Goal: Contribute content: Contribute content

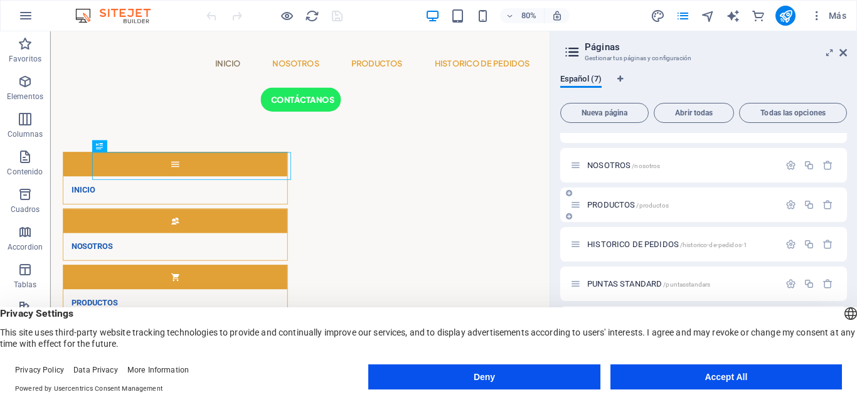
scroll to position [38, 0]
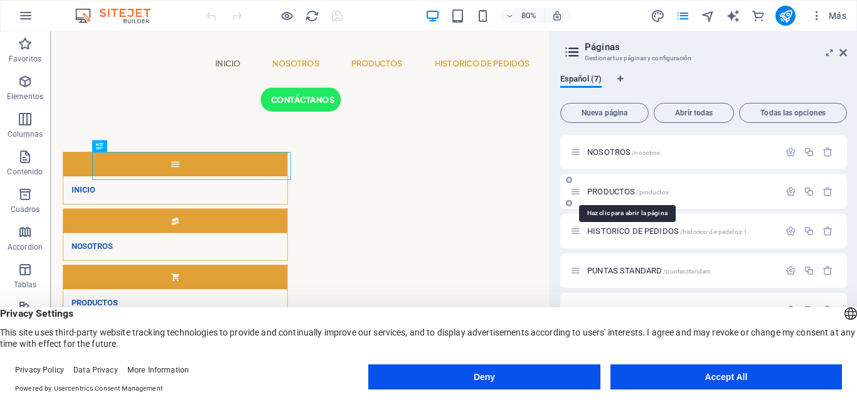
click at [611, 193] on span "PRODUCTOS /productos" at bounding box center [628, 191] width 82 height 9
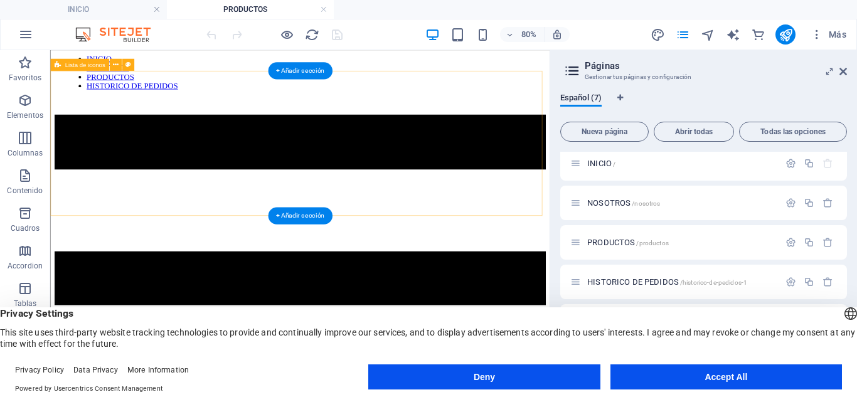
scroll to position [37, 0]
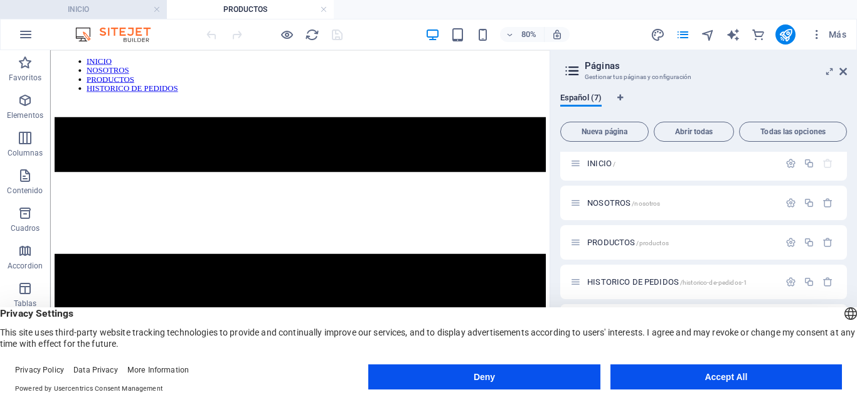
click at [93, 3] on h4 "INICIO" at bounding box center [83, 10] width 167 height 14
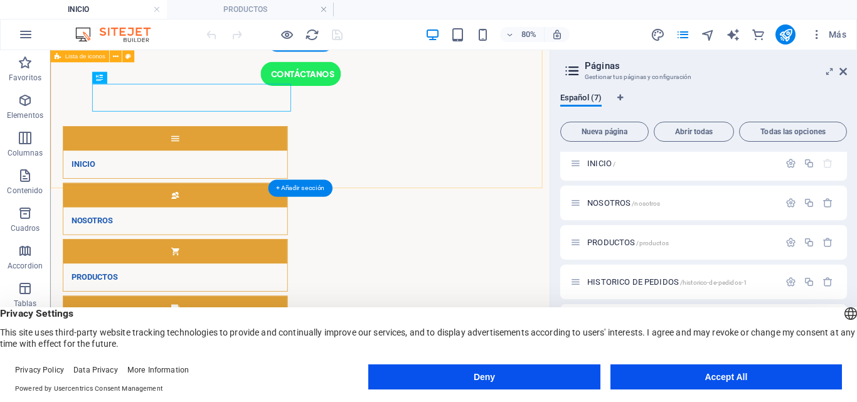
scroll to position [33, 0]
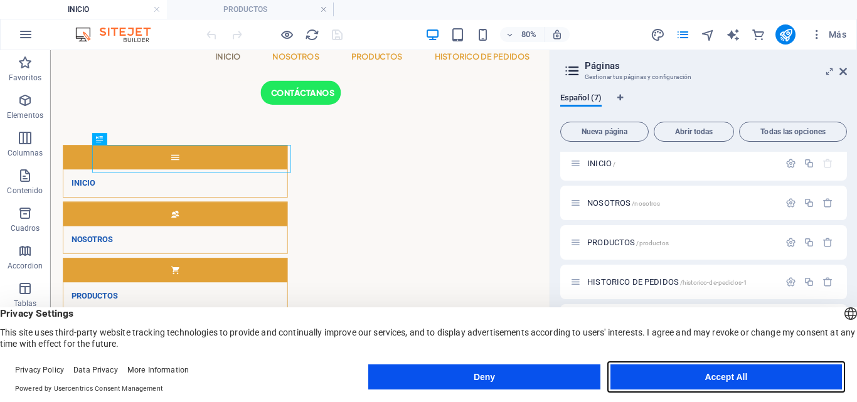
click at [0, 0] on button "Accept All" at bounding box center [0, 0] width 0 height 0
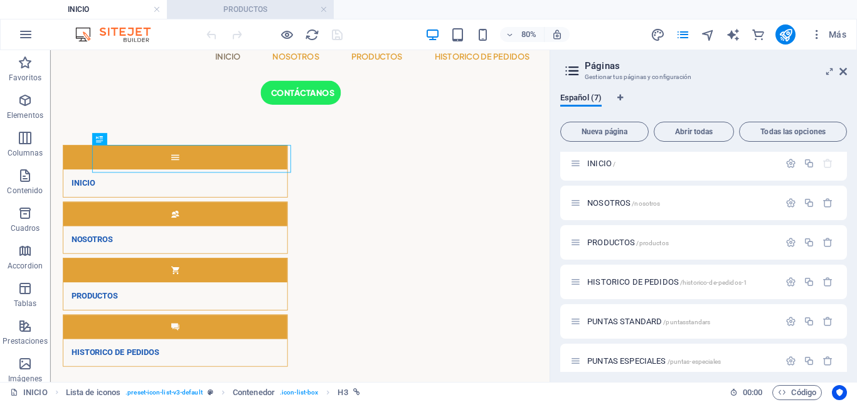
click at [234, 13] on h4 "PRODUCTOS" at bounding box center [250, 10] width 167 height 14
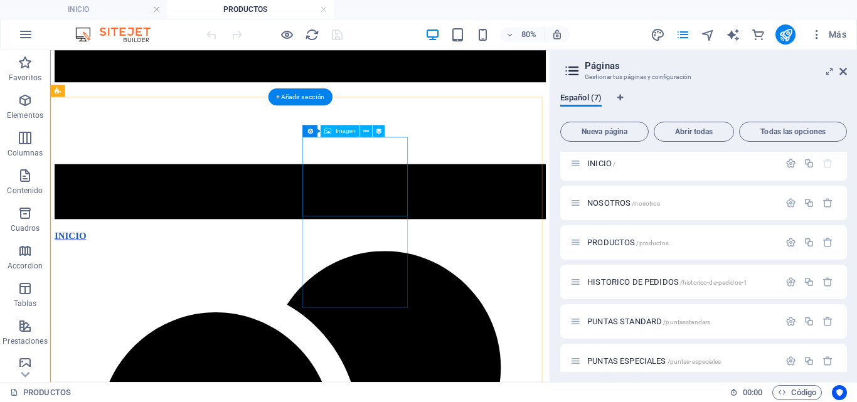
scroll to position [323, 0]
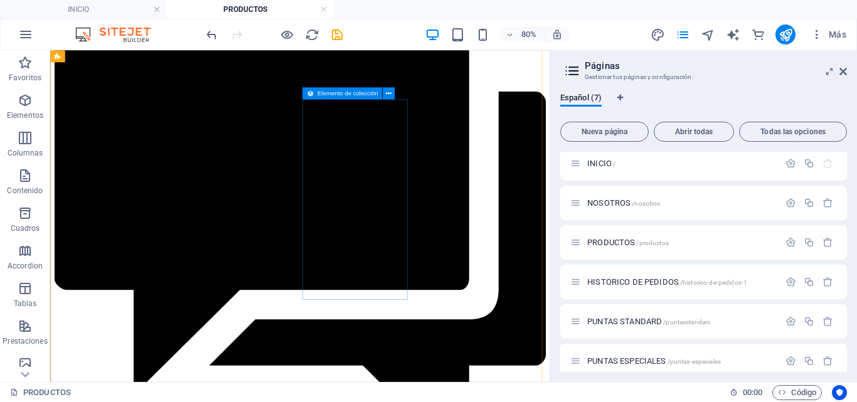
scroll to position [1820, 0]
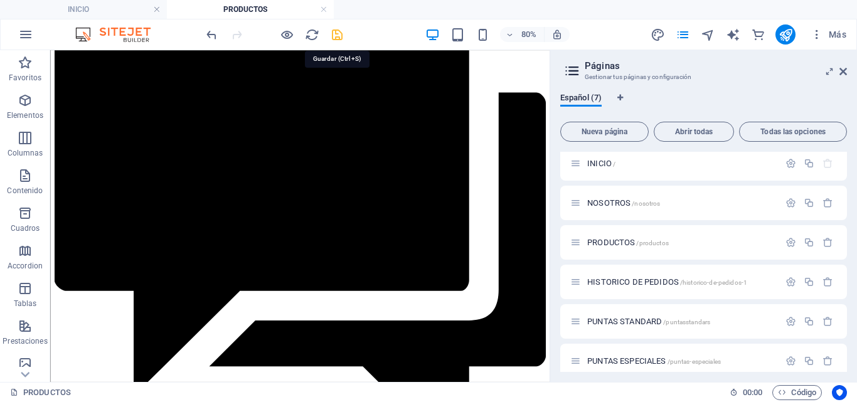
click at [0, 0] on icon "save" at bounding box center [0, 0] width 0 height 0
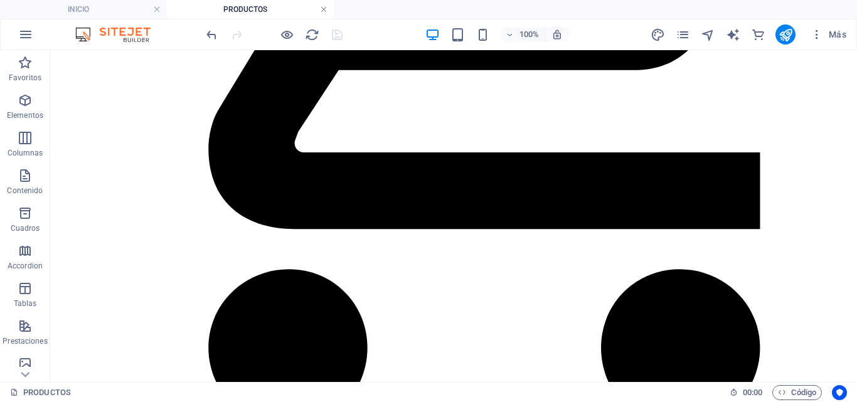
click at [324, 10] on link at bounding box center [324, 10] width 8 height 12
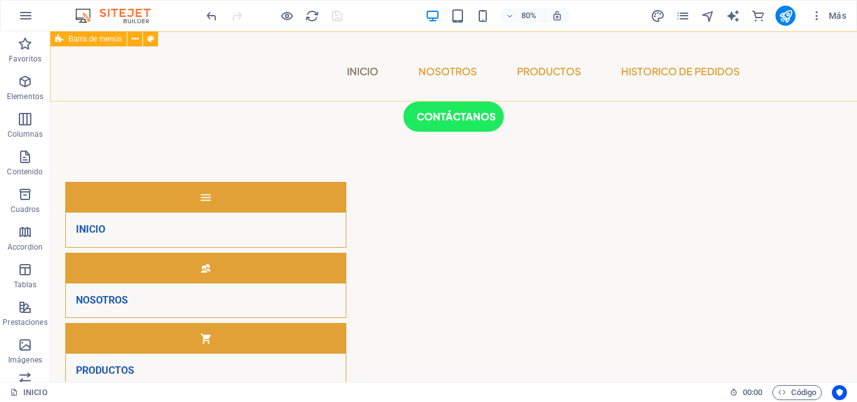
scroll to position [33, 0]
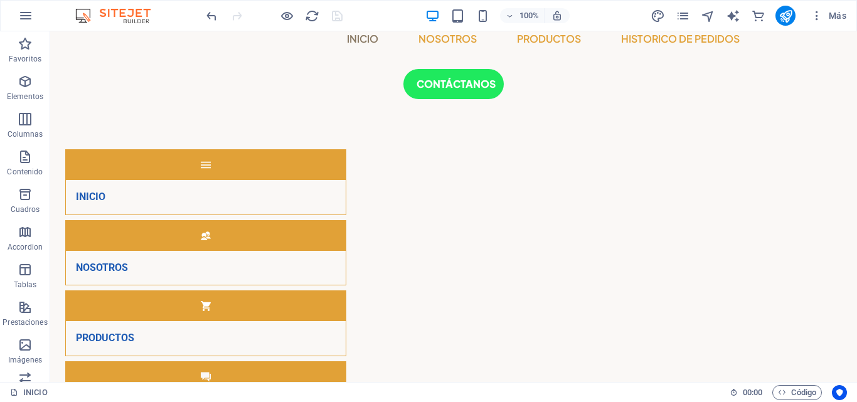
click at [689, 25] on div "Más" at bounding box center [750, 16] width 201 height 20
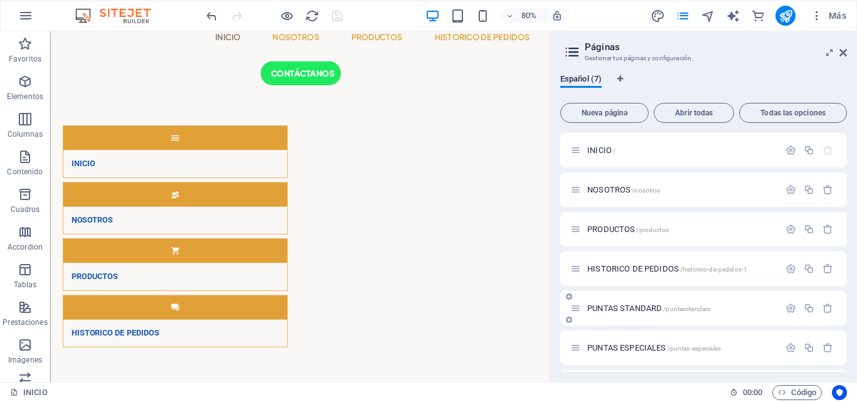
scroll to position [38, 0]
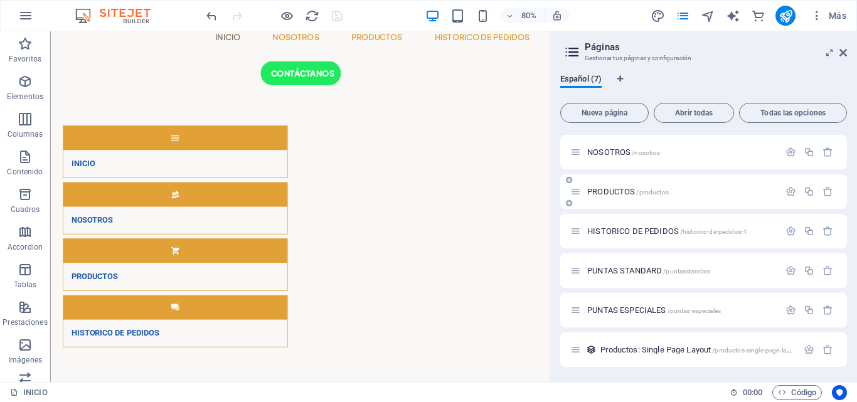
click at [601, 193] on span "PRODUCTOS /productos" at bounding box center [628, 191] width 82 height 9
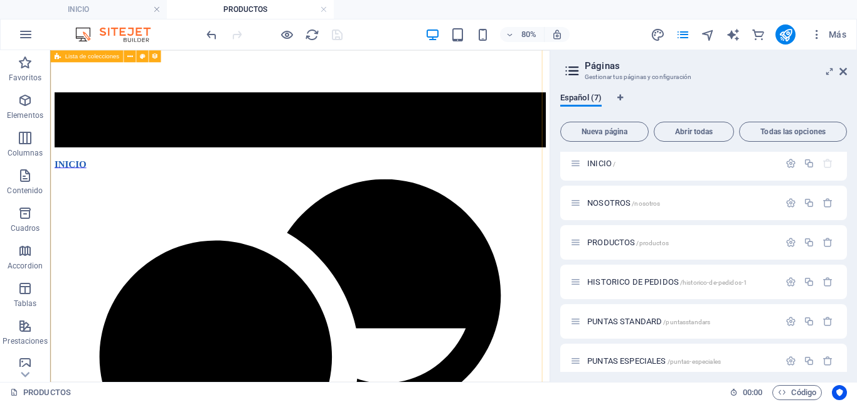
scroll to position [412, 0]
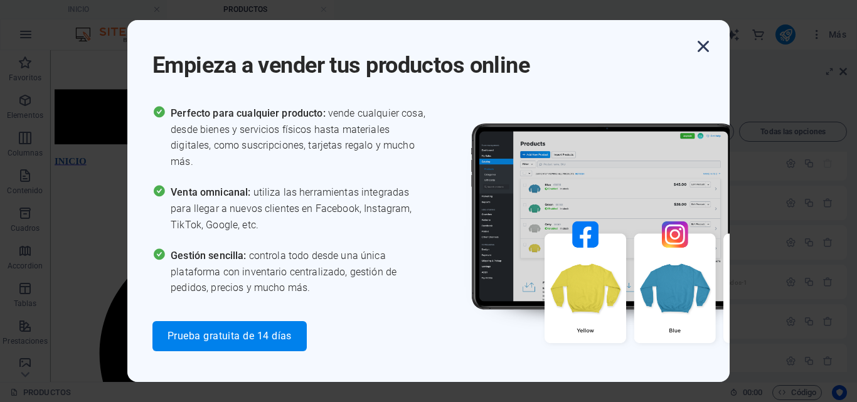
click at [697, 52] on icon "button" at bounding box center [703, 46] width 23 height 23
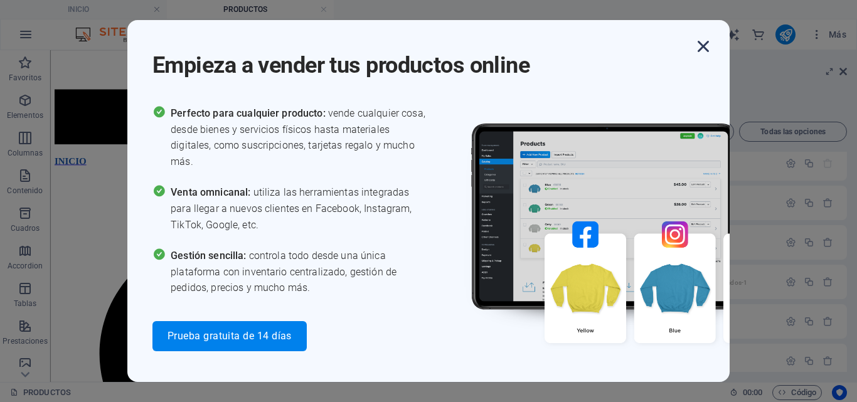
click at [707, 50] on icon "button" at bounding box center [703, 46] width 23 height 23
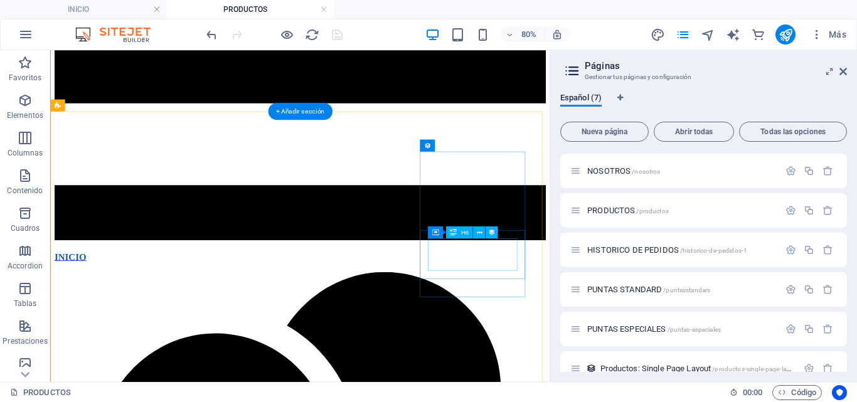
scroll to position [270, 0]
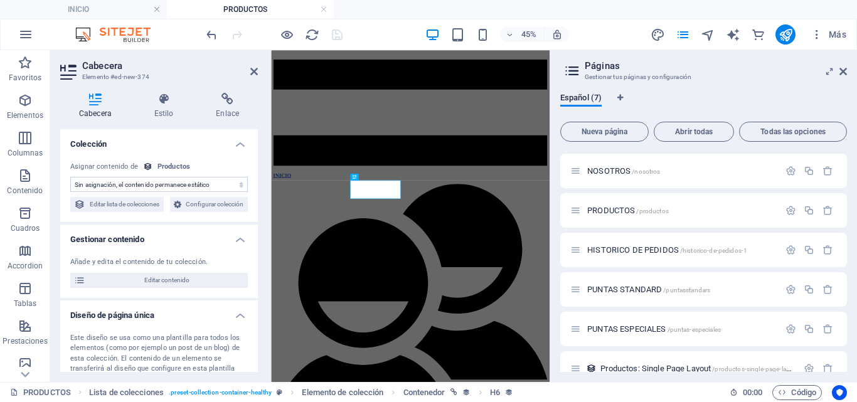
select select "name"
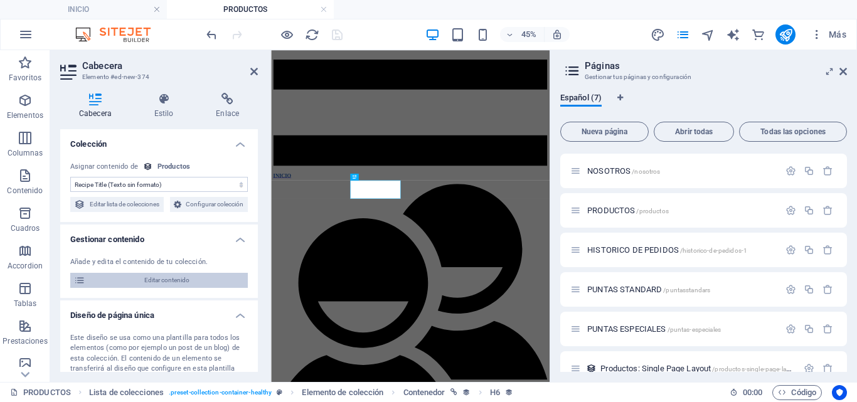
click at [196, 288] on span "Editar contenido" at bounding box center [166, 280] width 155 height 15
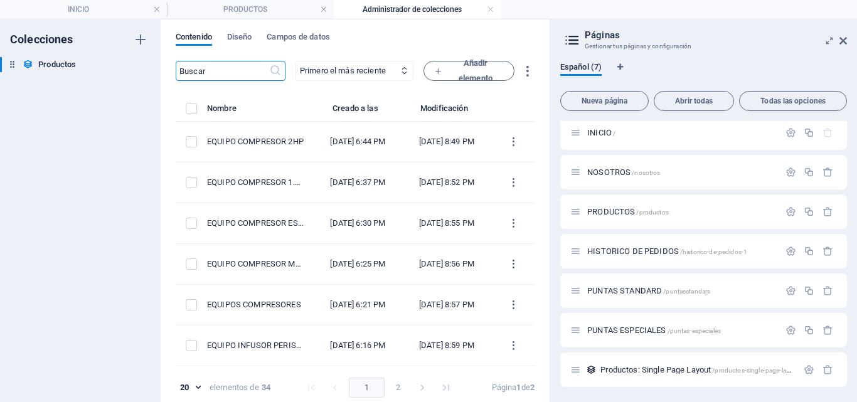
scroll to position [0, 0]
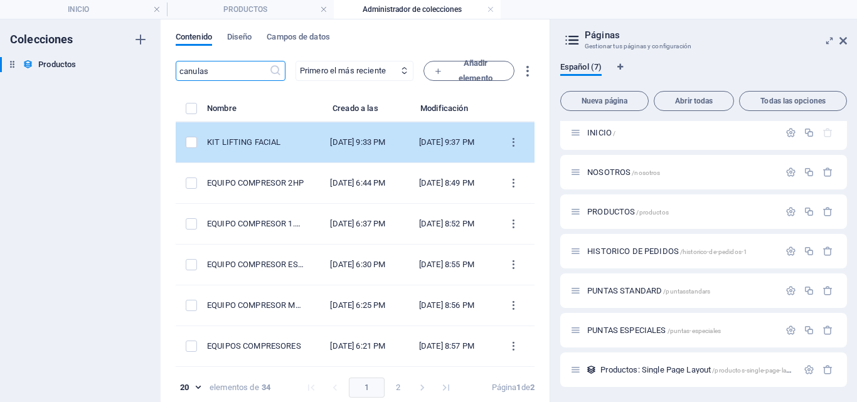
type input "canulas"
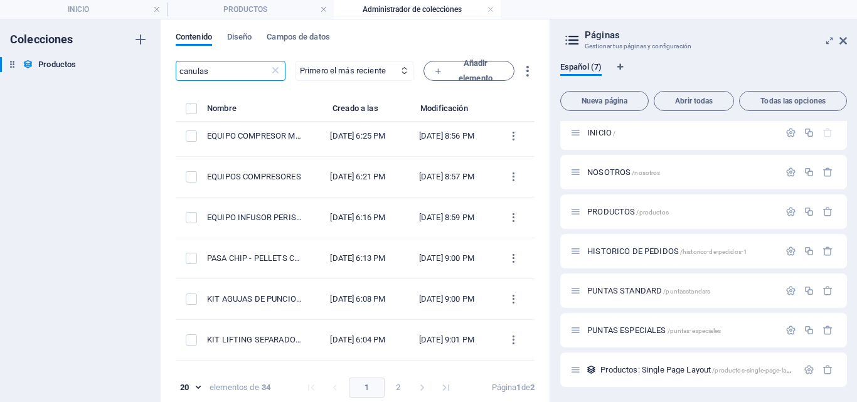
scroll to position [154, 0]
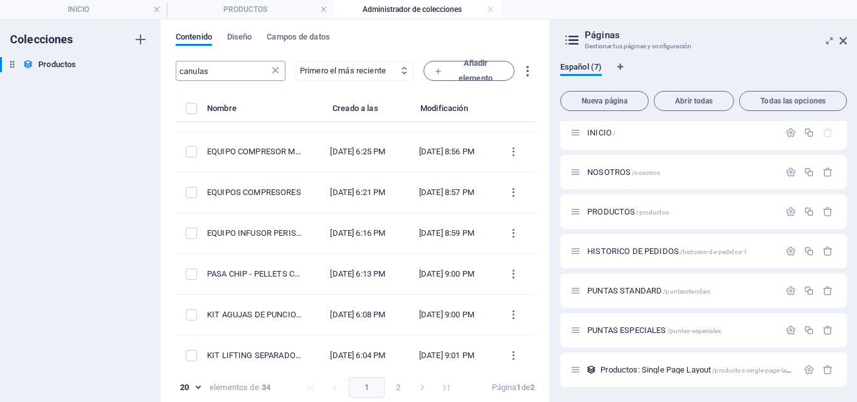
click at [269, 70] on icon at bounding box center [275, 71] width 13 height 13
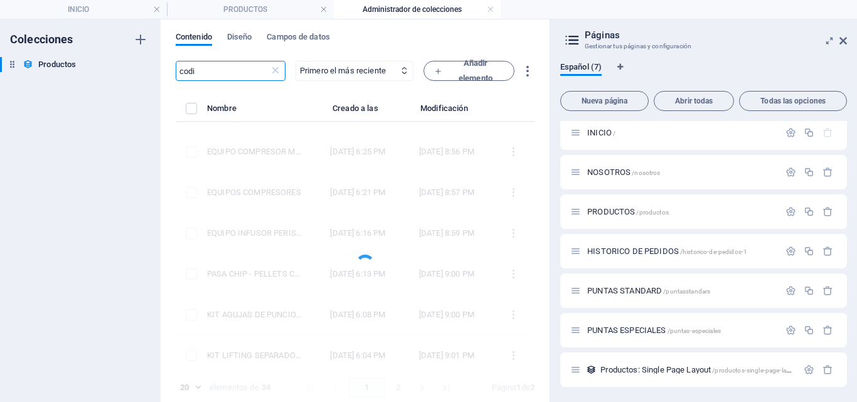
type input "codi"
select select "Lunch"
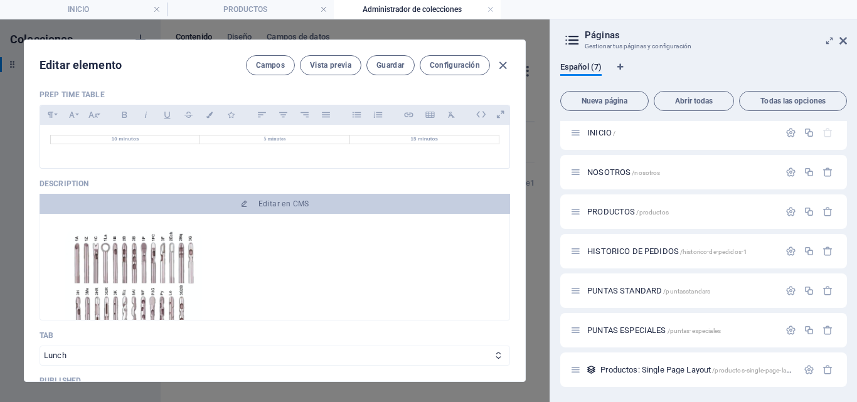
scroll to position [435, 0]
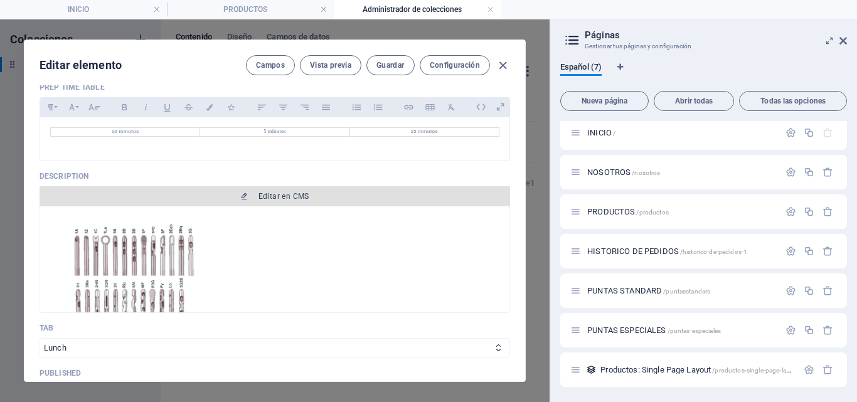
click at [293, 195] on span "Editar en CMS" at bounding box center [283, 196] width 51 height 10
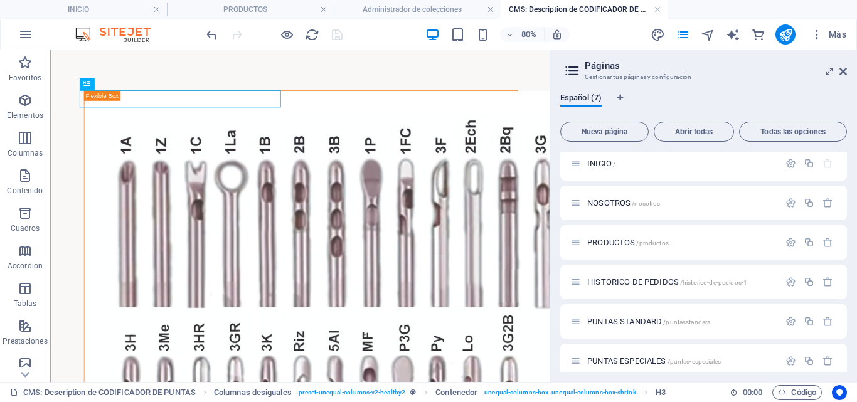
scroll to position [0, 0]
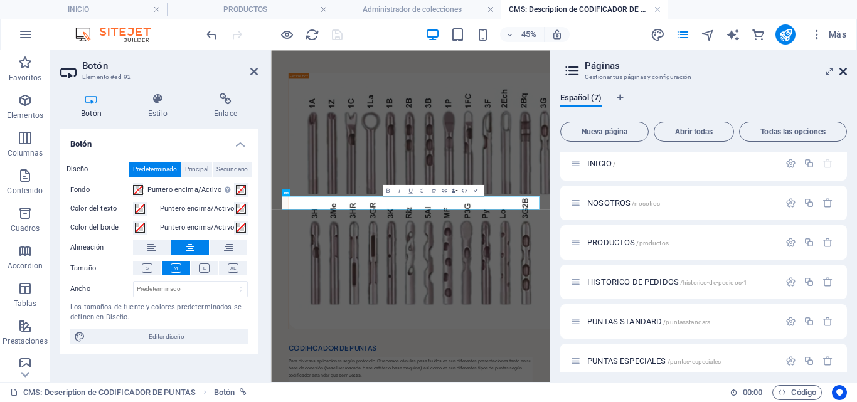
click at [845, 73] on icon at bounding box center [843, 71] width 8 height 10
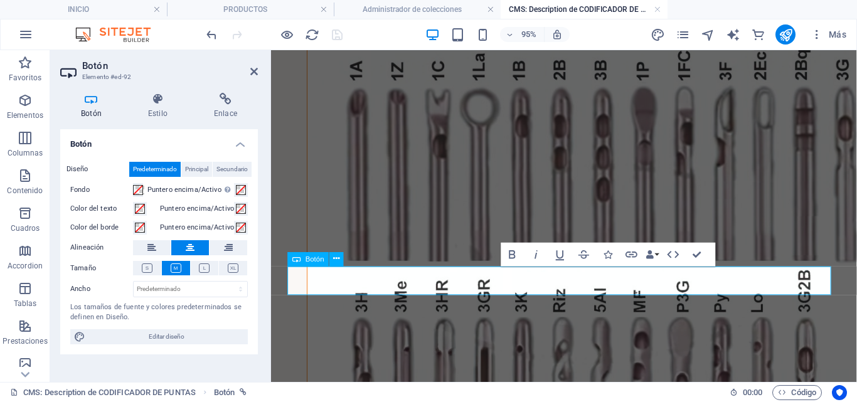
scroll to position [97, 0]
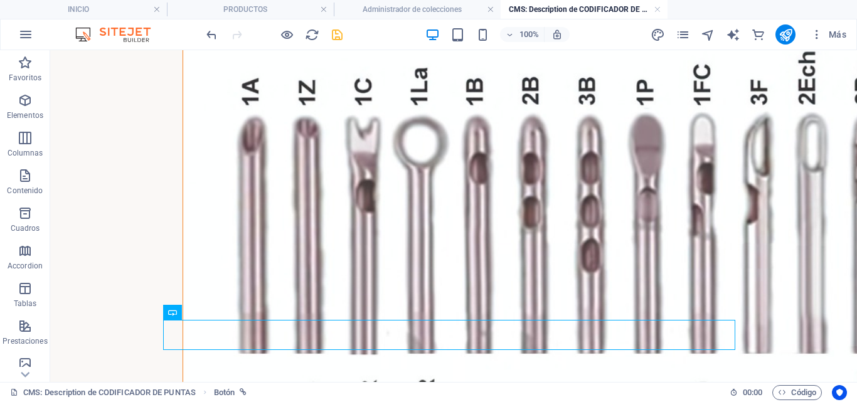
click at [344, 36] on div "100% Más" at bounding box center [527, 34] width 647 height 20
click at [333, 33] on icon "save" at bounding box center [337, 35] width 14 height 14
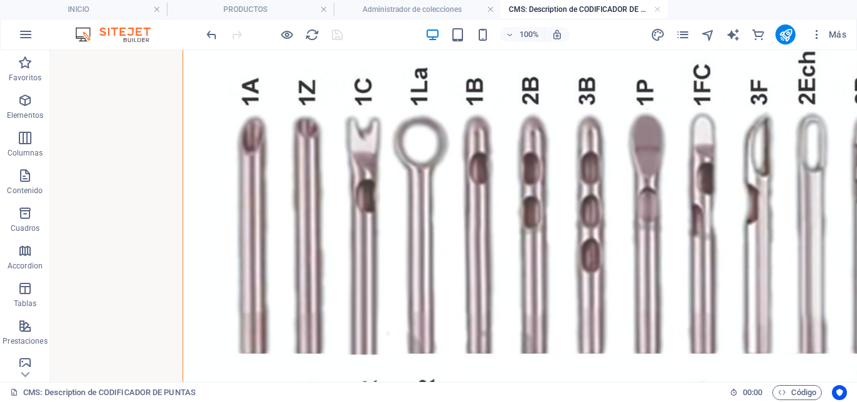
drag, startPoint x: 693, startPoint y: 32, endPoint x: 683, endPoint y: 32, distance: 10.0
click at [692, 32] on div "Más" at bounding box center [750, 34] width 201 height 20
click at [672, 32] on div "Más" at bounding box center [750, 34] width 201 height 20
click at [683, 33] on icon "pages" at bounding box center [682, 35] width 14 height 14
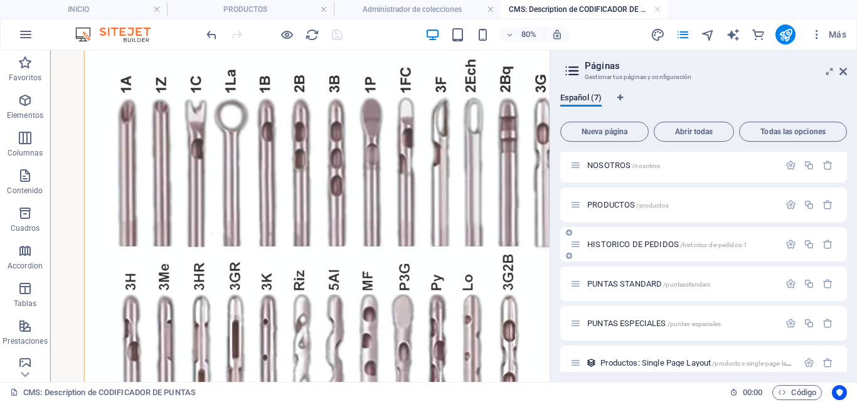
scroll to position [49, 0]
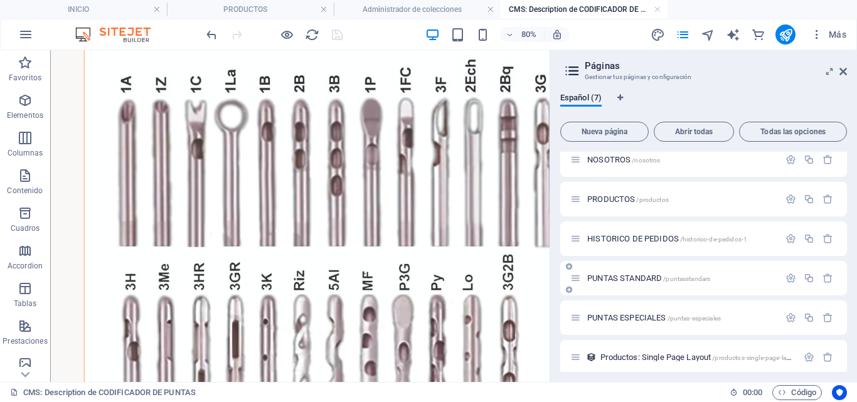
click at [644, 280] on span "PUNTAS STANDARD /puntasstandars" at bounding box center [648, 277] width 123 height 9
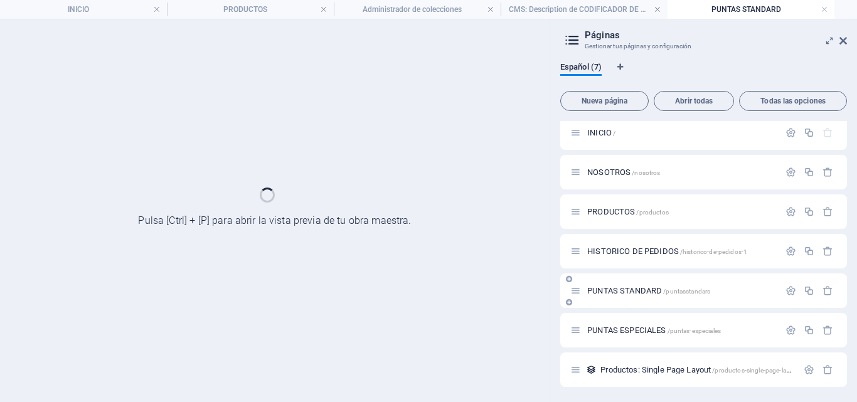
scroll to position [0, 0]
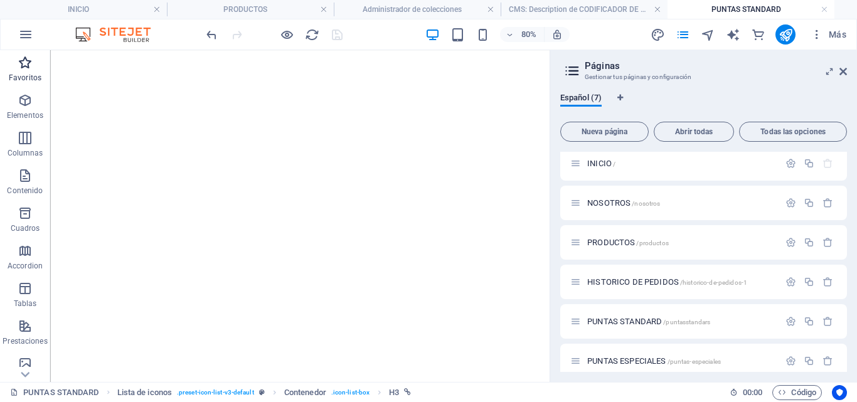
click at [845, 65] on h2 "Páginas" at bounding box center [715, 65] width 262 height 11
click at [843, 67] on icon at bounding box center [843, 71] width 8 height 10
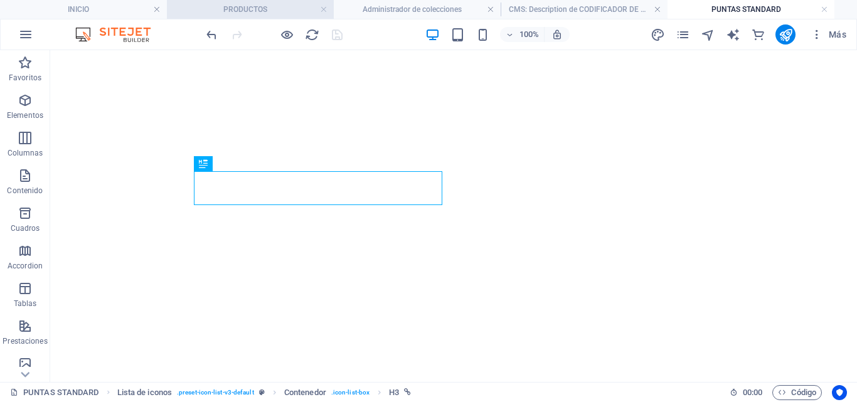
click at [253, 7] on h4 "PRODUCTOS" at bounding box center [250, 10] width 167 height 14
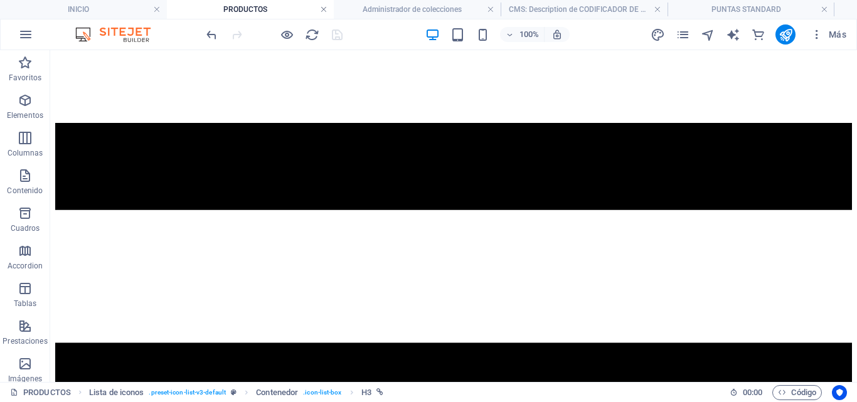
click at [320, 8] on link at bounding box center [324, 10] width 8 height 12
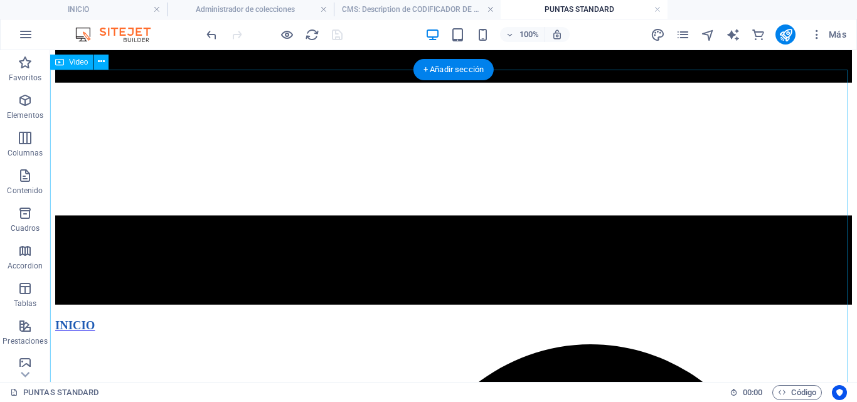
scroll to position [409, 0]
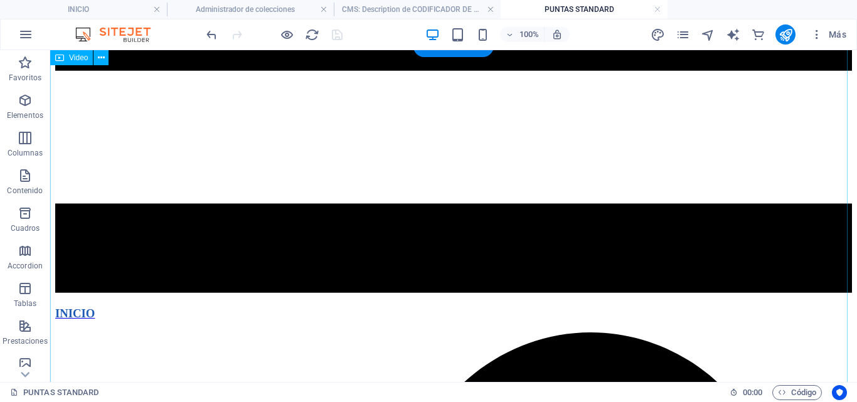
select select "%"
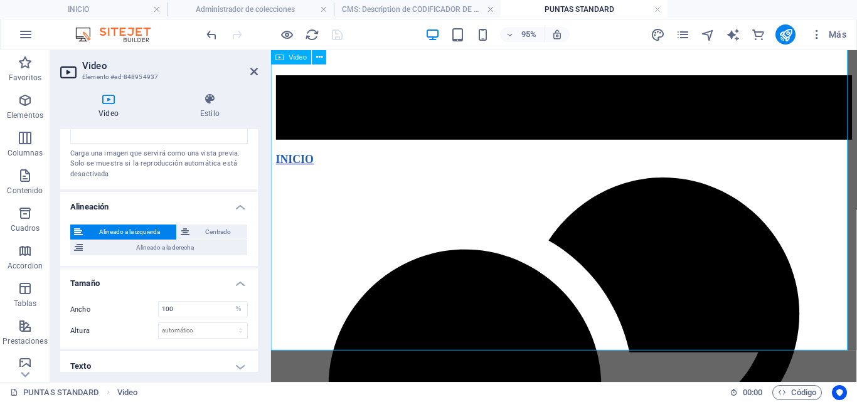
scroll to position [399, 0]
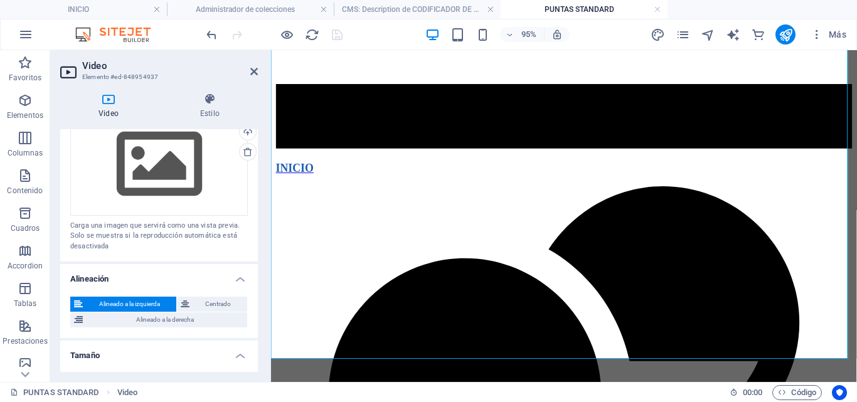
scroll to position [0, 0]
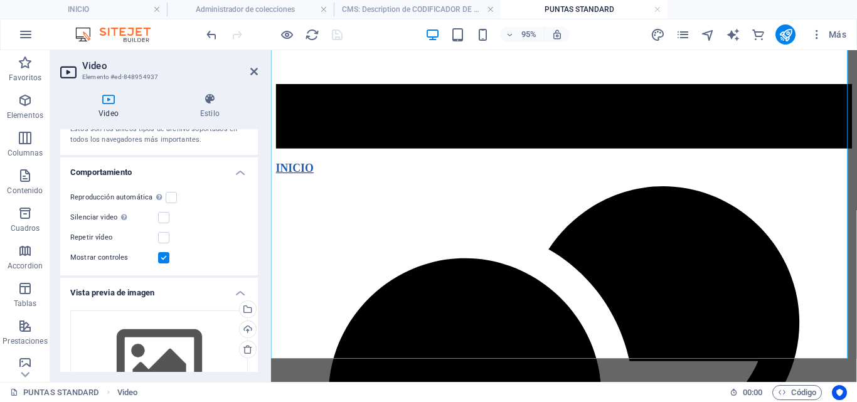
scroll to position [123, 0]
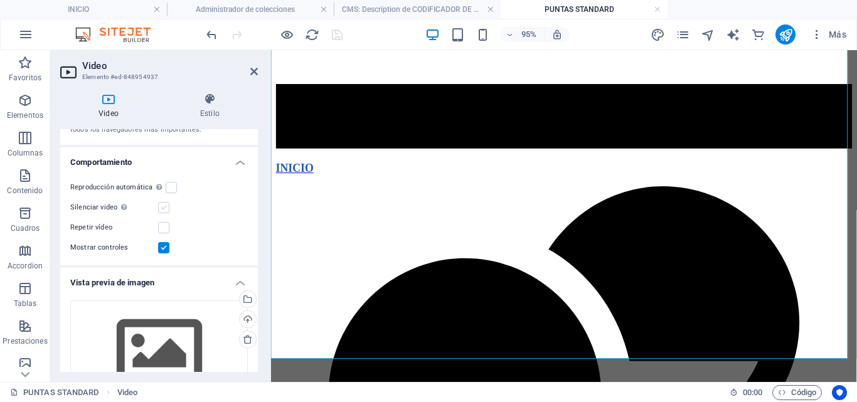
click at [162, 206] on label at bounding box center [163, 207] width 11 height 11
click at [0, 0] on input "Silenciar video La reproducción automática estará disponible si silenciado está…" at bounding box center [0, 0] width 0 height 0
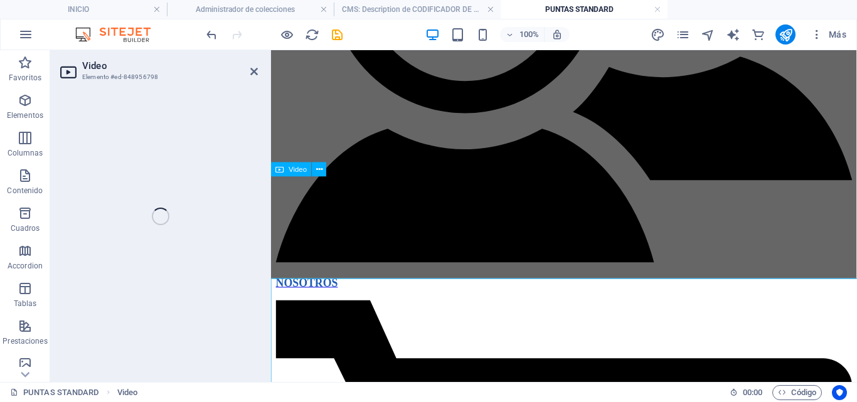
scroll to position [754, 0]
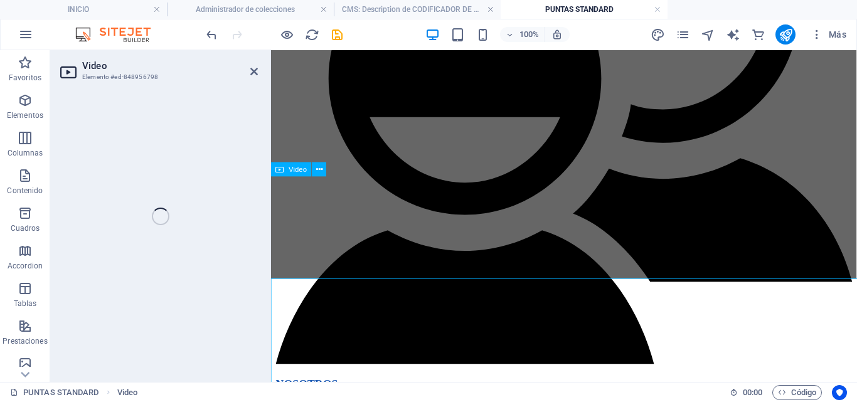
select select "%"
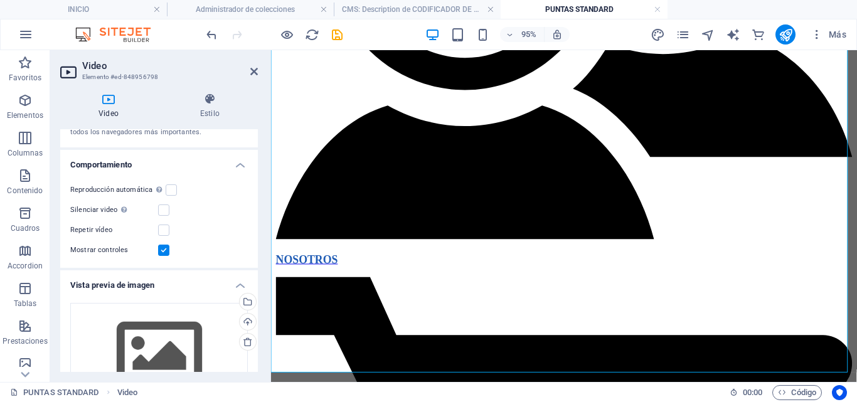
scroll to position [893, 0]
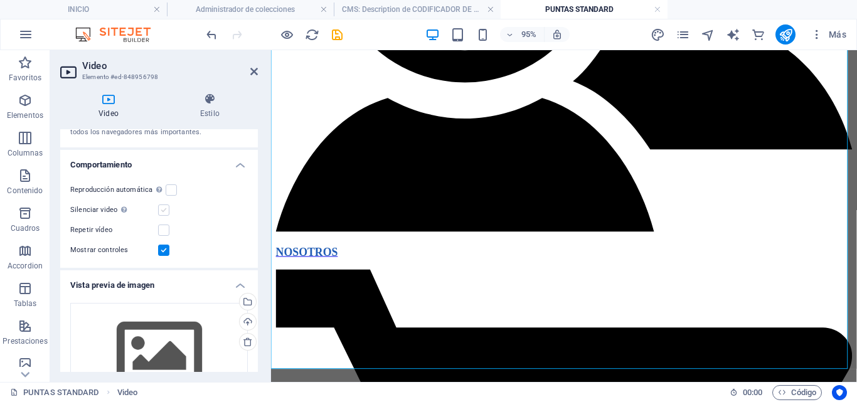
click at [161, 206] on label at bounding box center [163, 209] width 11 height 11
click at [0, 0] on input "Silenciar video La reproducción automática estará disponible si silenciado está…" at bounding box center [0, 0] width 0 height 0
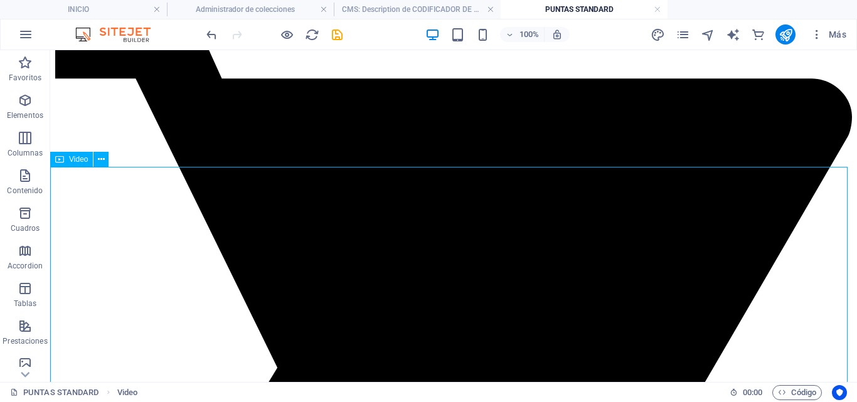
select select "%"
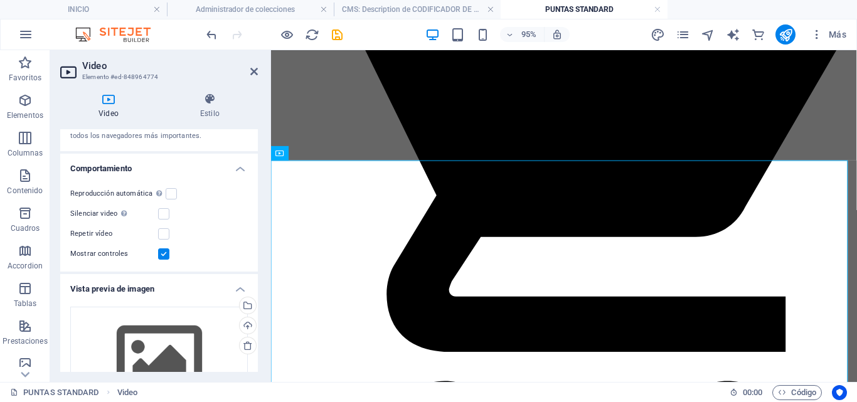
scroll to position [146, 0]
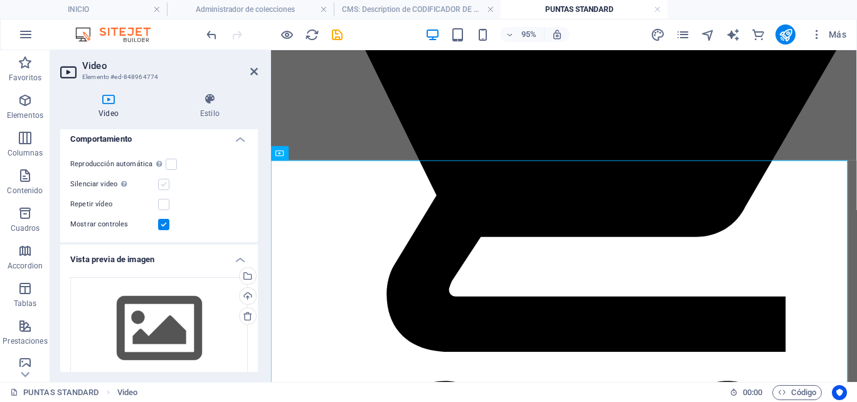
click at [162, 182] on label at bounding box center [163, 184] width 11 height 11
click at [0, 0] on input "Silenciar video La reproducción automática estará disponible si silenciado está…" at bounding box center [0, 0] width 0 height 0
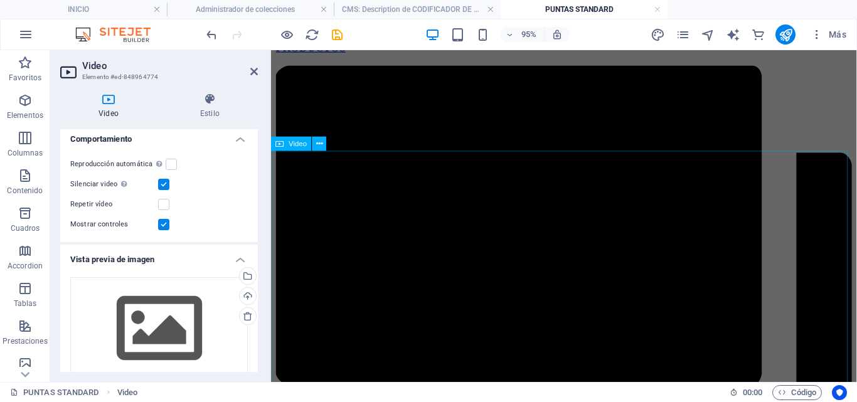
scroll to position [1746, 0]
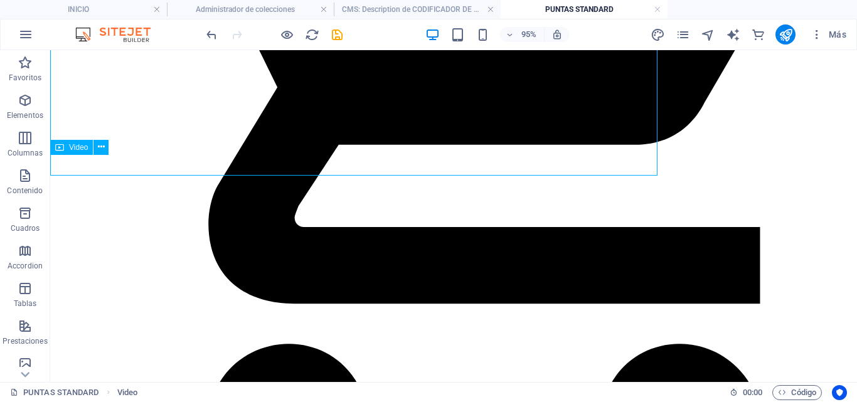
select select "%"
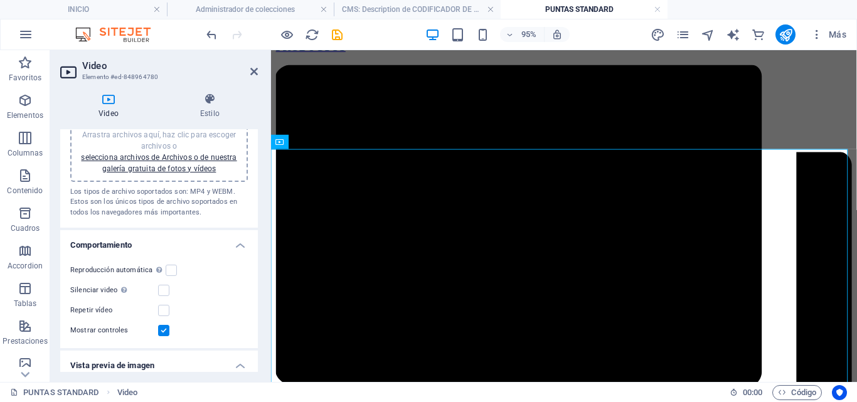
scroll to position [48, 0]
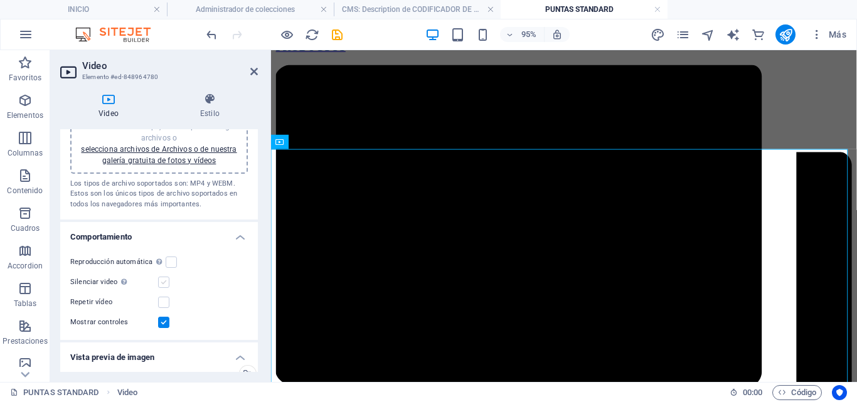
click at [161, 281] on label at bounding box center [163, 282] width 11 height 11
click at [0, 0] on input "Silenciar video La reproducción automática estará disponible si silenciado está…" at bounding box center [0, 0] width 0 height 0
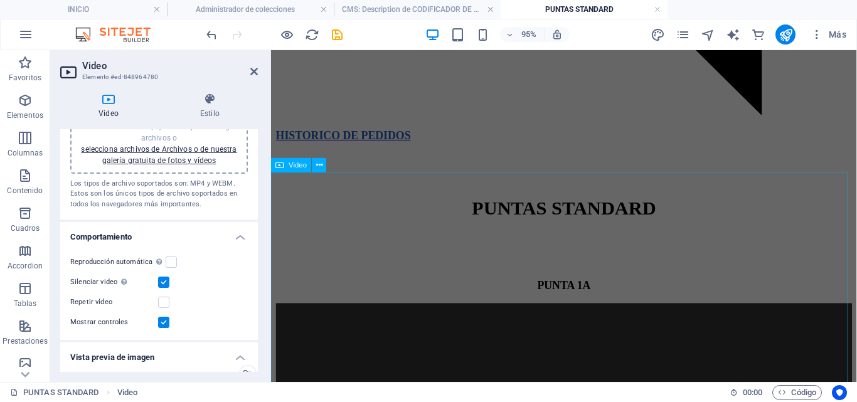
scroll to position [2278, 0]
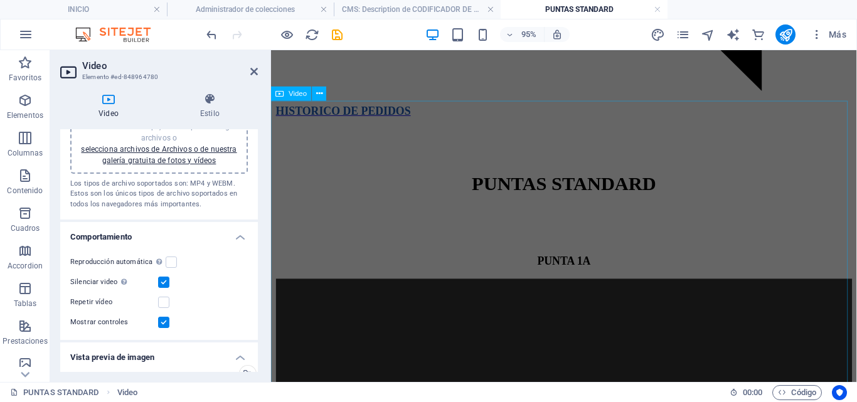
select select "%"
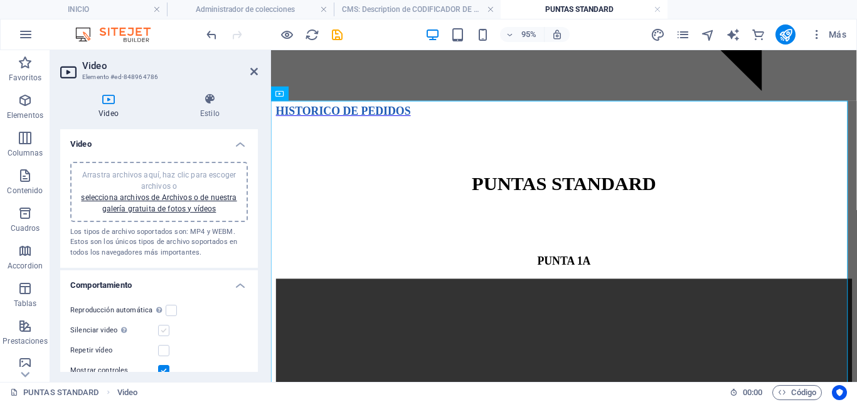
click at [158, 330] on label at bounding box center [163, 330] width 11 height 11
click at [0, 0] on input "Silenciar video La reproducción automática estará disponible si silenciado está…" at bounding box center [0, 0] width 0 height 0
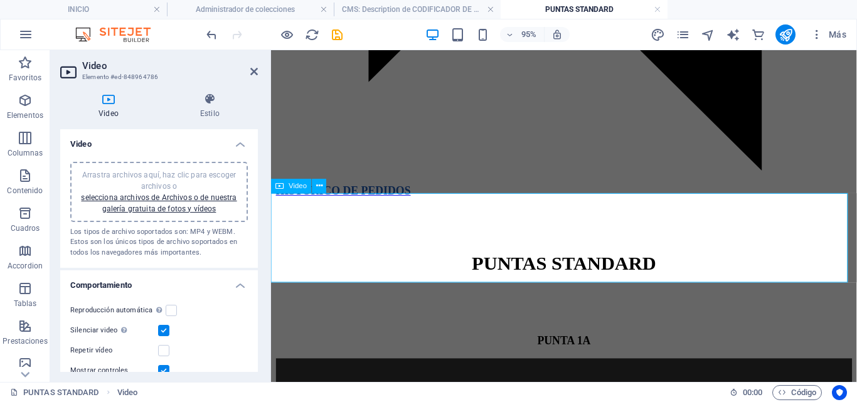
scroll to position [2177, 0]
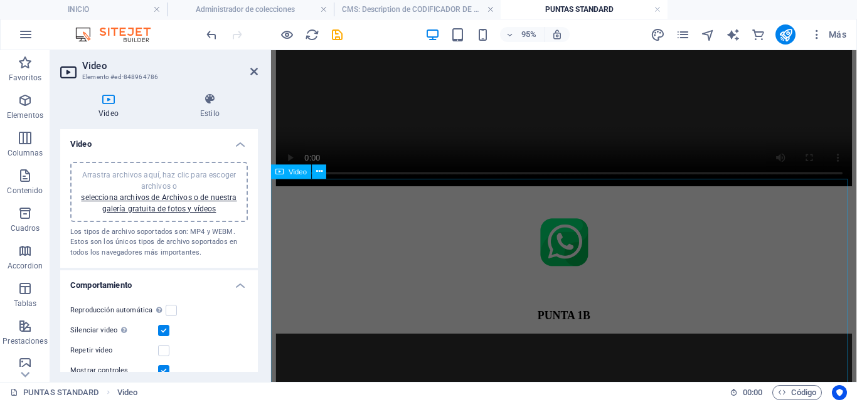
scroll to position [2679, 0]
select select "%"
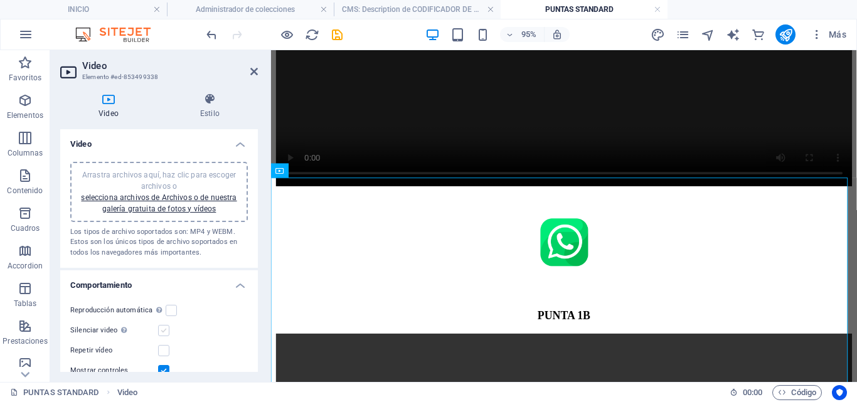
click at [160, 329] on label at bounding box center [163, 330] width 11 height 11
click at [0, 0] on input "Silenciar video La reproducción automática estará disponible si silenciado está…" at bounding box center [0, 0] width 0 height 0
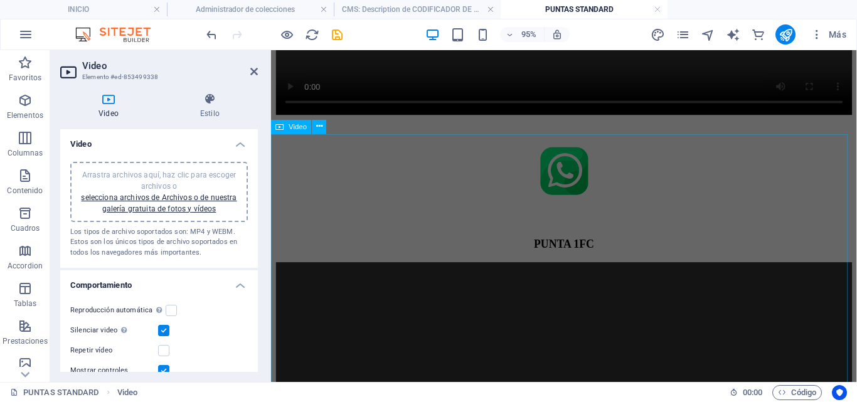
scroll to position [3206, 0]
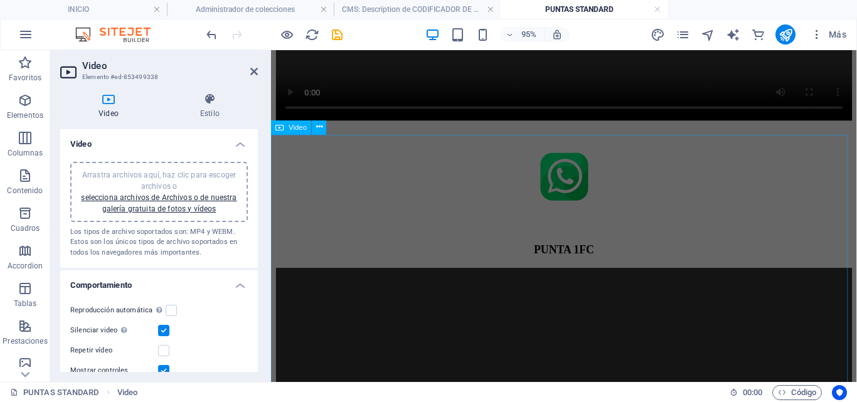
select select "%"
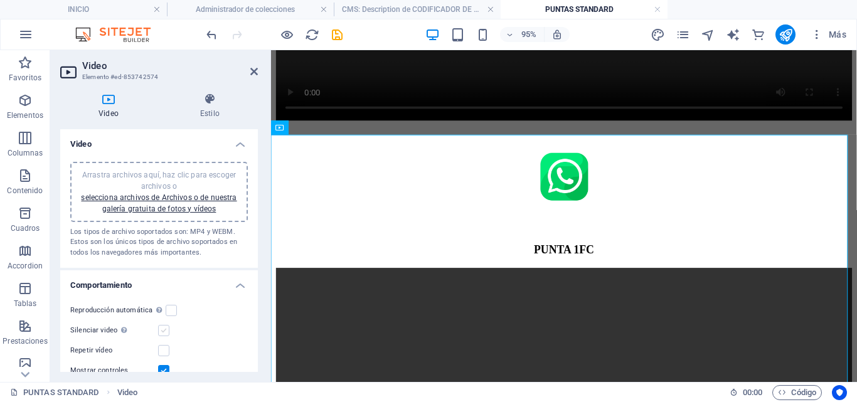
click at [160, 332] on label at bounding box center [163, 330] width 11 height 11
click at [0, 0] on input "Silenciar video La reproducción automática estará disponible si silenciado está…" at bounding box center [0, 0] width 0 height 0
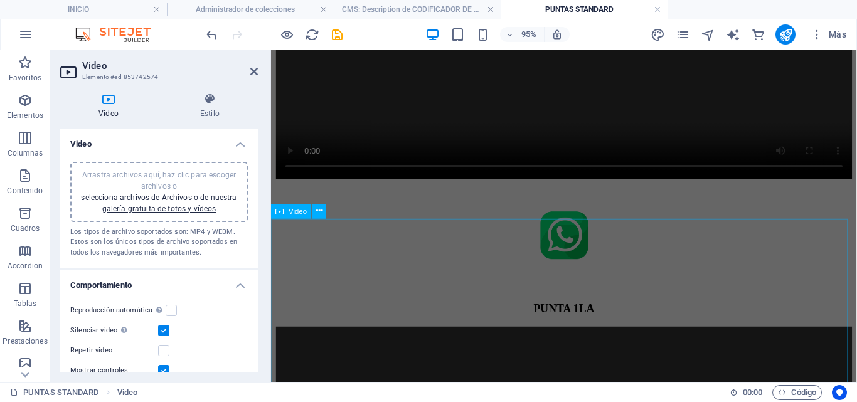
scroll to position [3604, 0]
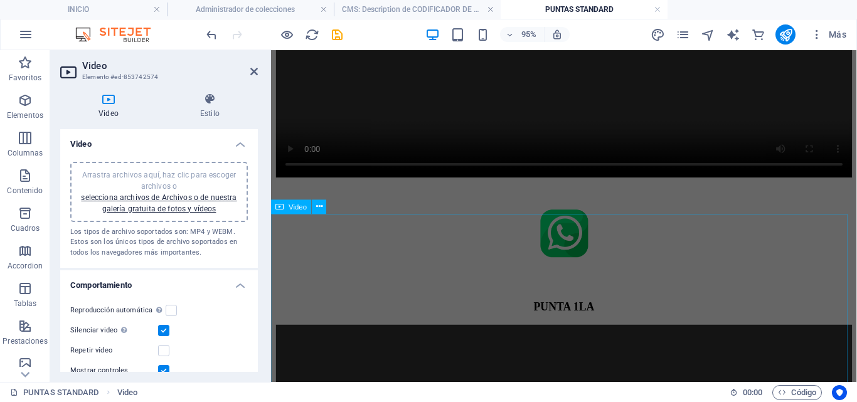
select select "%"
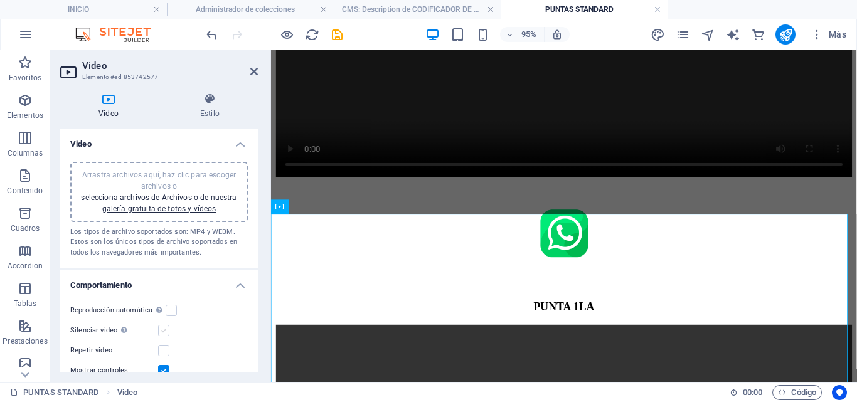
click at [161, 330] on label at bounding box center [163, 330] width 11 height 11
click at [0, 0] on input "Silenciar video La reproducción automática estará disponible si silenciado está…" at bounding box center [0, 0] width 0 height 0
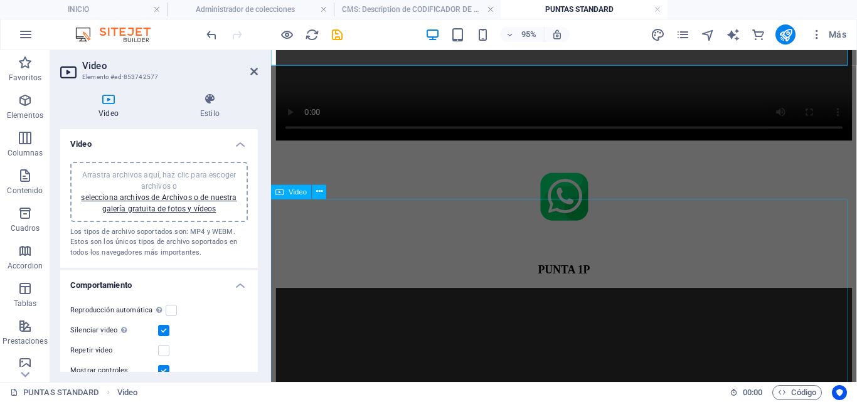
scroll to position [4137, 0]
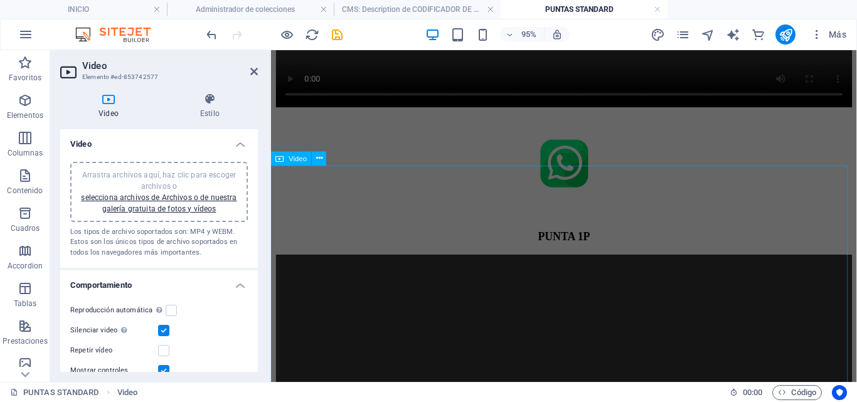
select select "%"
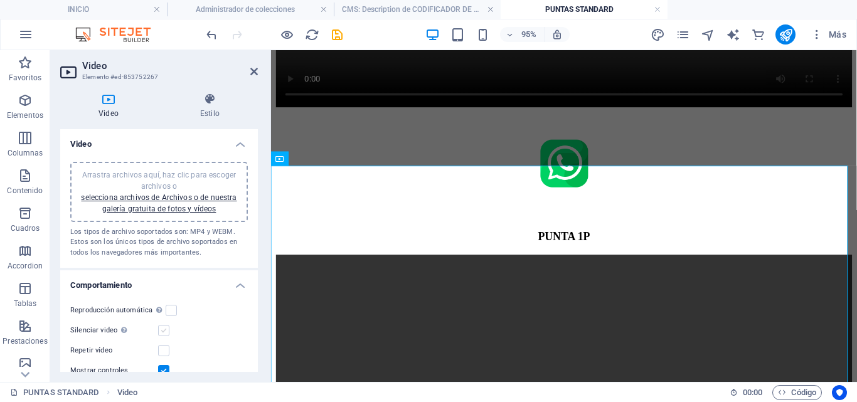
click at [163, 332] on label at bounding box center [163, 330] width 11 height 11
click at [0, 0] on input "Silenciar video La reproducción automática estará disponible si silenciado está…" at bounding box center [0, 0] width 0 height 0
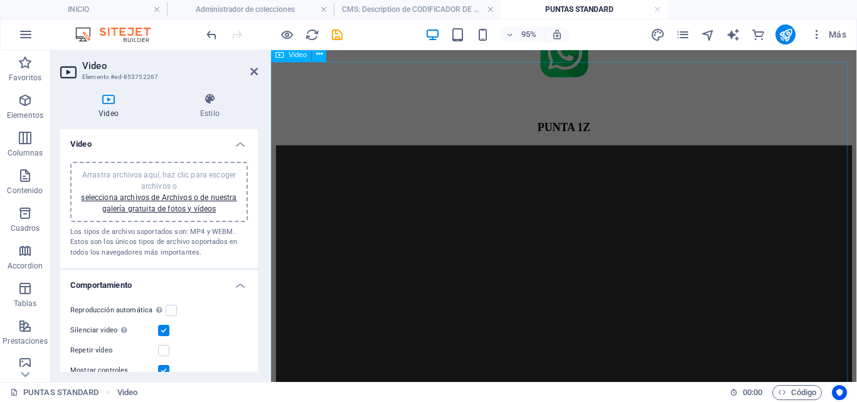
scroll to position [4707, 0]
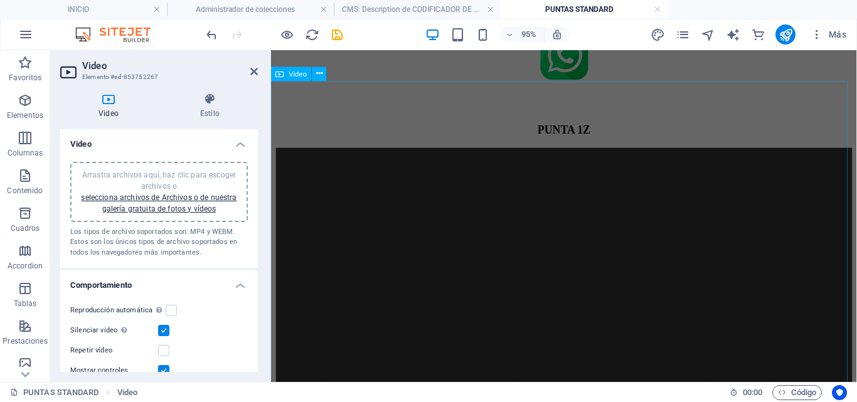
select select "%"
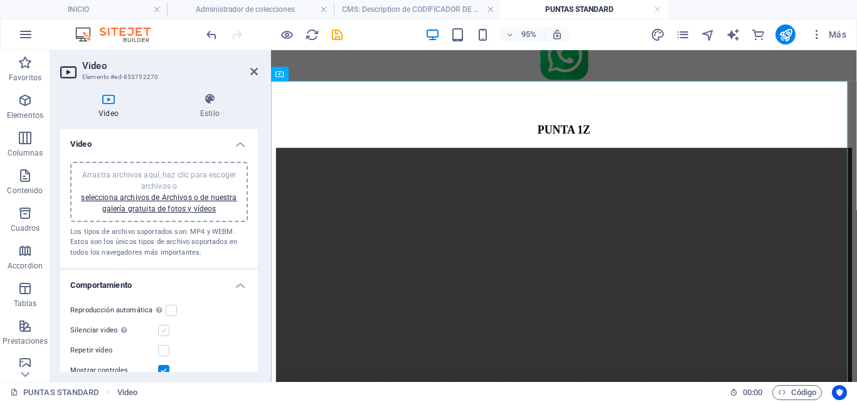
click at [161, 330] on label at bounding box center [163, 330] width 11 height 11
click at [0, 0] on input "Silenciar video La reproducción automática estará disponible si silenciado está…" at bounding box center [0, 0] width 0 height 0
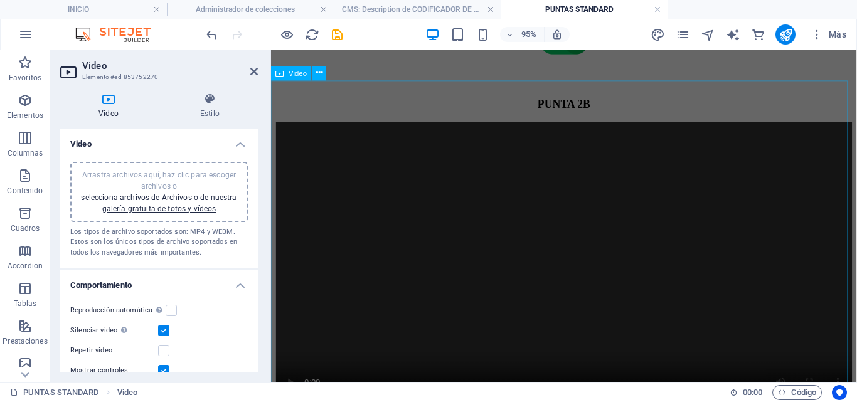
scroll to position [5194, 0]
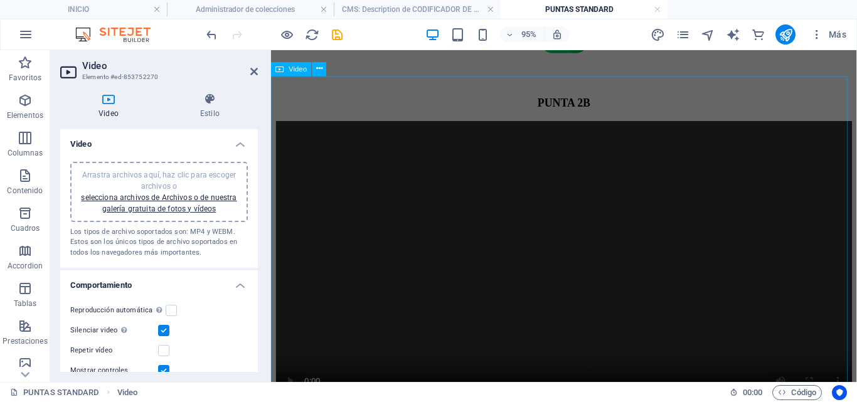
select select "%"
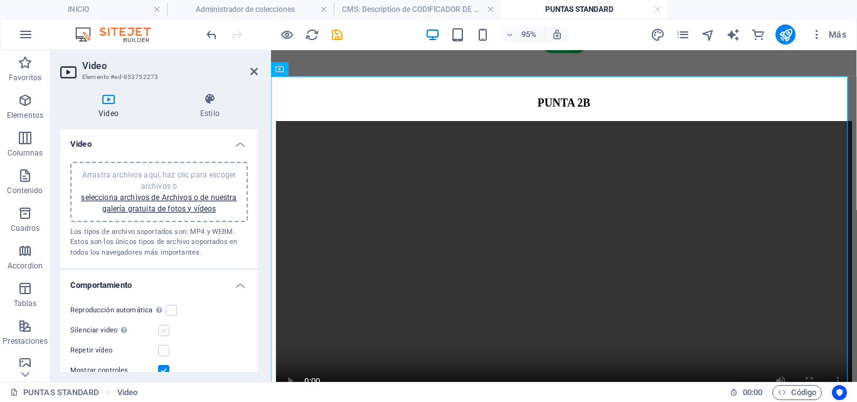
click at [159, 329] on label at bounding box center [163, 330] width 11 height 11
click at [0, 0] on input "Silenciar video La reproducción automática estará disponible si silenciado está…" at bounding box center [0, 0] width 0 height 0
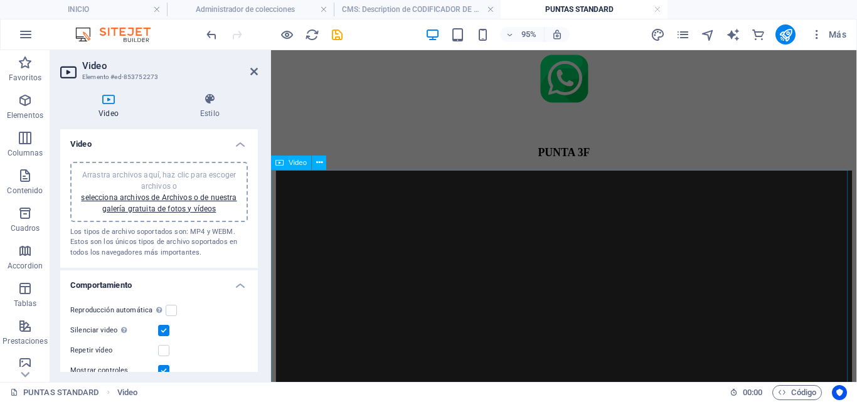
scroll to position [6083, 0]
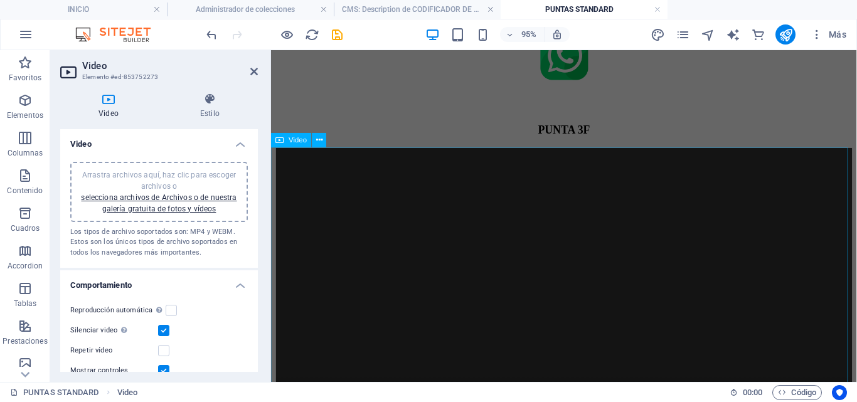
select select "%"
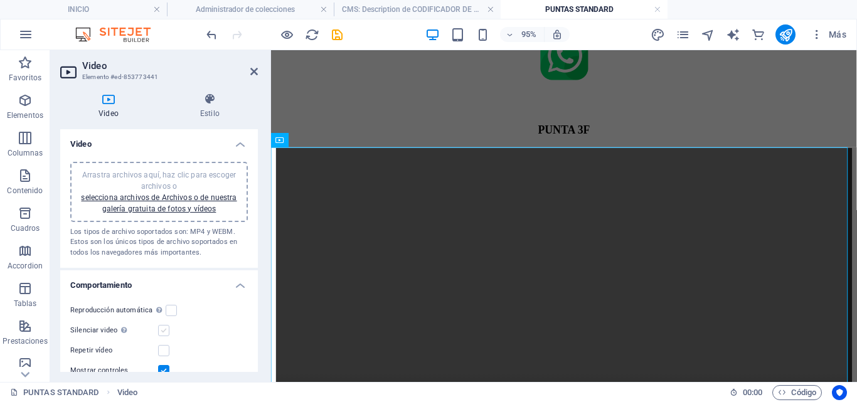
click at [160, 330] on label at bounding box center [163, 330] width 11 height 11
click at [0, 0] on input "Silenciar video La reproducción automática estará disponible si silenciado está…" at bounding box center [0, 0] width 0 height 0
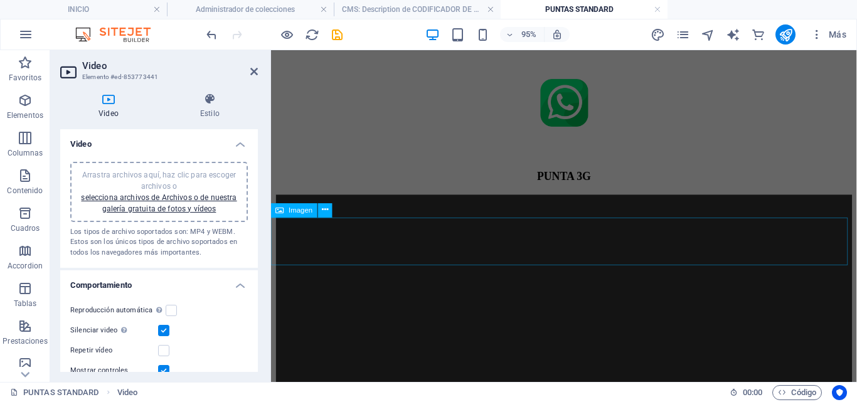
scroll to position [6572, 0]
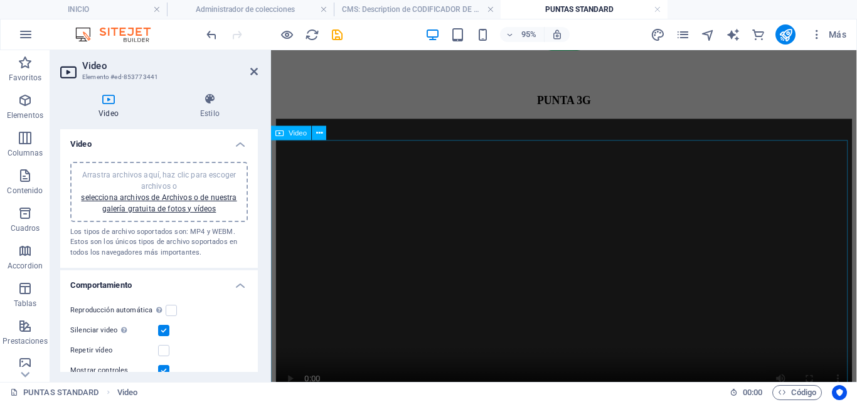
select select "%"
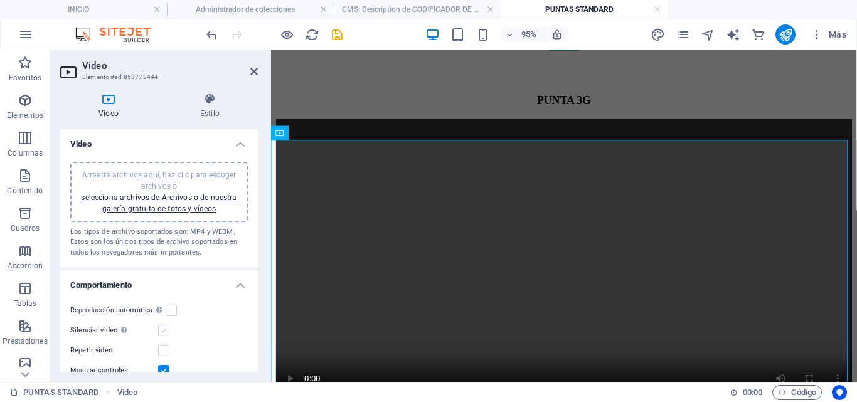
click at [161, 327] on label at bounding box center [163, 330] width 11 height 11
click at [0, 0] on input "Silenciar video La reproducción automática estará disponible si silenciado está…" at bounding box center [0, 0] width 0 height 0
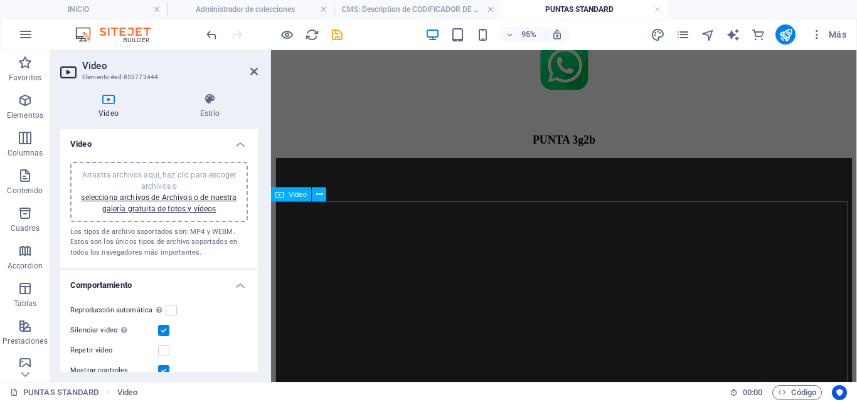
scroll to position [6989, 0]
select select "%"
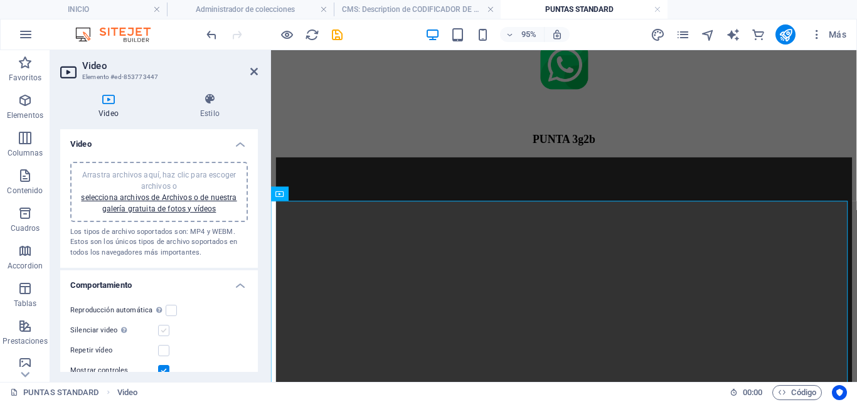
click at [168, 334] on label at bounding box center [163, 330] width 11 height 11
click at [0, 0] on input "Silenciar video La reproducción automática estará disponible si silenciado está…" at bounding box center [0, 0] width 0 height 0
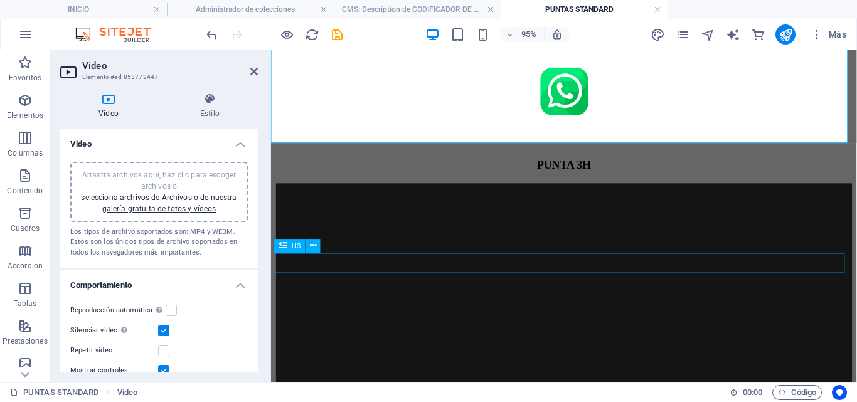
scroll to position [7479, 0]
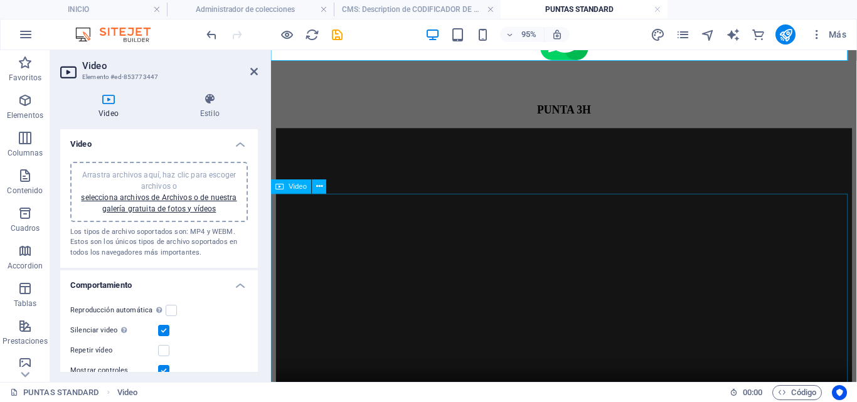
select select "%"
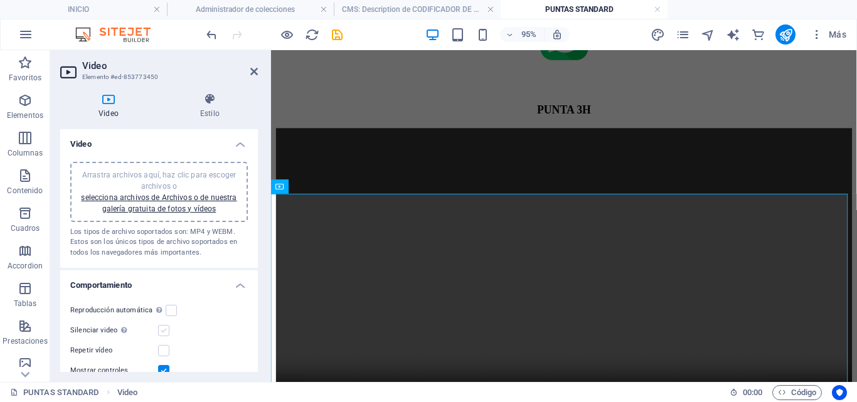
click at [165, 328] on label at bounding box center [163, 330] width 11 height 11
click at [0, 0] on input "Silenciar video La reproducción automática estará disponible si silenciado está…" at bounding box center [0, 0] width 0 height 0
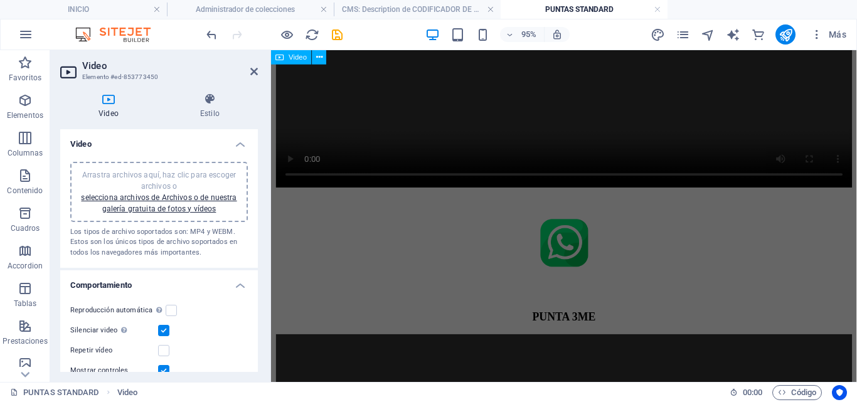
scroll to position [7812, 0]
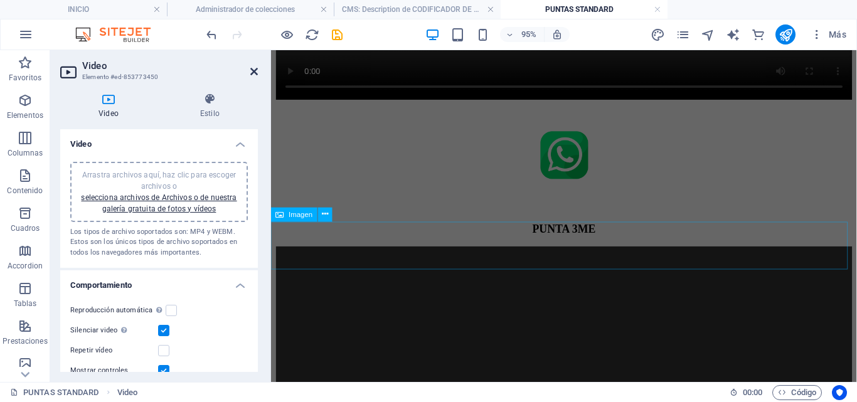
click at [253, 73] on icon at bounding box center [254, 71] width 8 height 10
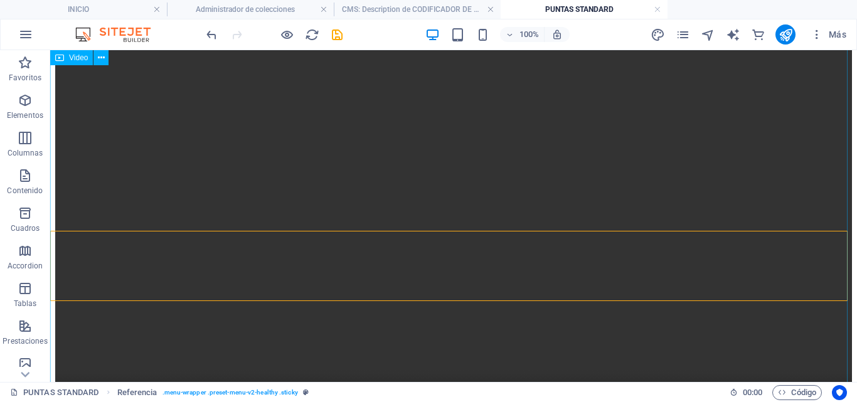
scroll to position [9270, 0]
click at [335, 29] on icon "save" at bounding box center [337, 35] width 14 height 14
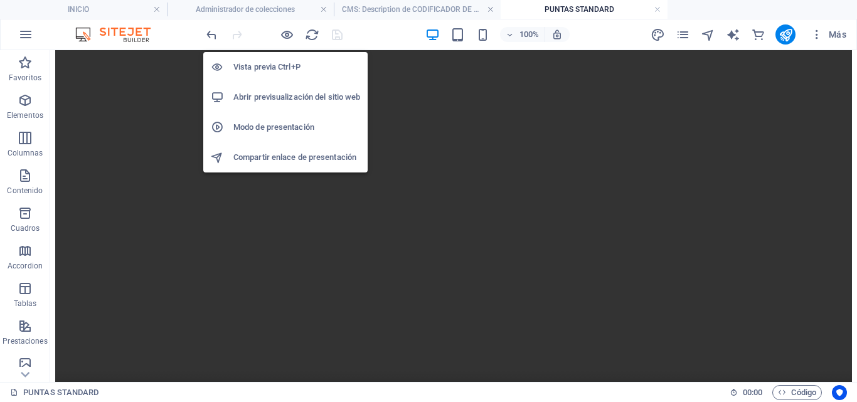
click at [290, 103] on h6 "Abrir previsualización del sitio web" at bounding box center [296, 97] width 127 height 15
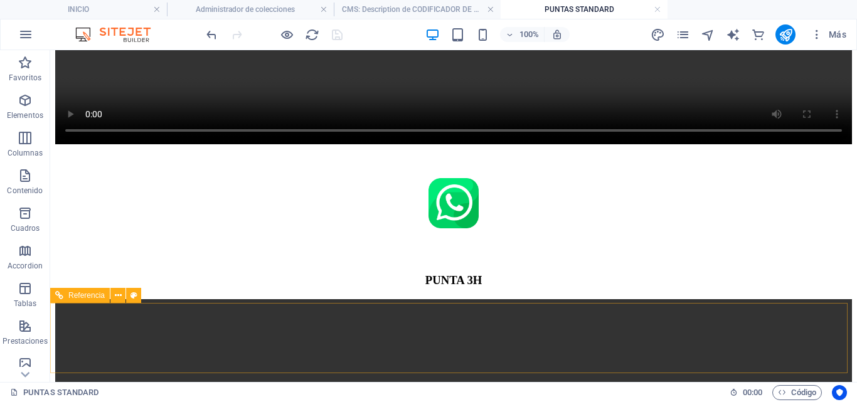
scroll to position [9019, 0]
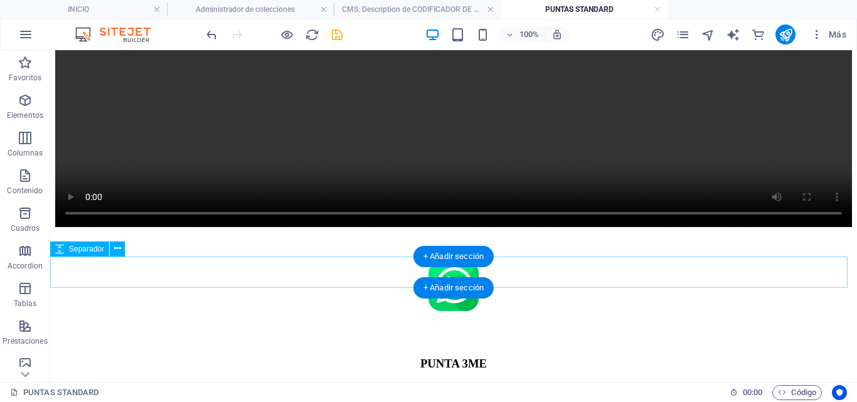
scroll to position [9476, 0]
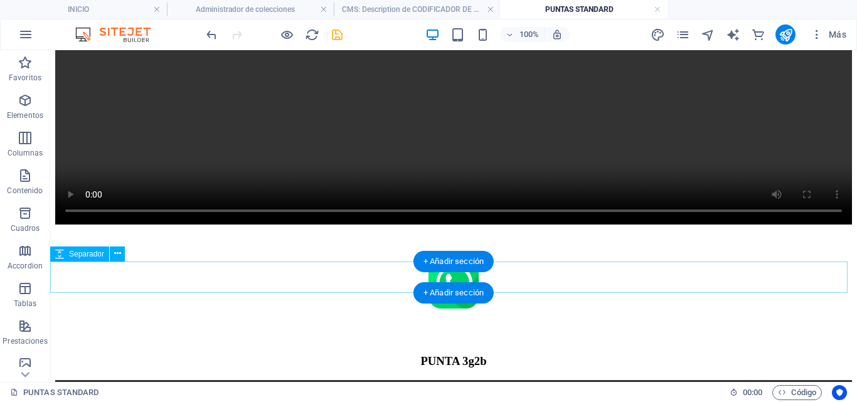
scroll to position [8374, 0]
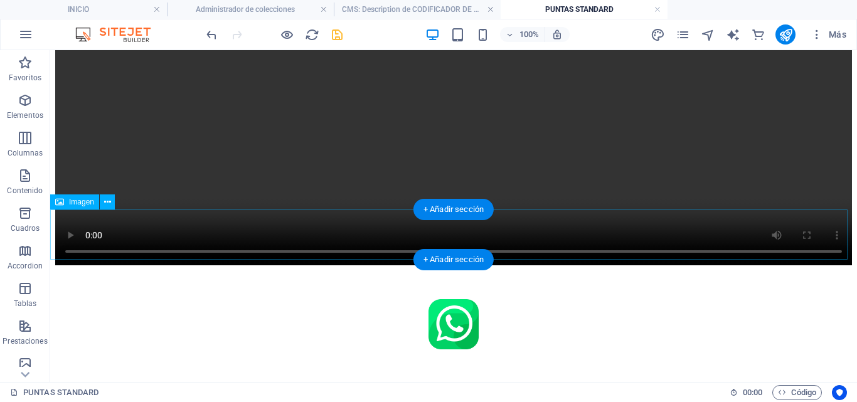
scroll to position [7777, 0]
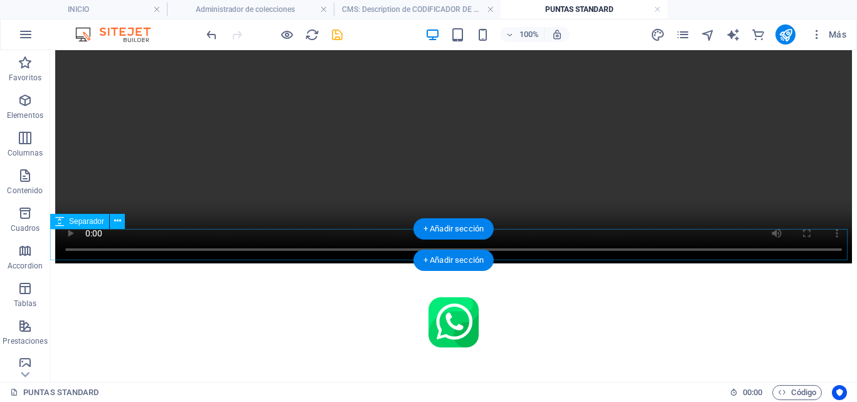
scroll to position [7228, 0]
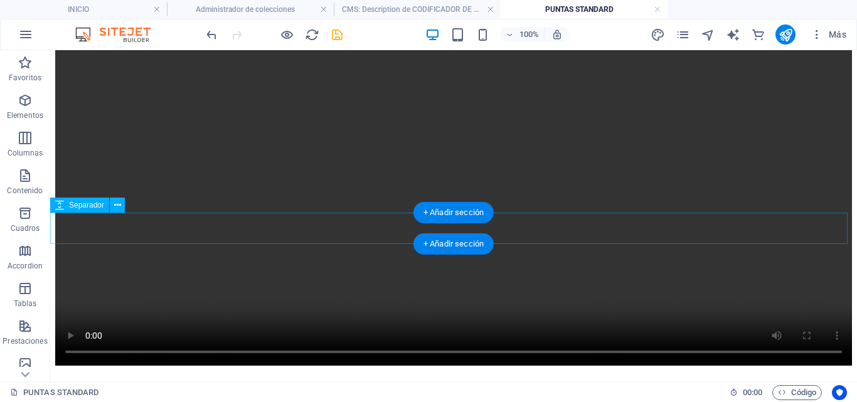
scroll to position [6584, 0]
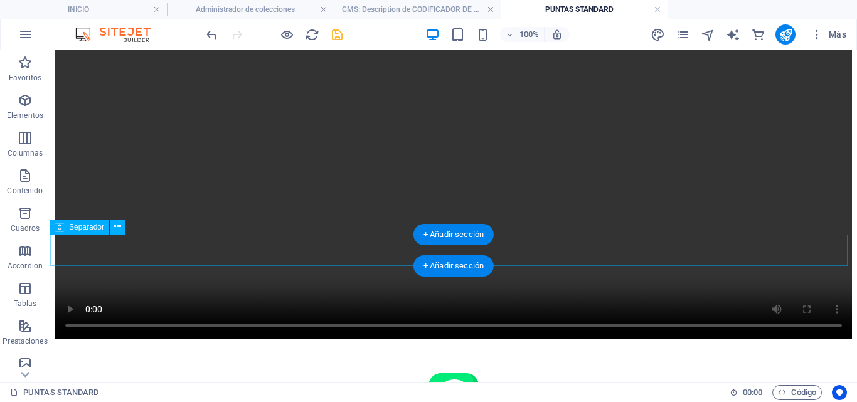
scroll to position [6041, 0]
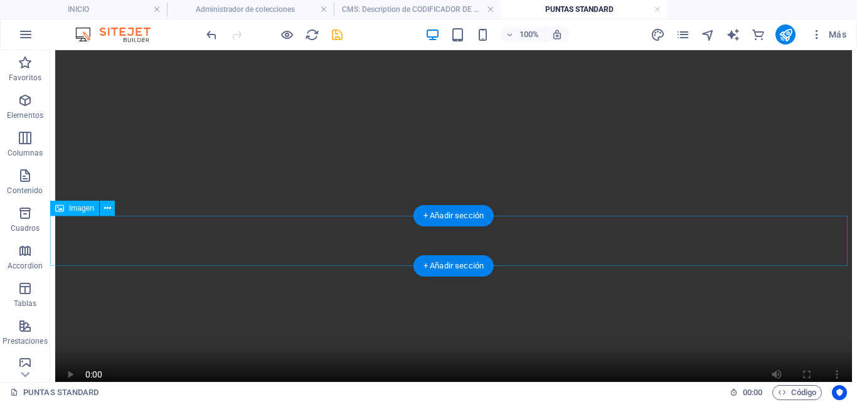
scroll to position [5427, 0]
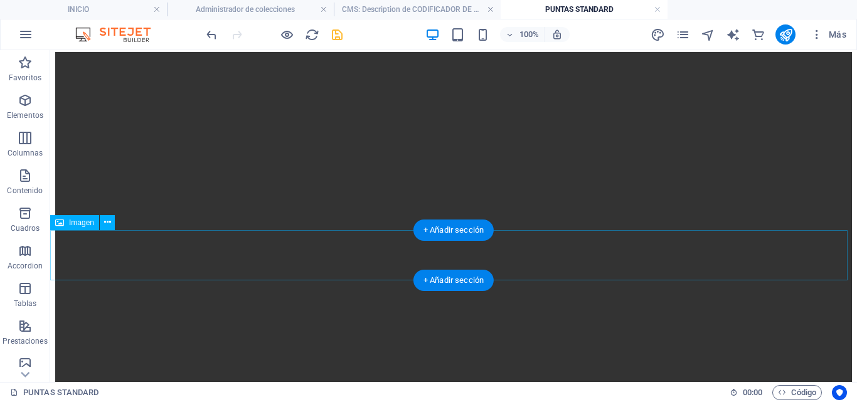
scroll to position [4831, 0]
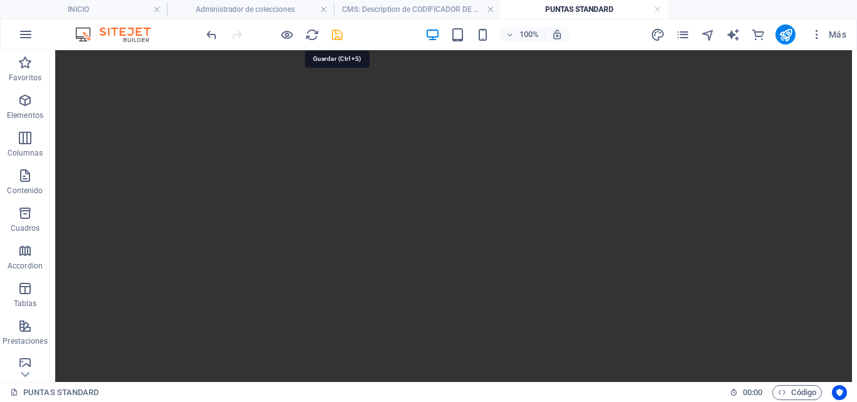
click at [330, 38] on icon "save" at bounding box center [337, 35] width 14 height 14
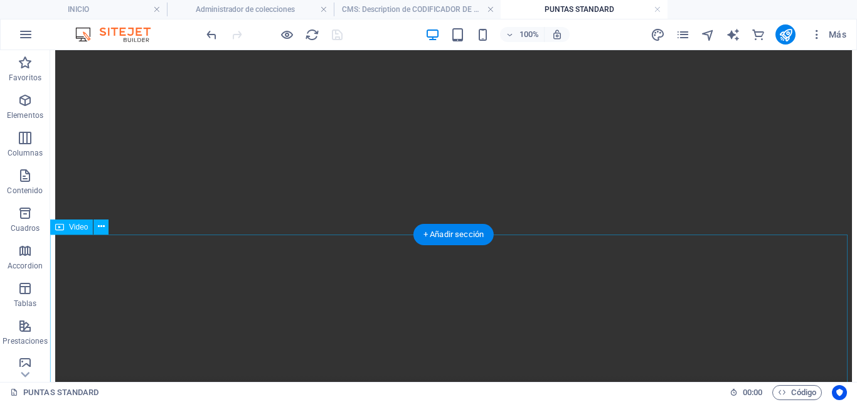
scroll to position [4257, 0]
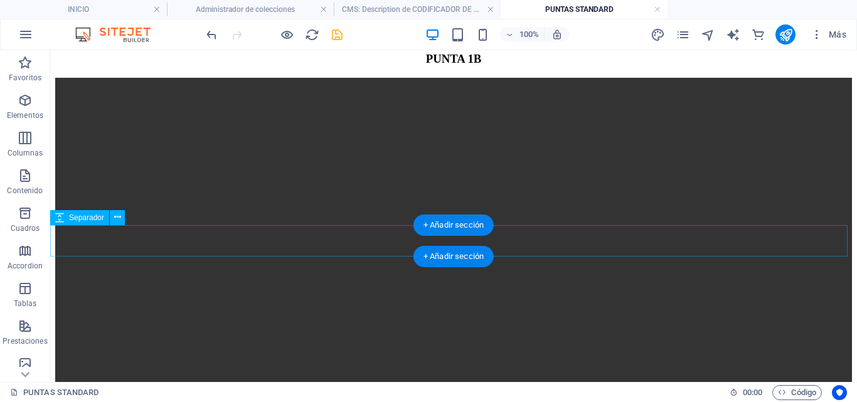
scroll to position [3670, 0]
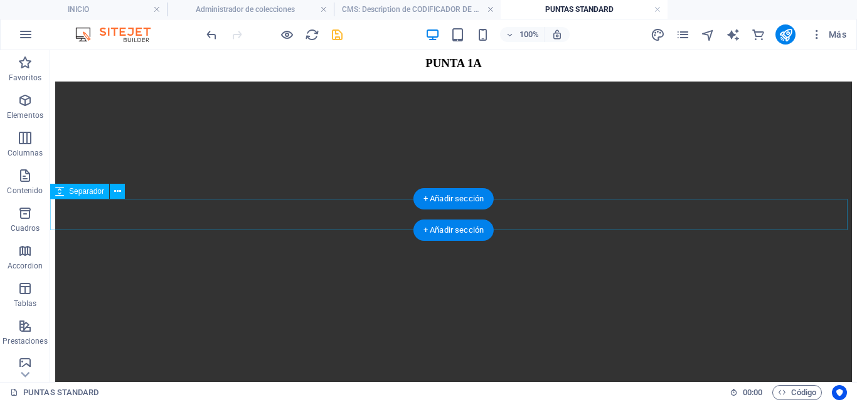
scroll to position [3136, 0]
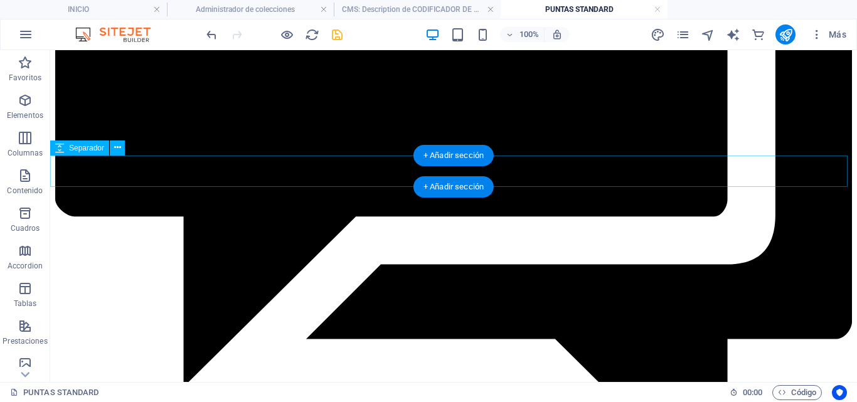
scroll to position [2516, 0]
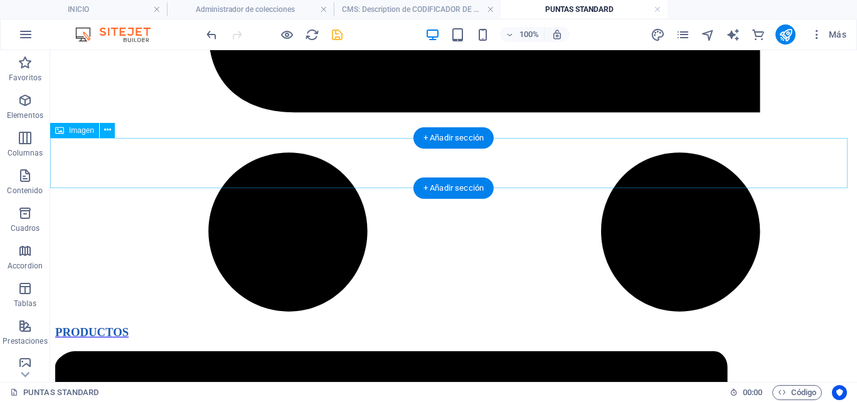
scroll to position [1914, 0]
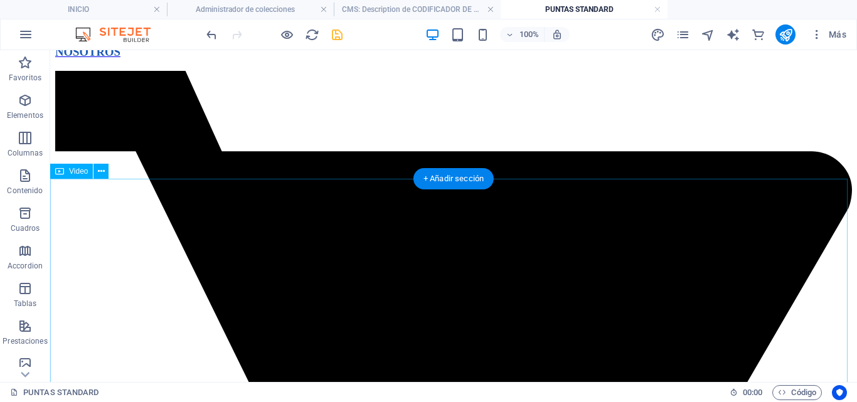
scroll to position [1343, 0]
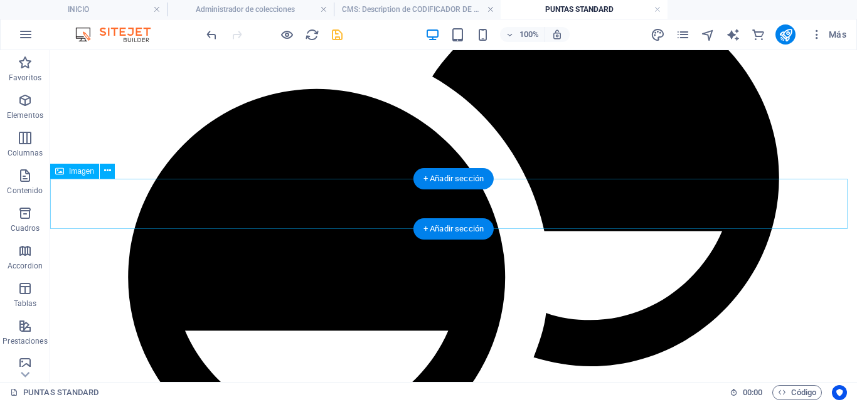
scroll to position [744, 0]
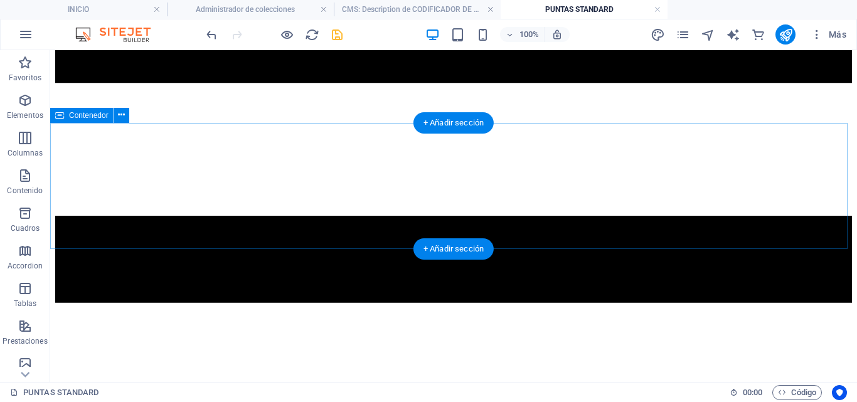
scroll to position [179, 0]
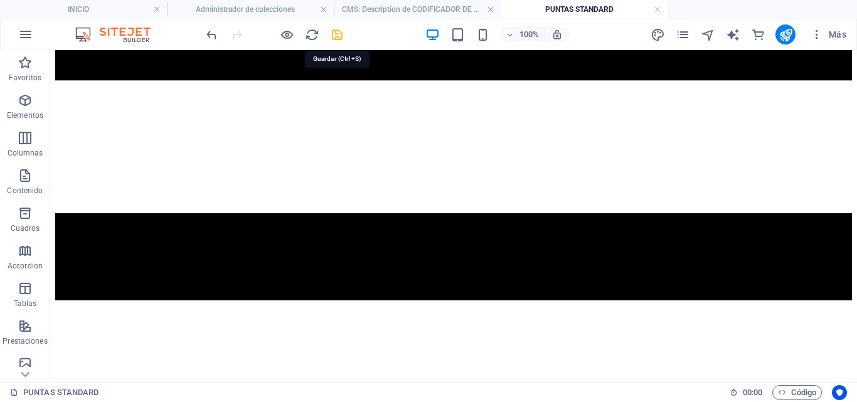
click at [332, 36] on icon "save" at bounding box center [337, 35] width 14 height 14
click at [658, 8] on link at bounding box center [657, 10] width 8 height 12
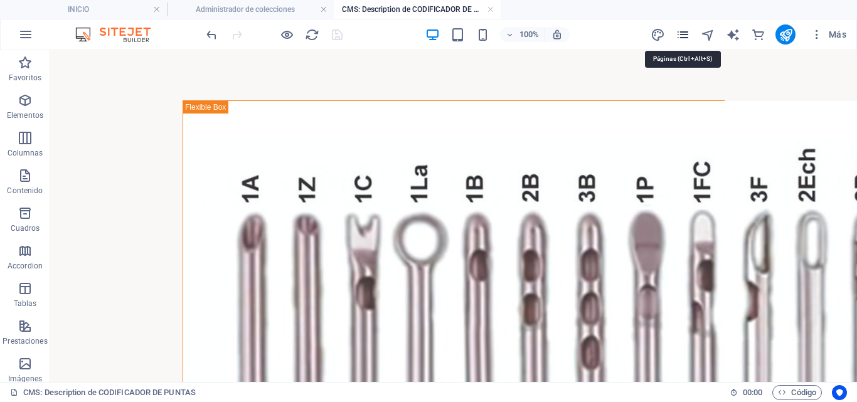
click at [687, 36] on icon "pages" at bounding box center [682, 35] width 14 height 14
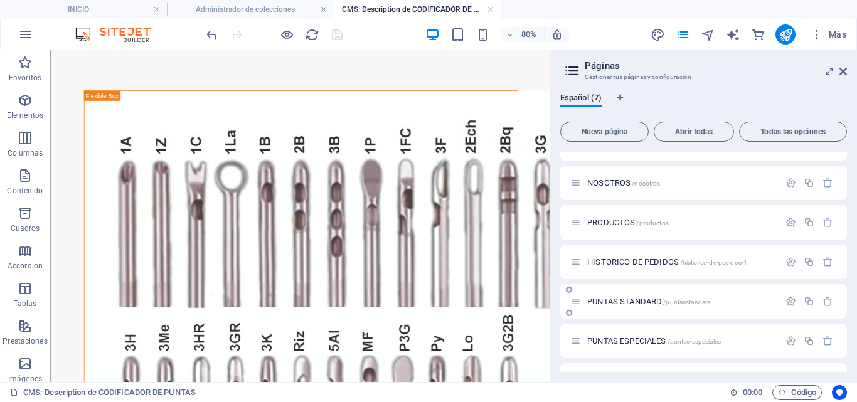
scroll to position [56, 0]
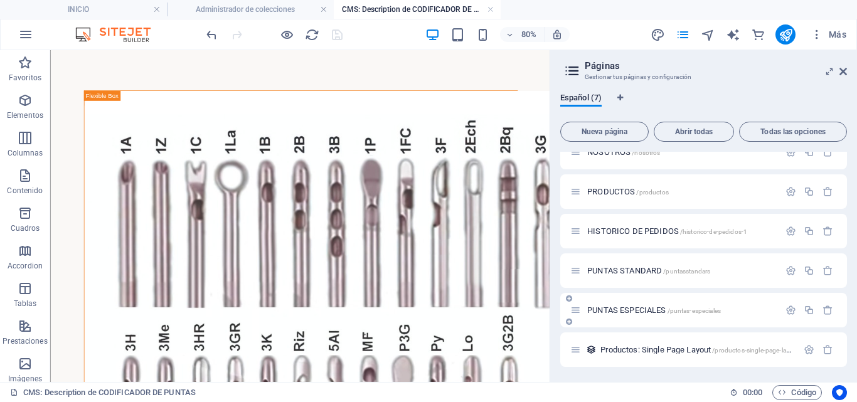
click at [635, 313] on span "PUNTAS ESPECIALES /puntas-especiales" at bounding box center [654, 309] width 134 height 9
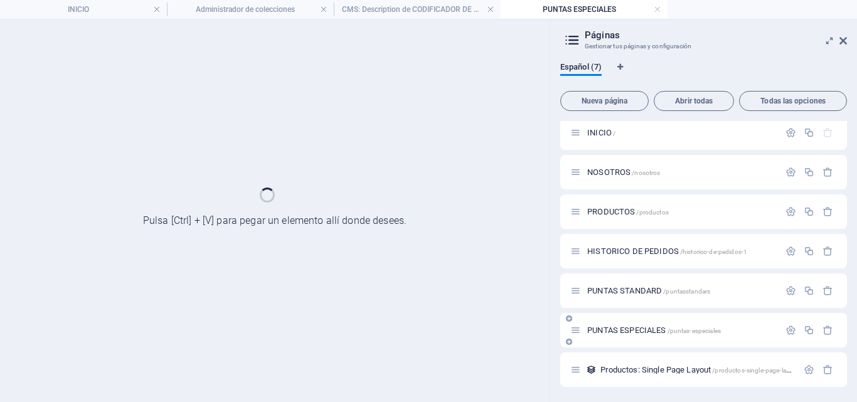
scroll to position [6, 0]
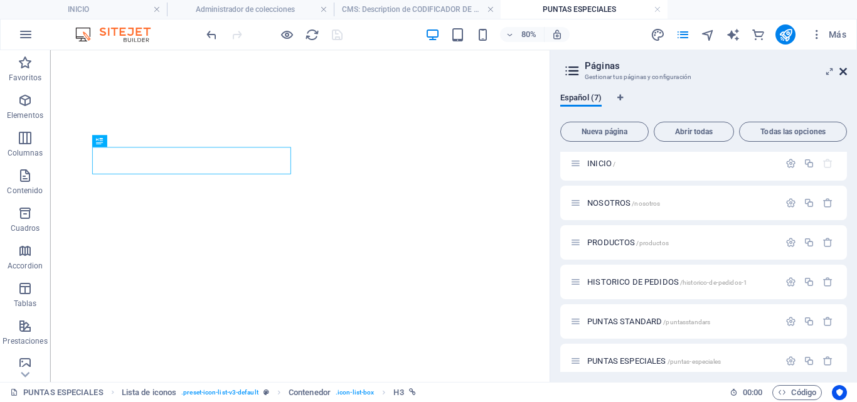
click at [842, 70] on icon at bounding box center [843, 71] width 8 height 10
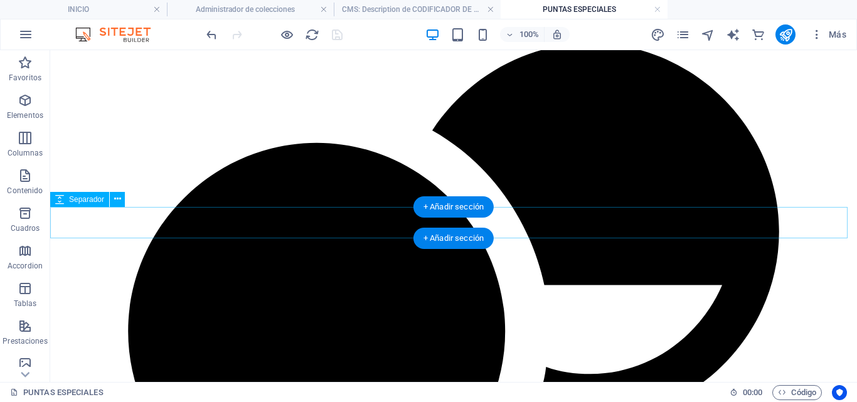
scroll to position [699, 0]
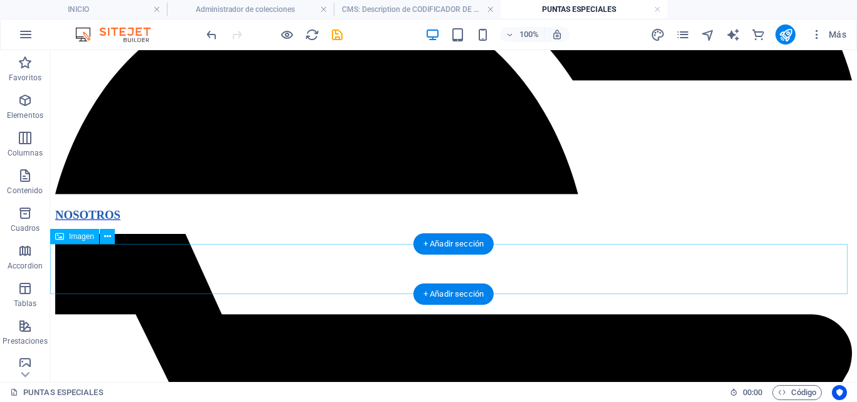
scroll to position [1229, 0]
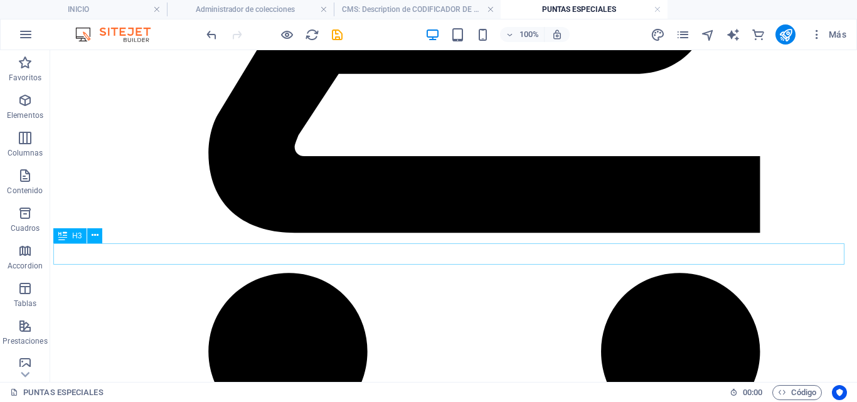
scroll to position [1861, 0]
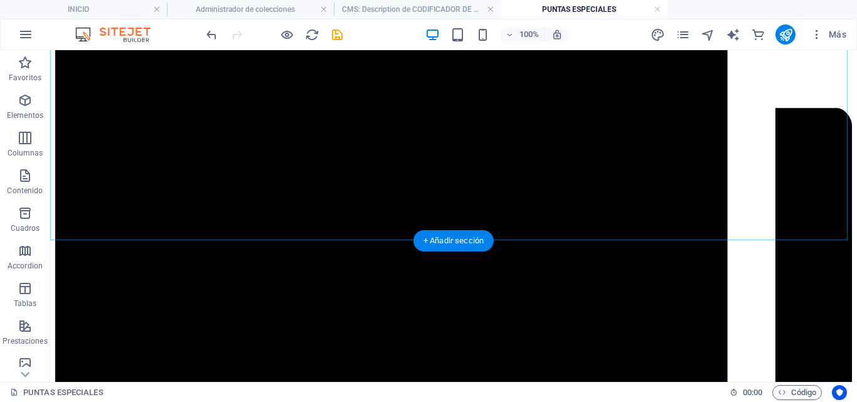
scroll to position [2394, 0]
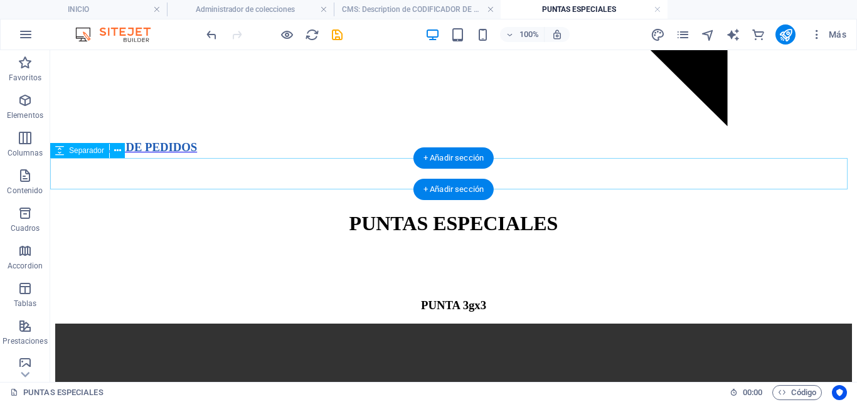
scroll to position [2902, 0]
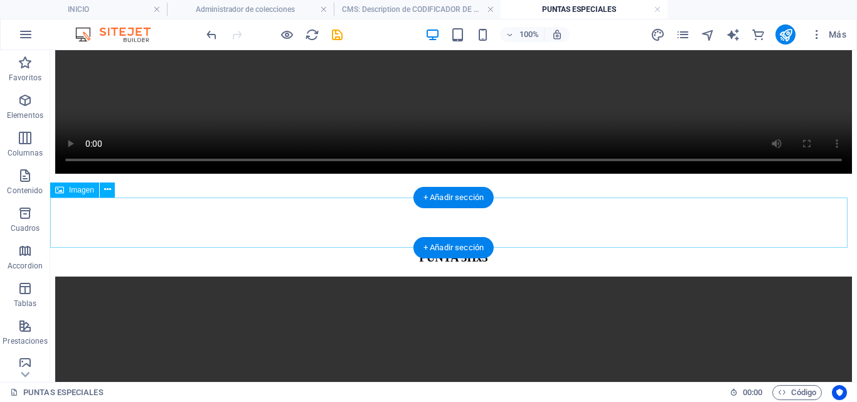
scroll to position [3448, 0]
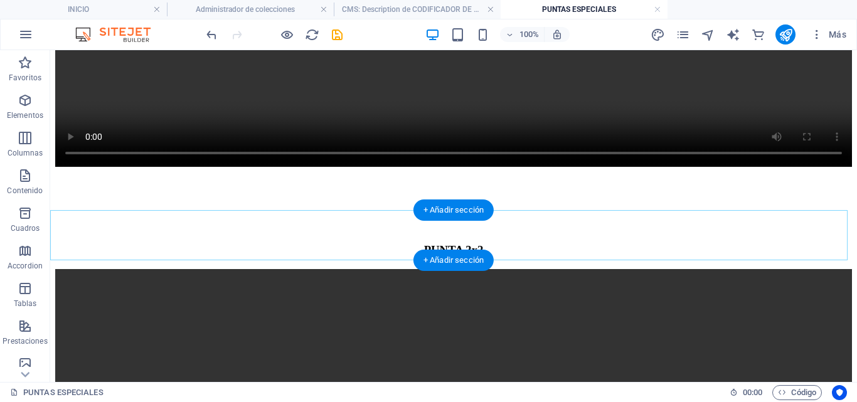
scroll to position [3952, 0]
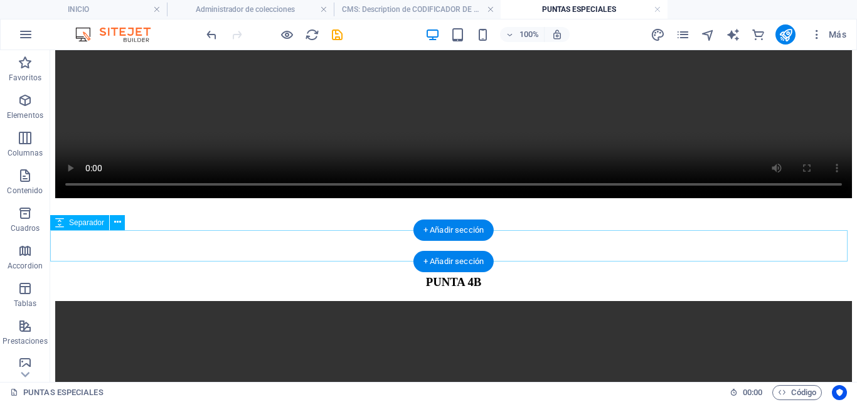
scroll to position [4497, 0]
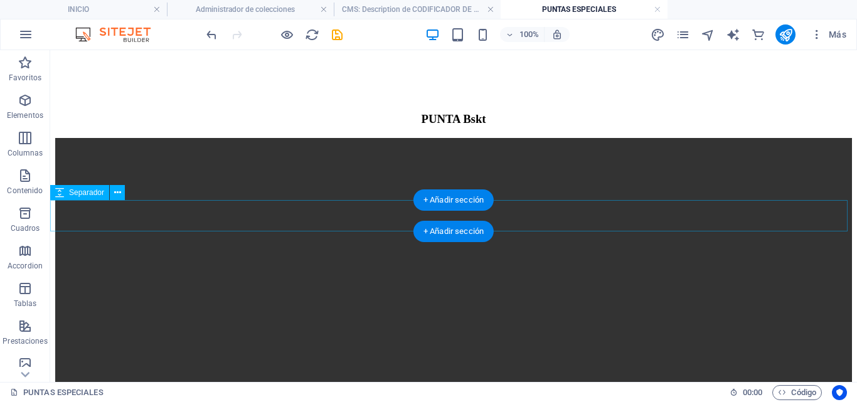
scroll to position [5085, 0]
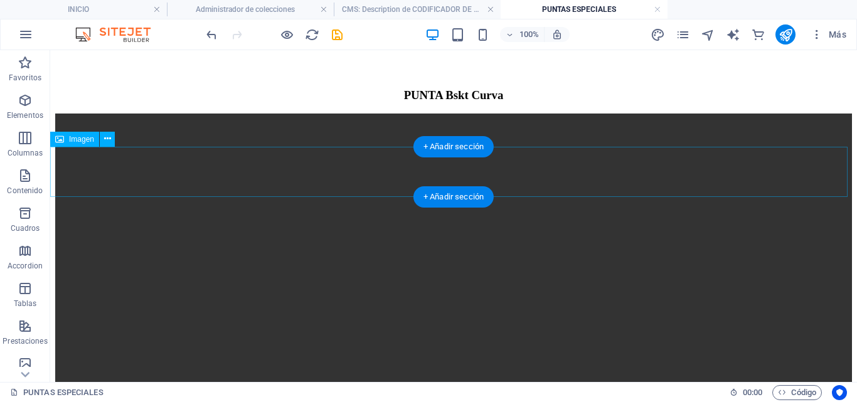
scroll to position [5639, 0]
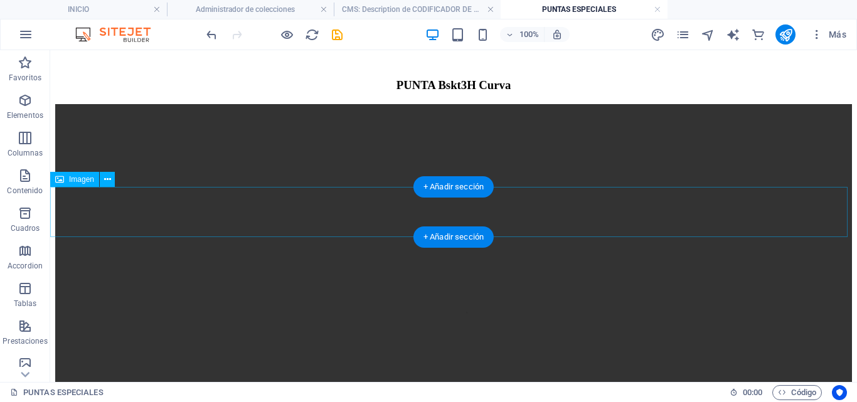
scroll to position [6118, 0]
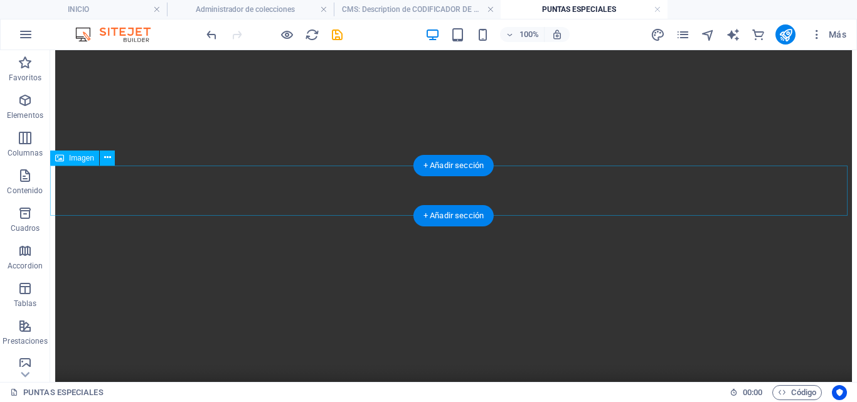
scroll to position [6695, 0]
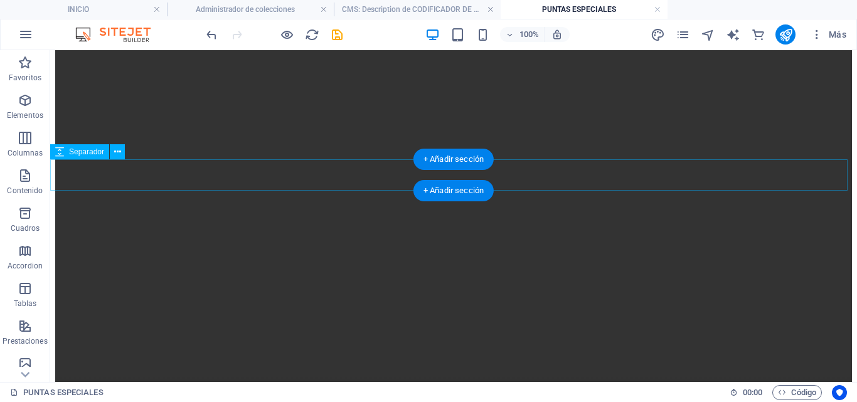
scroll to position [7205, 0]
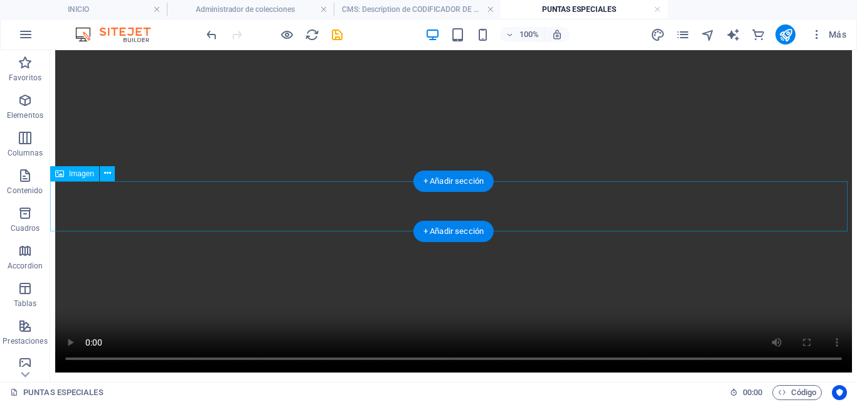
scroll to position [7744, 0]
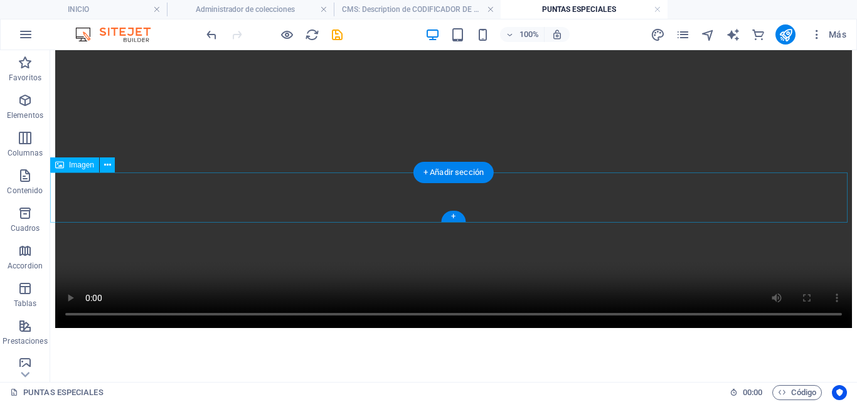
scroll to position [8300, 0]
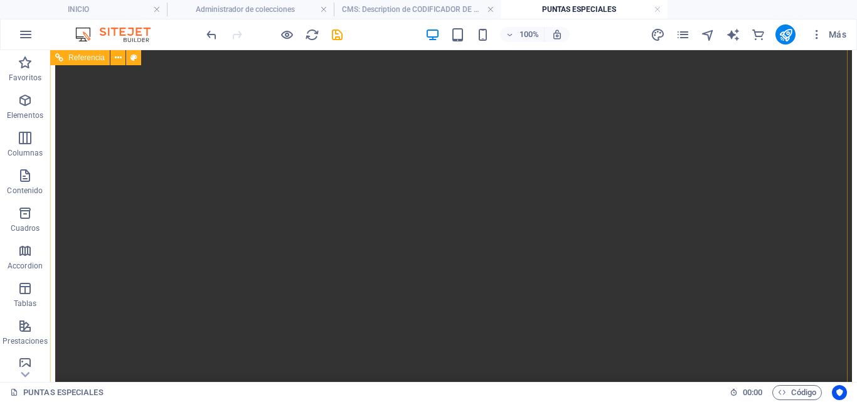
scroll to position [8721, 0]
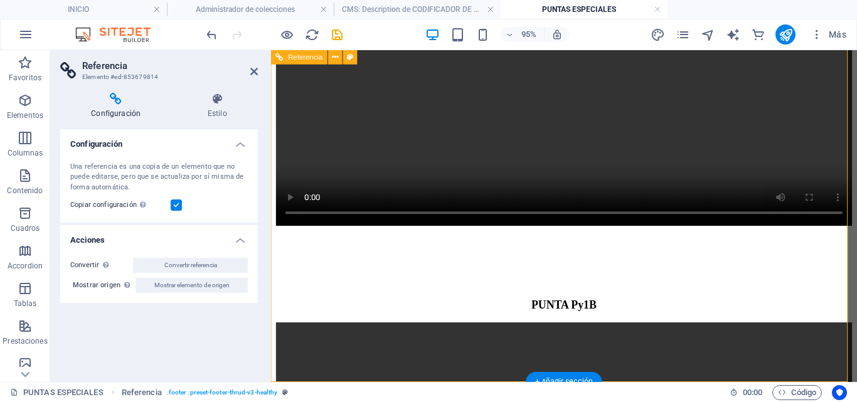
drag, startPoint x: 228, startPoint y: 70, endPoint x: 213, endPoint y: 102, distance: 35.3
click at [213, 102] on aside "Referencia Elemento #ed-853679814 Configuración Estilo Configuración Una refere…" at bounding box center [160, 216] width 221 height 332
click at [213, 102] on icon at bounding box center [217, 99] width 82 height 13
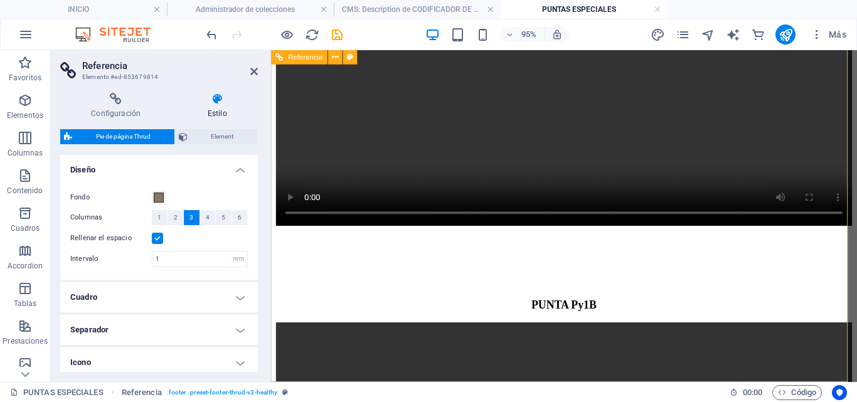
click at [255, 69] on icon at bounding box center [254, 71] width 8 height 10
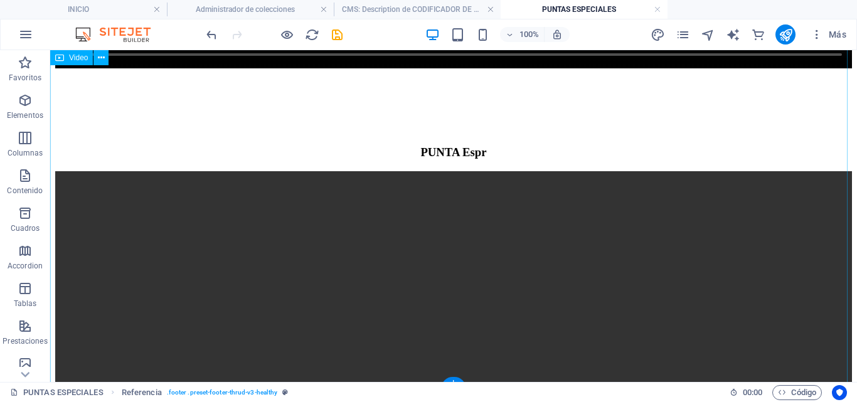
scroll to position [8052, 0]
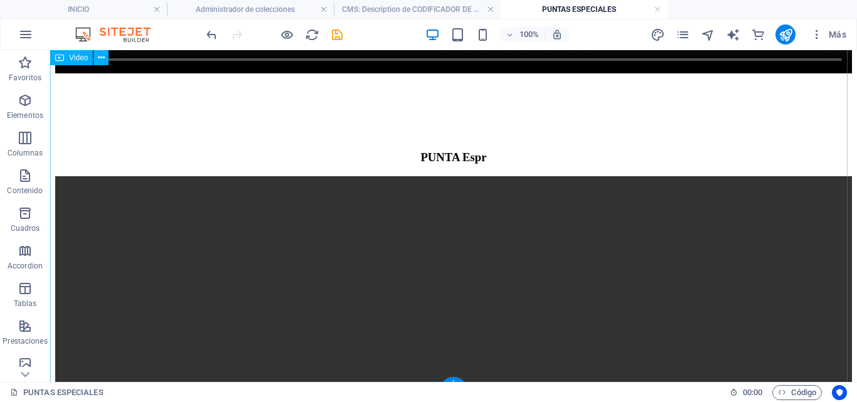
select select "%"
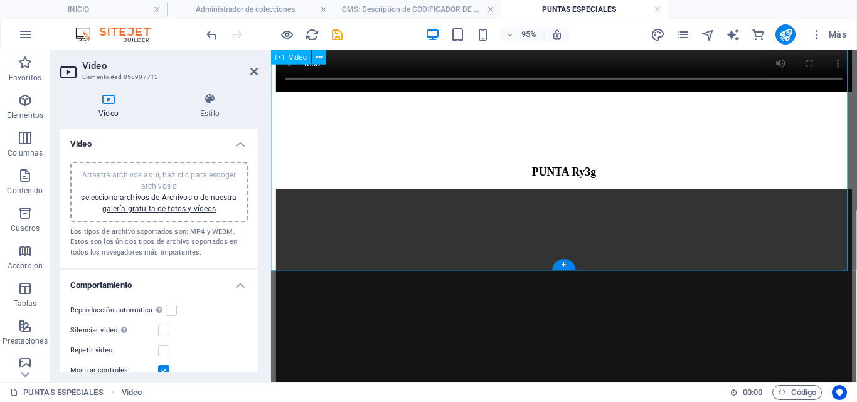
scroll to position [6556, 0]
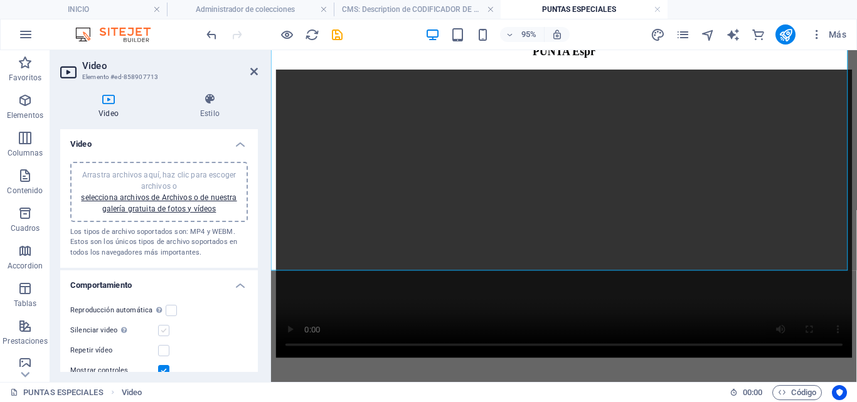
click at [167, 332] on label at bounding box center [163, 330] width 11 height 11
click at [0, 0] on input "Silenciar video La reproducción automática estará disponible si silenciado está…" at bounding box center [0, 0] width 0 height 0
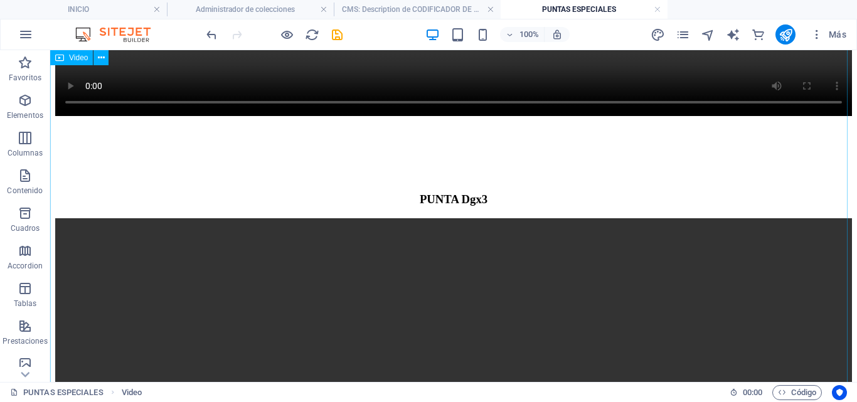
scroll to position [7487, 0]
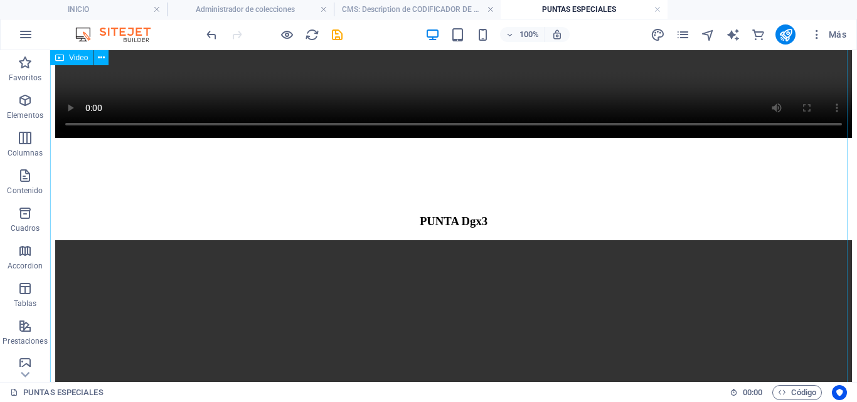
select select "%"
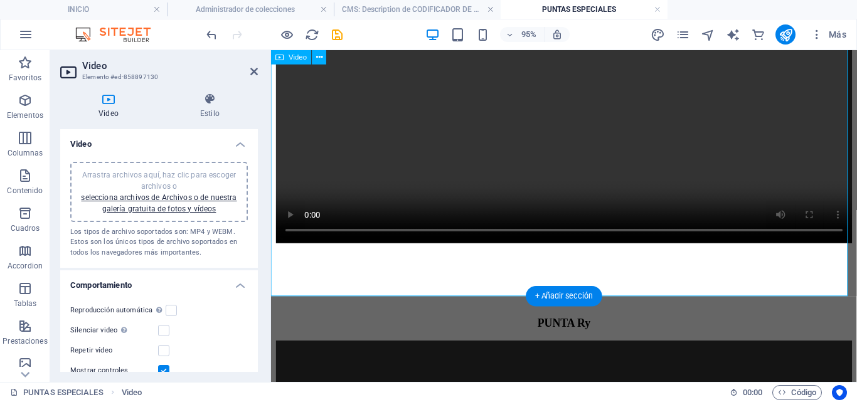
scroll to position [6097, 0]
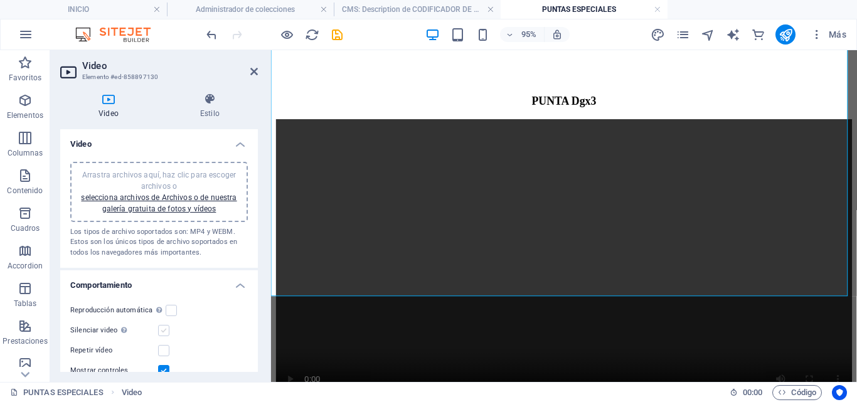
click at [162, 331] on div "Silenciar video La reproducción automática estará disponible si silenciado está…" at bounding box center [158, 330] width 177 height 15
click at [162, 331] on label at bounding box center [163, 330] width 11 height 11
click at [0, 0] on input "Silenciar video La reproducción automática estará disponible si silenciado está…" at bounding box center [0, 0] width 0 height 0
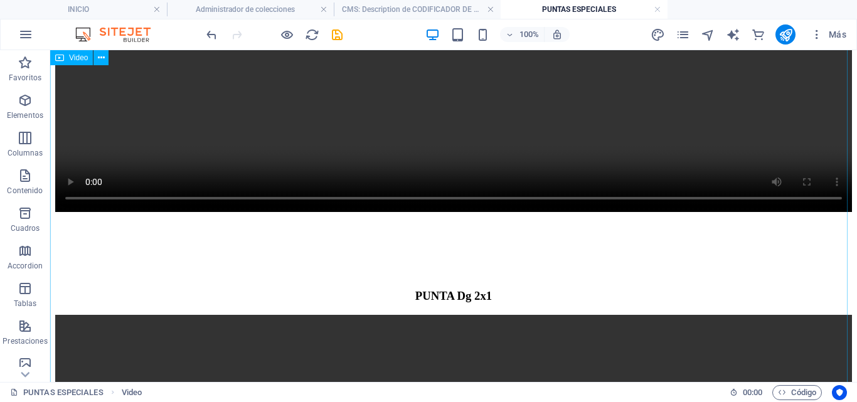
scroll to position [6886, 0]
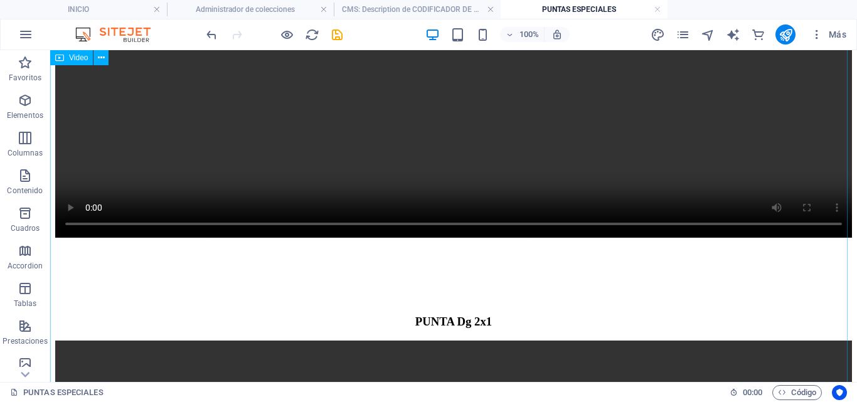
select select "%"
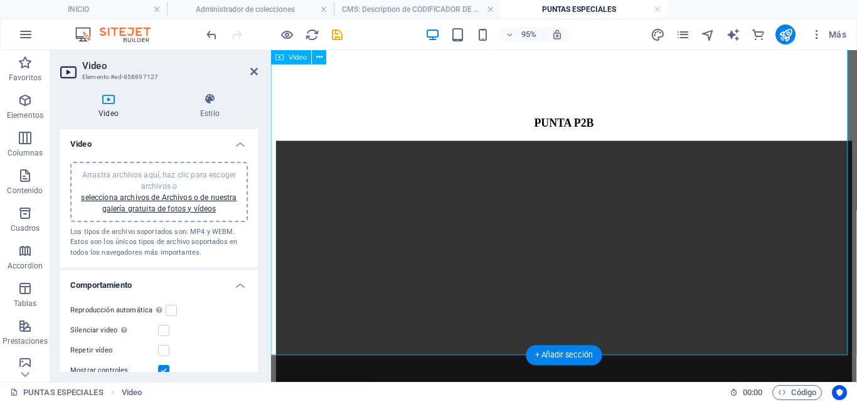
scroll to position [5604, 0]
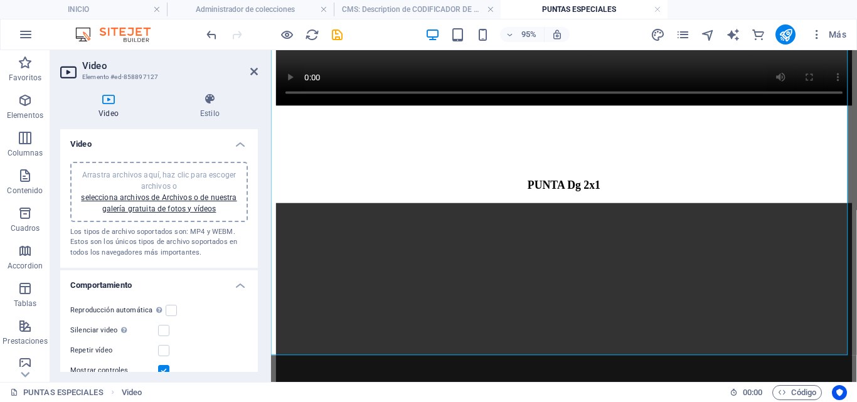
click at [156, 331] on label "Silenciar video La reproducción automática estará disponible si silenciado está…" at bounding box center [114, 330] width 88 height 15
click at [0, 0] on input "Silenciar video La reproducción automática estará disponible si silenciado está…" at bounding box center [0, 0] width 0 height 0
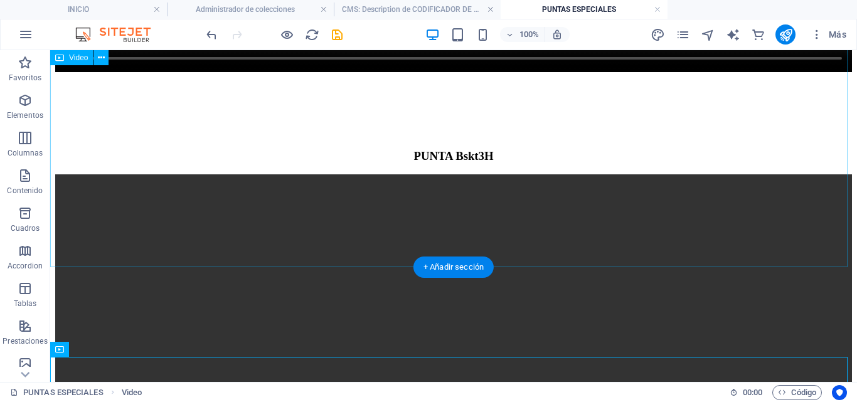
scroll to position [6537, 0]
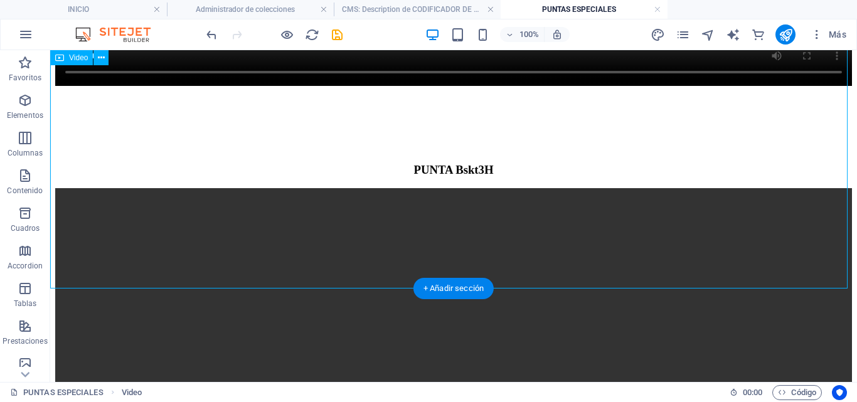
select select "%"
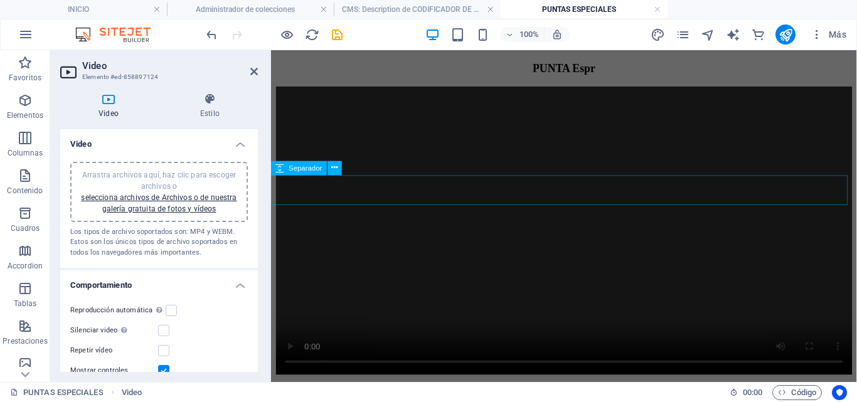
scroll to position [5362, 0]
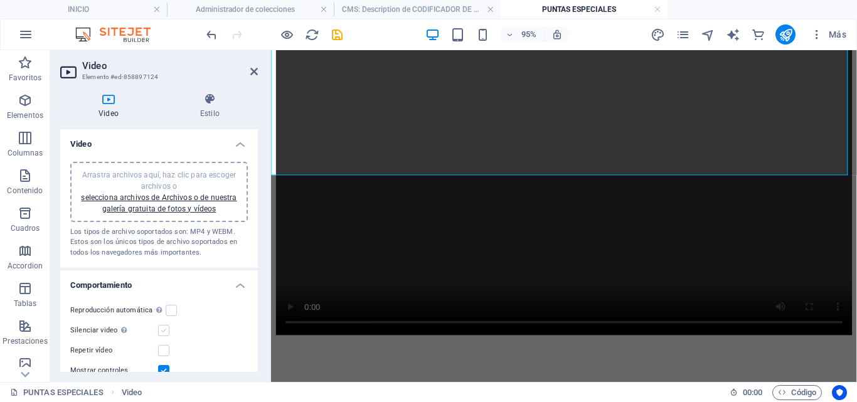
click at [161, 328] on label at bounding box center [163, 330] width 11 height 11
click at [0, 0] on input "Silenciar video La reproducción automática estará disponible si silenciado está…" at bounding box center [0, 0] width 0 height 0
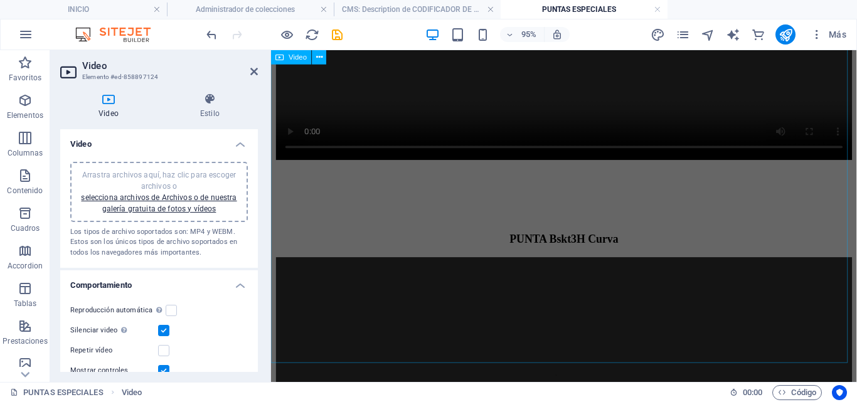
scroll to position [4732, 0]
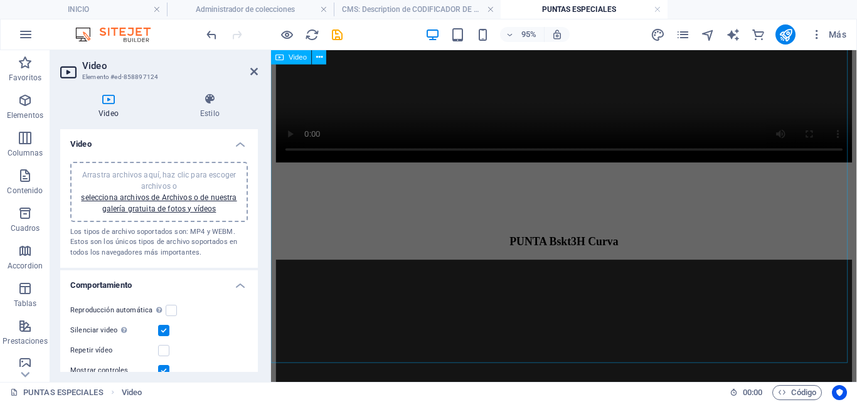
select select "%"
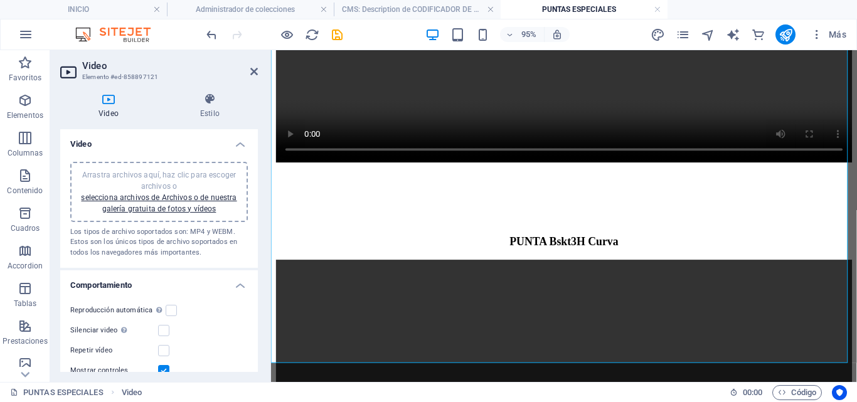
click at [154, 334] on label "Silenciar video La reproducción automática estará disponible si silenciado está…" at bounding box center [114, 330] width 88 height 15
click at [0, 0] on input "Silenciar video La reproducción automática estará disponible si silenciado está…" at bounding box center [0, 0] width 0 height 0
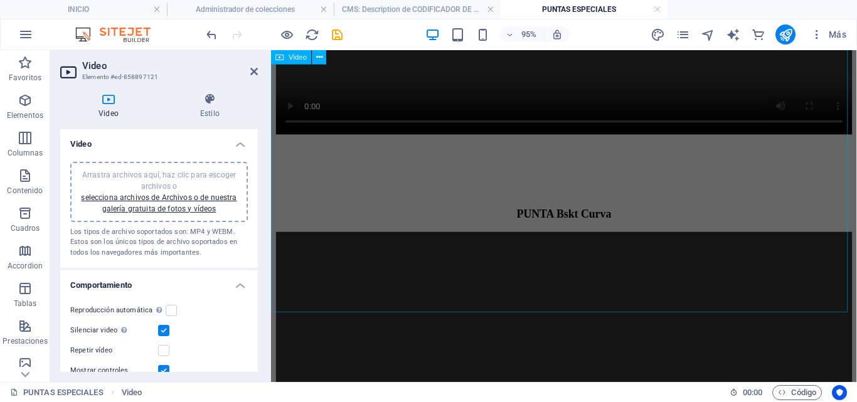
scroll to position [4354, 0]
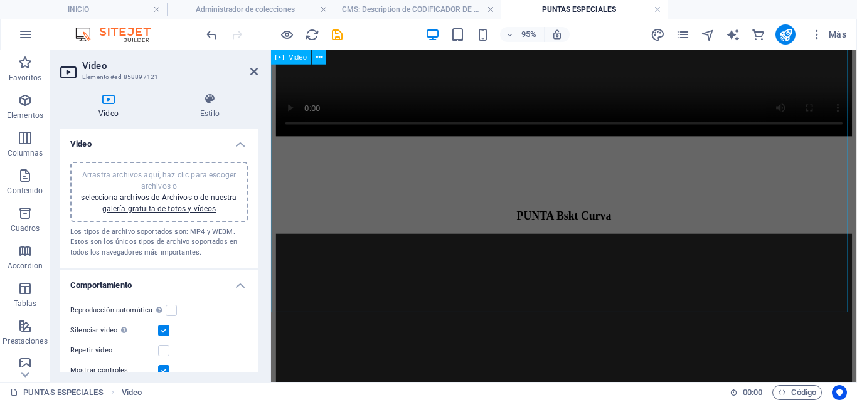
select select "%"
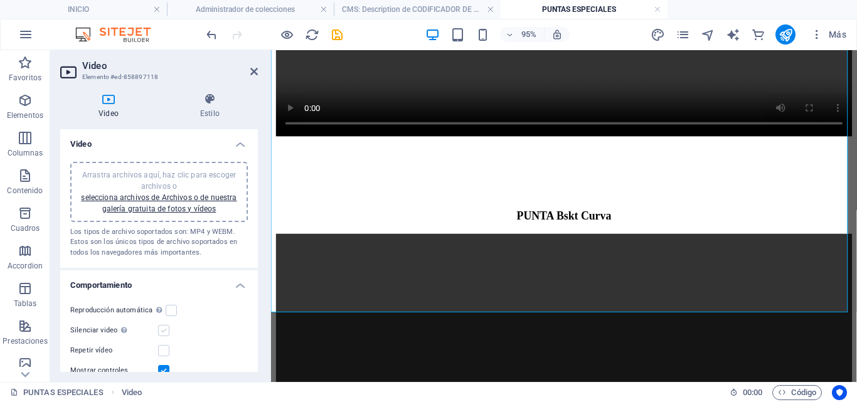
click at [161, 330] on label at bounding box center [163, 330] width 11 height 11
click at [0, 0] on input "Silenciar video La reproducción automática estará disponible si silenciado está…" at bounding box center [0, 0] width 0 height 0
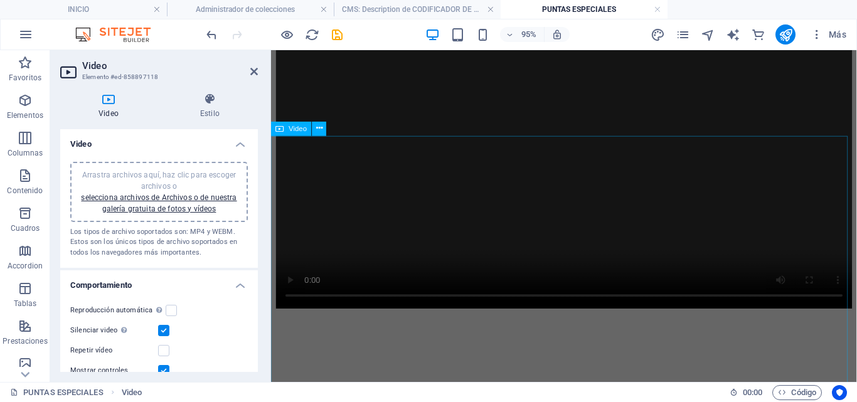
scroll to position [3762, 0]
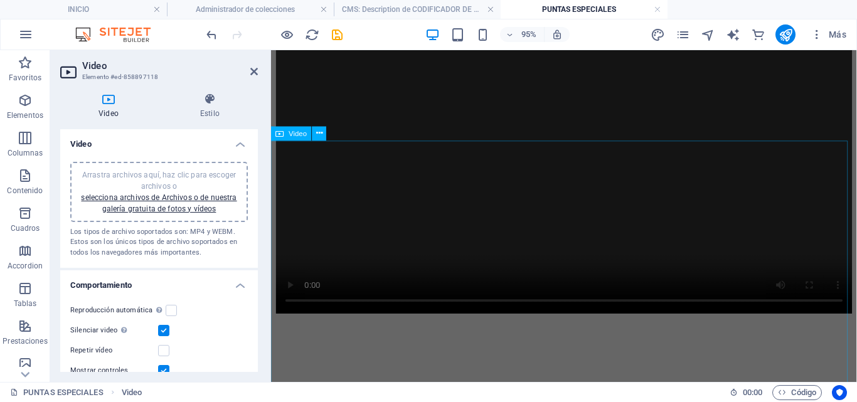
select select "%"
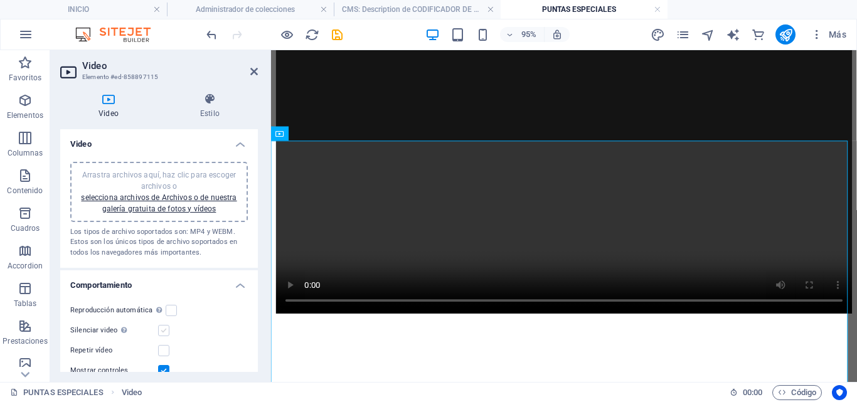
click at [169, 333] on label at bounding box center [163, 330] width 11 height 11
click at [0, 0] on input "Silenciar video La reproducción automática estará disponible si silenciado está…" at bounding box center [0, 0] width 0 height 0
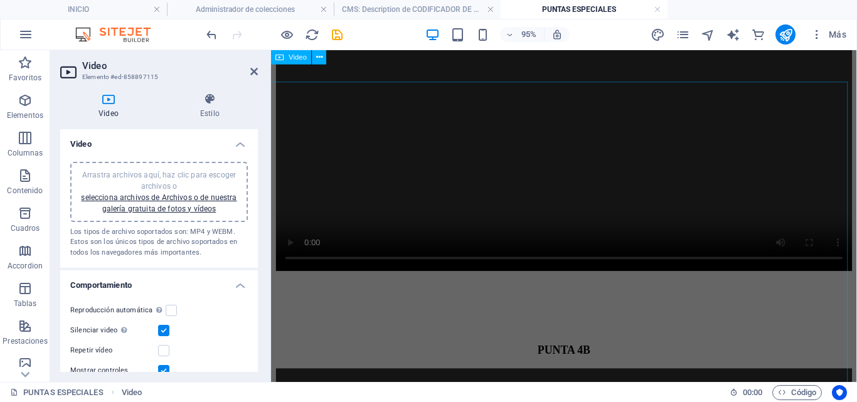
scroll to position [3392, 0]
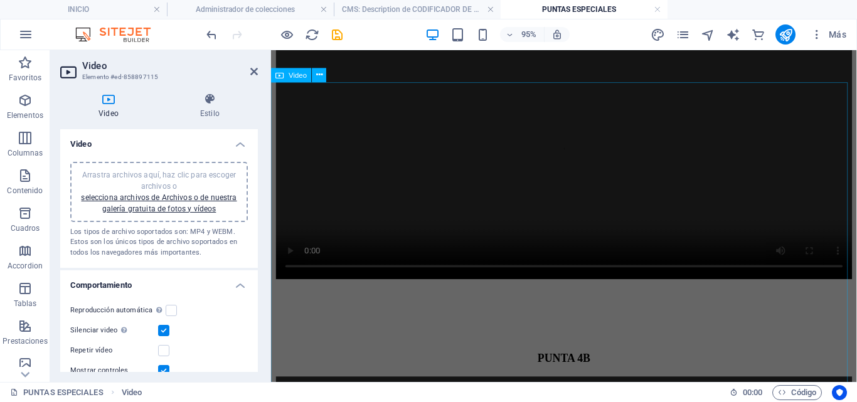
select select "%"
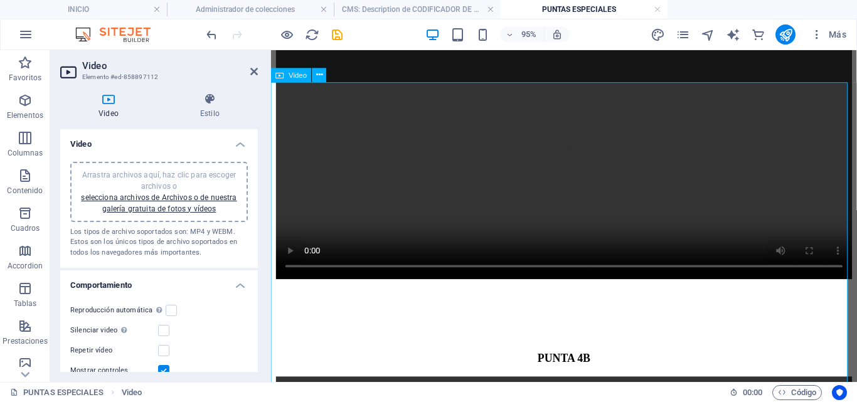
click at [165, 330] on label at bounding box center [163, 330] width 11 height 11
click at [0, 0] on input "Silenciar video La reproducción automática estará disponible si silenciado está…" at bounding box center [0, 0] width 0 height 0
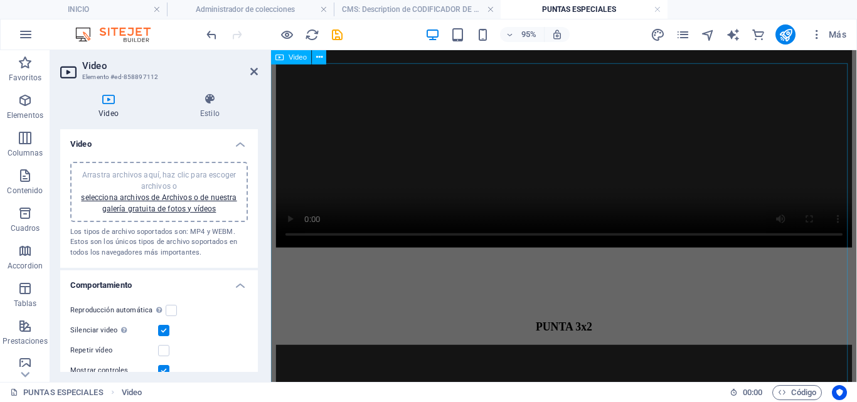
scroll to position [2950, 0]
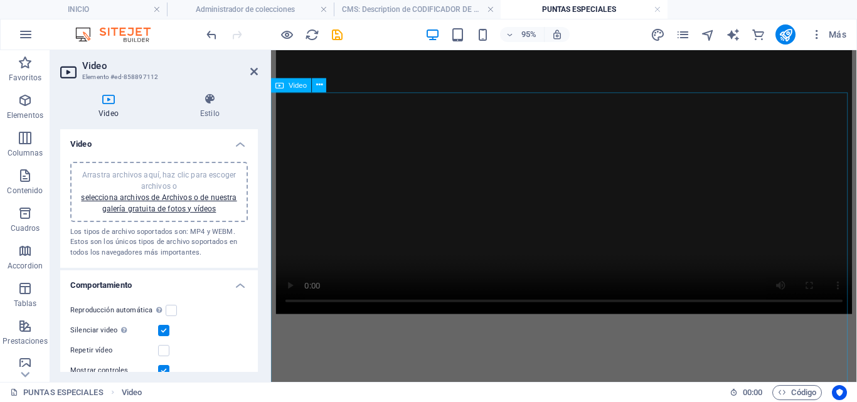
select select "%"
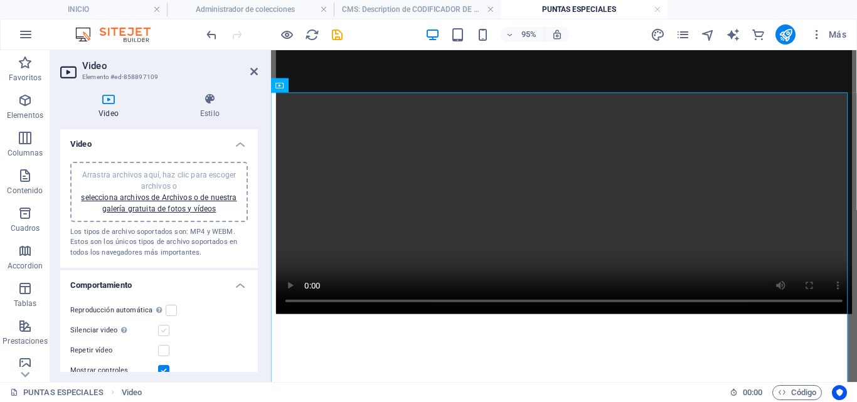
click at [163, 331] on label at bounding box center [163, 330] width 11 height 11
click at [0, 0] on input "Silenciar video La reproducción automática estará disponible si silenciado está…" at bounding box center [0, 0] width 0 height 0
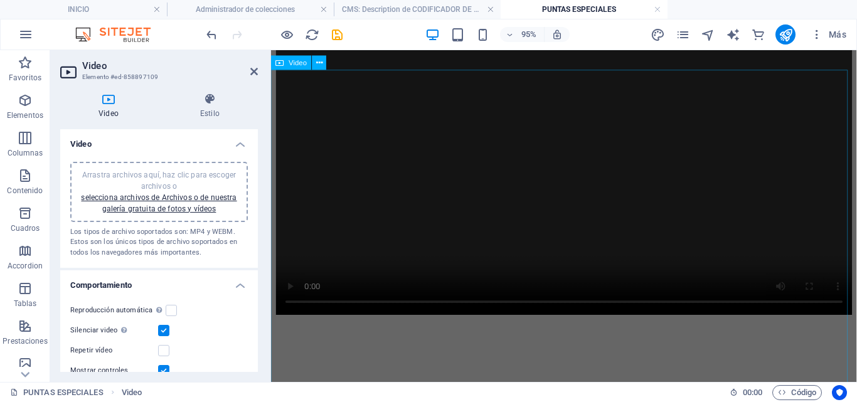
scroll to position [2540, 0]
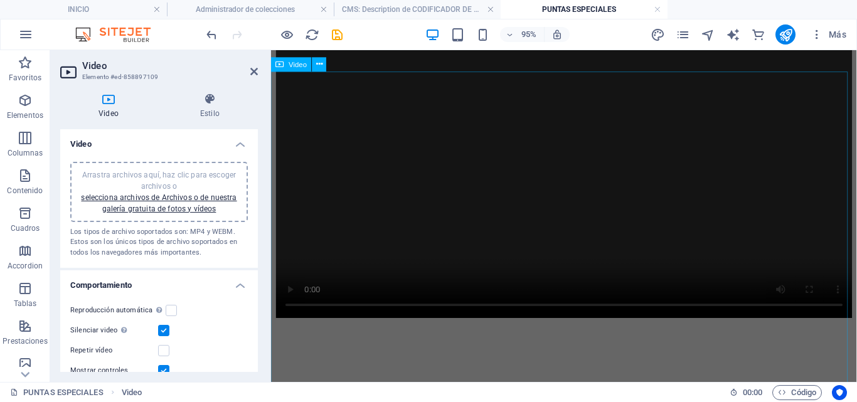
select select "%"
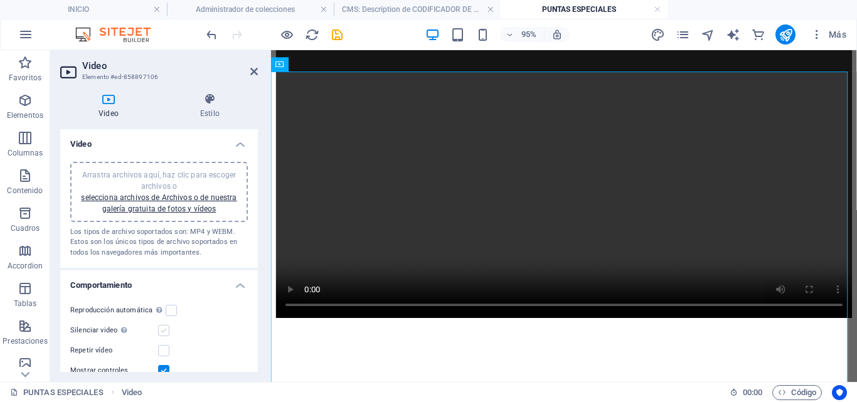
click at [159, 333] on label at bounding box center [163, 330] width 11 height 11
click at [0, 0] on input "Silenciar video La reproducción automática estará disponible si silenciado está…" at bounding box center [0, 0] width 0 height 0
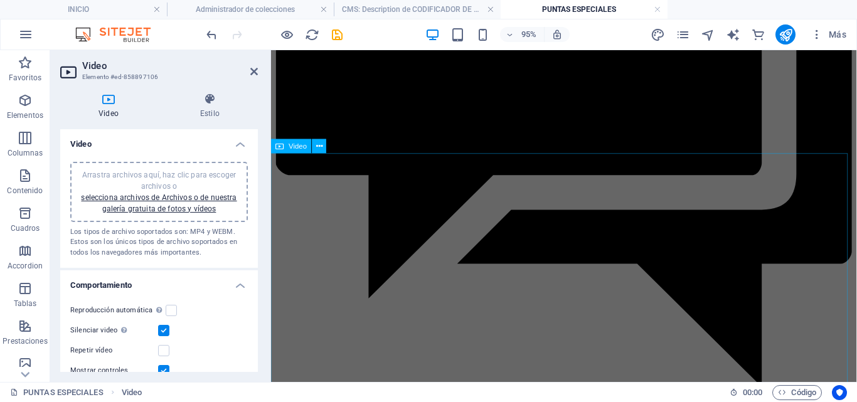
scroll to position [2033, 0]
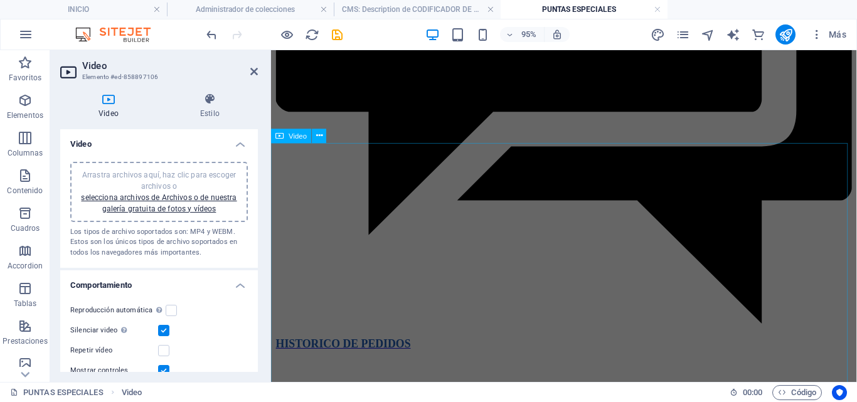
select select "%"
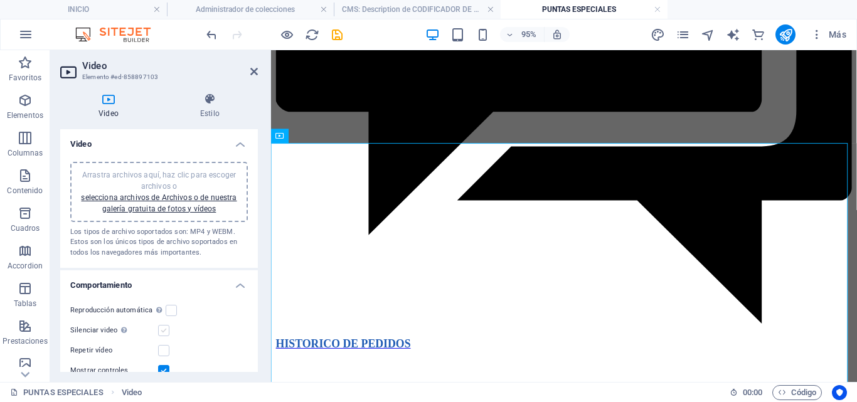
click at [162, 328] on label at bounding box center [163, 330] width 11 height 11
click at [0, 0] on input "Silenciar video La reproducción automática estará disponible si silenciado está…" at bounding box center [0, 0] width 0 height 0
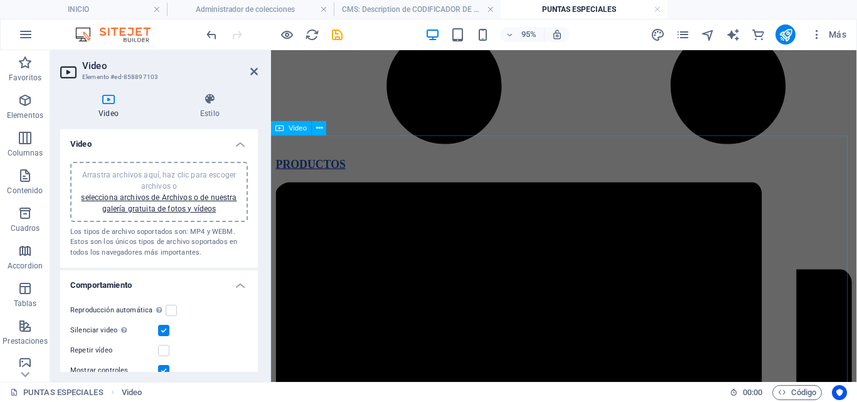
scroll to position [1609, 0]
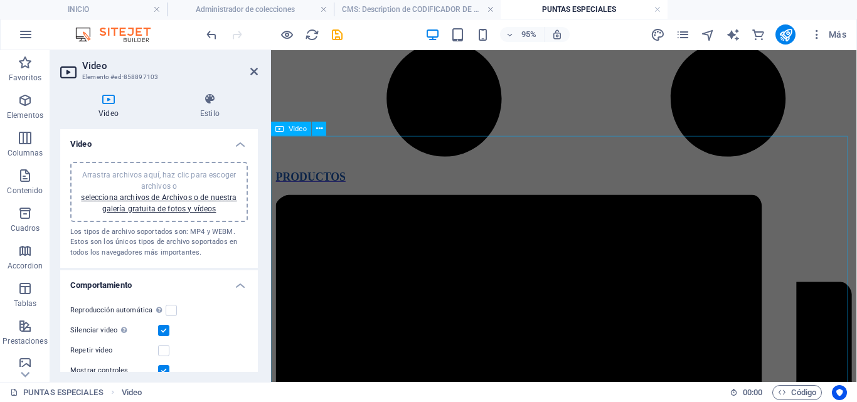
select select "%"
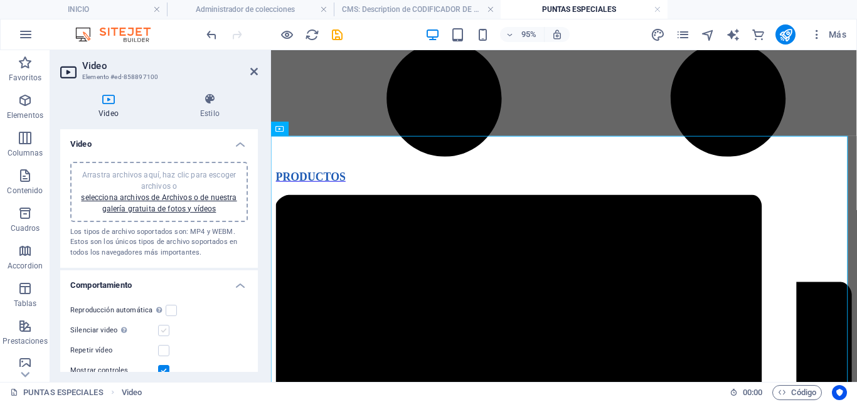
click at [158, 327] on label at bounding box center [163, 330] width 11 height 11
click at [0, 0] on input "Silenciar video La reproducción automática estará disponible si silenciado está…" at bounding box center [0, 0] width 0 height 0
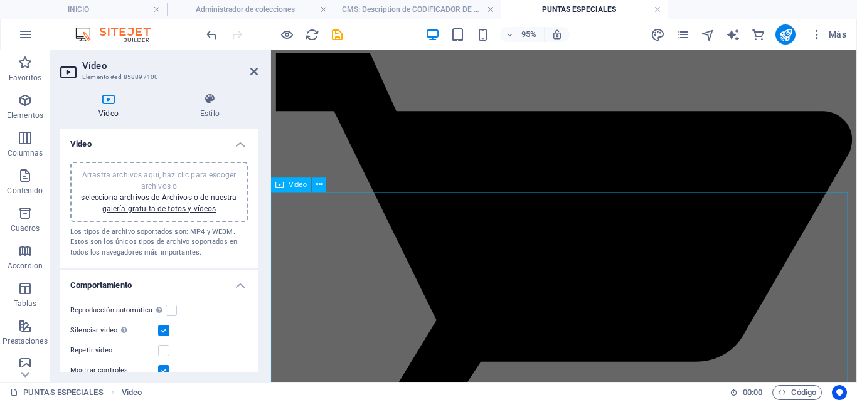
scroll to position [1118, 0]
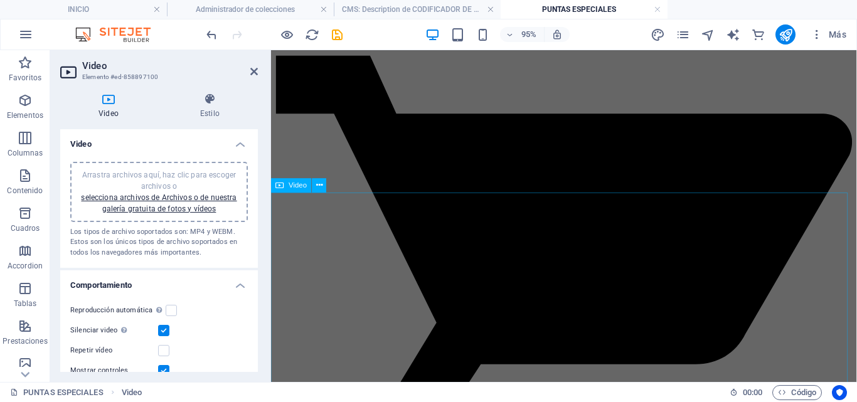
select select "%"
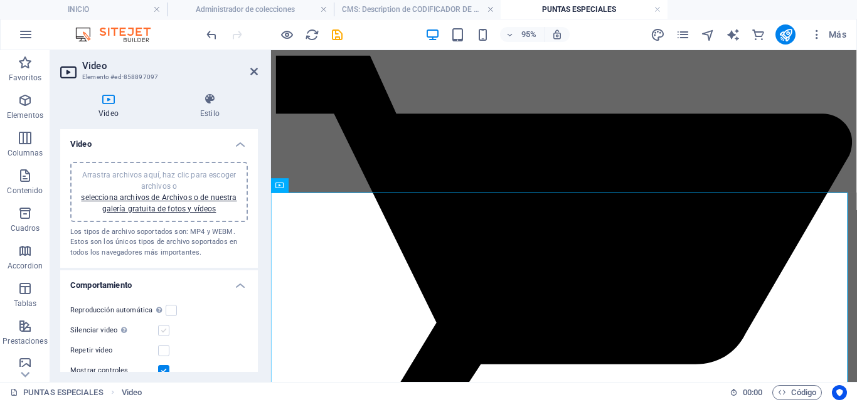
click at [161, 330] on label at bounding box center [163, 330] width 11 height 11
click at [0, 0] on input "Silenciar video La reproducción automática estará disponible si silenciado está…" at bounding box center [0, 0] width 0 height 0
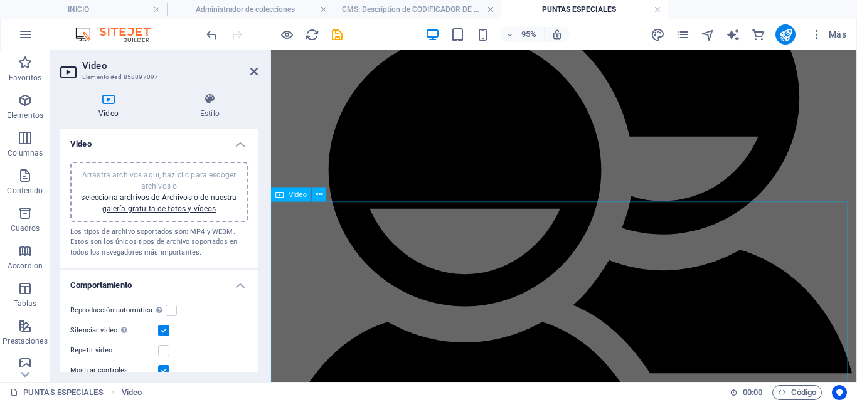
scroll to position [638, 0]
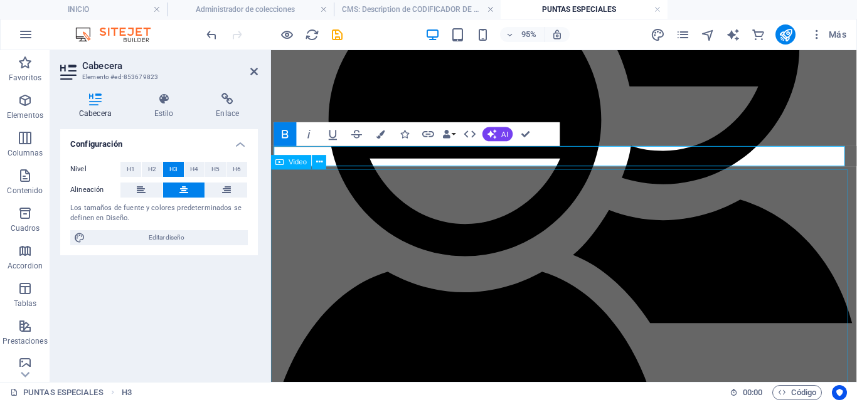
scroll to position [711, 0]
select select "%"
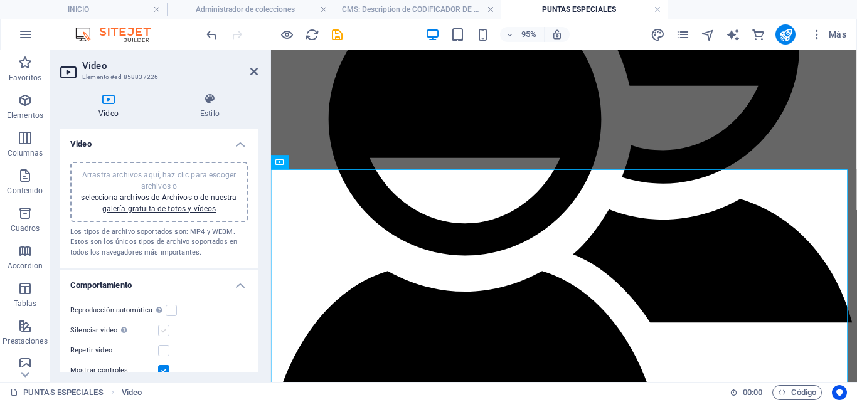
click at [161, 329] on label at bounding box center [163, 330] width 11 height 11
click at [0, 0] on input "Silenciar video La reproducción automática estará disponible si silenciado está…" at bounding box center [0, 0] width 0 height 0
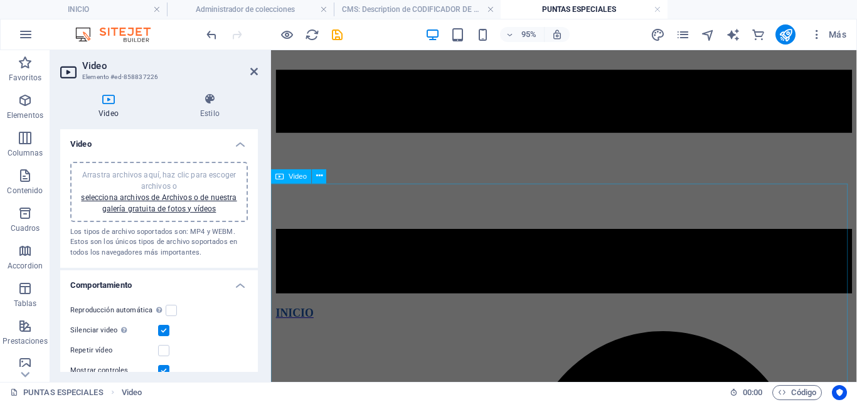
scroll to position [265, 0]
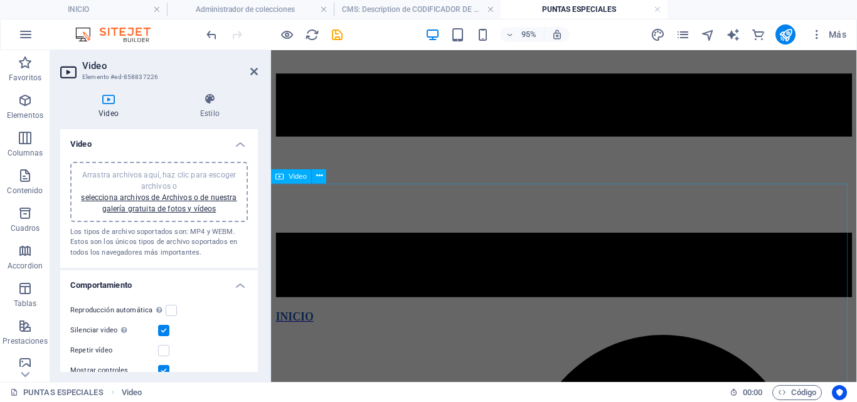
select select "%"
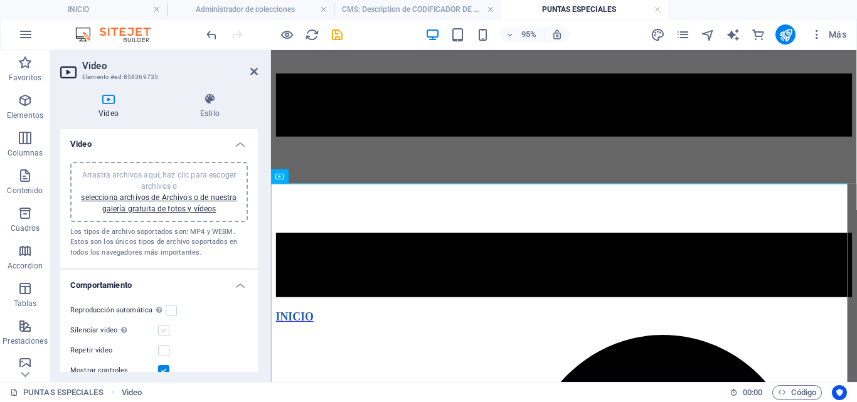
click at [162, 331] on label at bounding box center [163, 330] width 11 height 11
click at [0, 0] on input "Silenciar video La reproducción automática estará disponible si silenciado está…" at bounding box center [0, 0] width 0 height 0
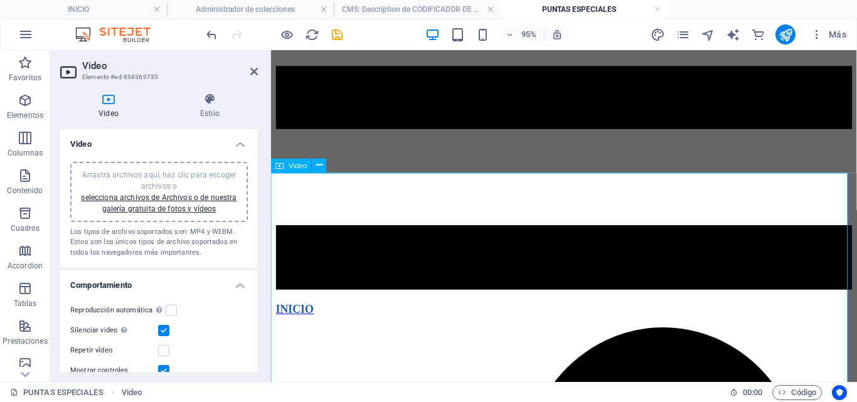
scroll to position [276, 0]
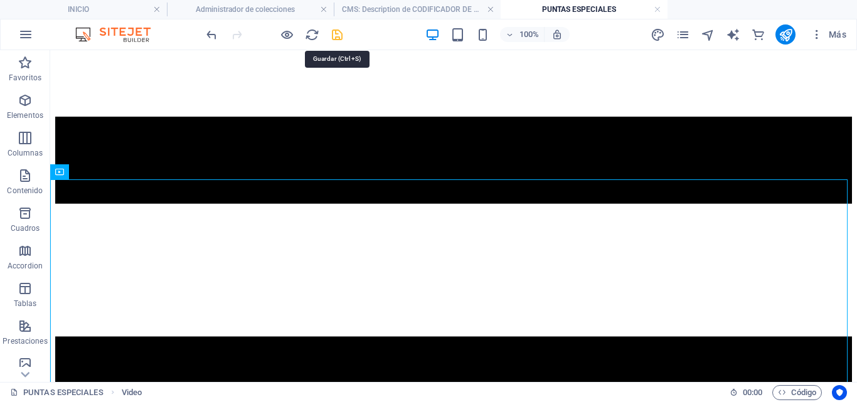
click at [335, 33] on icon "save" at bounding box center [337, 35] width 14 height 14
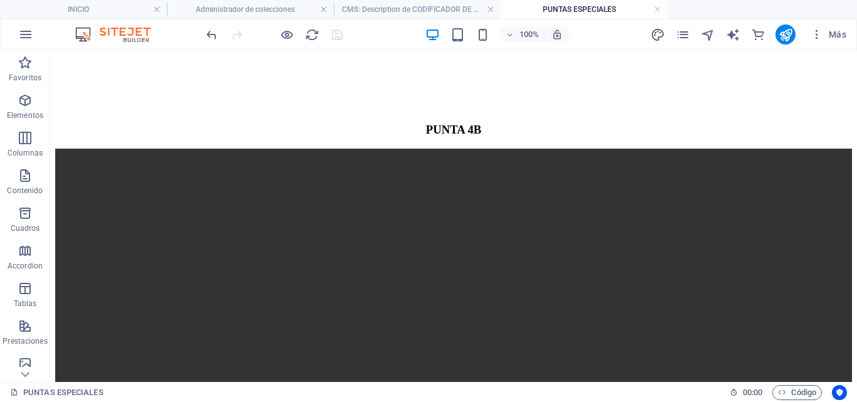
scroll to position [4647, 0]
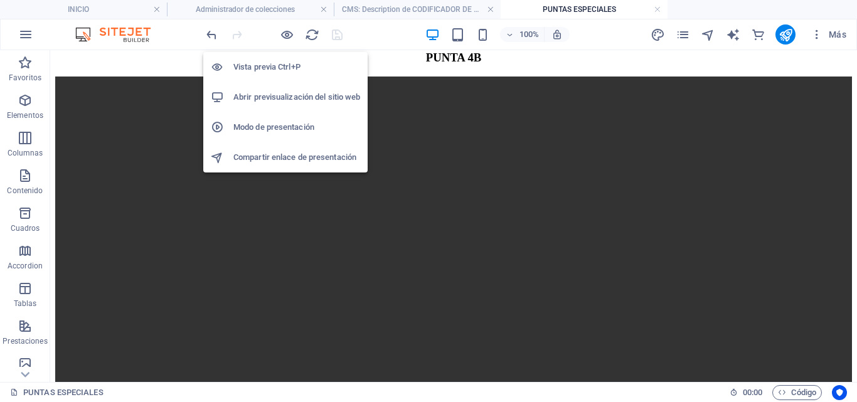
click at [275, 96] on h6 "Abrir previsualización del sitio web" at bounding box center [296, 97] width 127 height 15
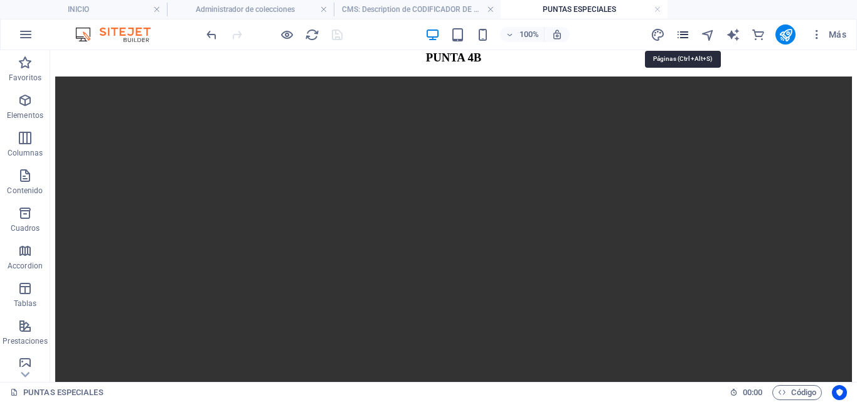
click at [676, 34] on icon "pages" at bounding box center [682, 35] width 14 height 14
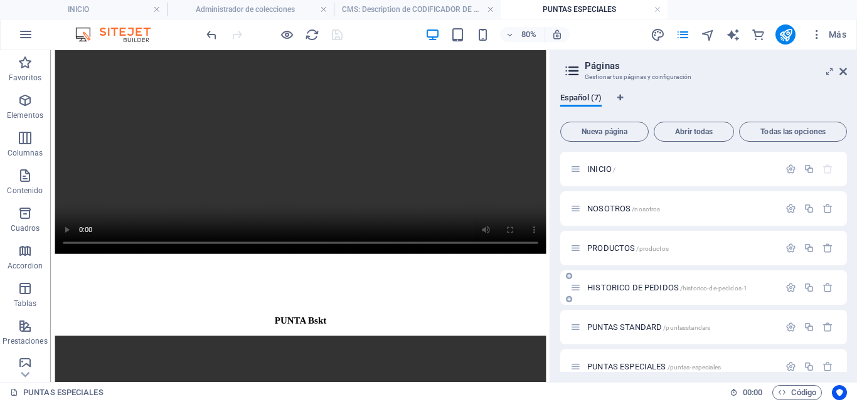
scroll to position [56, 0]
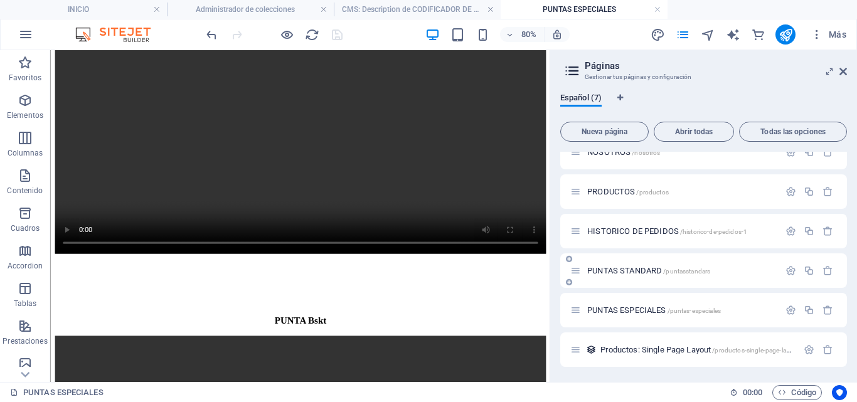
click at [613, 272] on span "PUNTAS STANDARD /puntasstandars" at bounding box center [648, 270] width 123 height 9
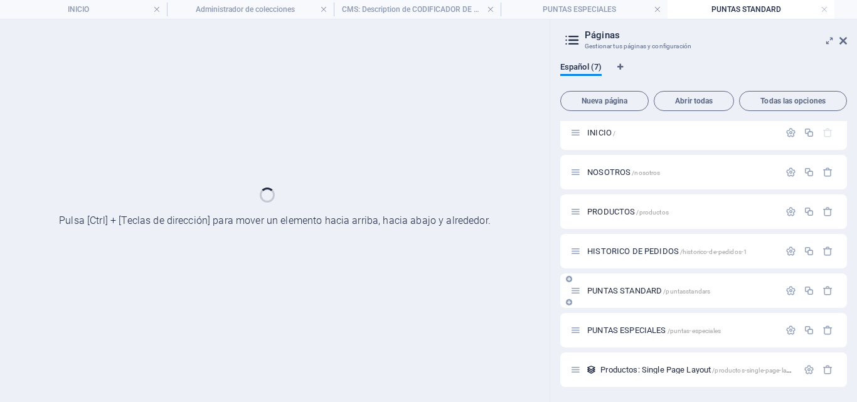
scroll to position [6, 0]
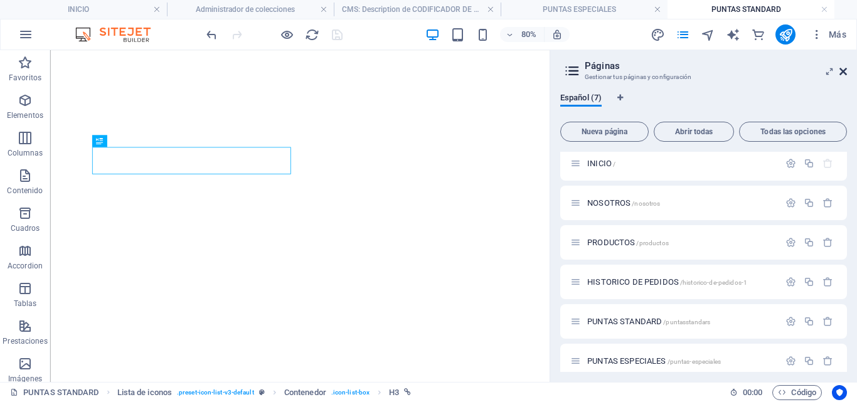
click at [842, 70] on icon at bounding box center [843, 71] width 8 height 10
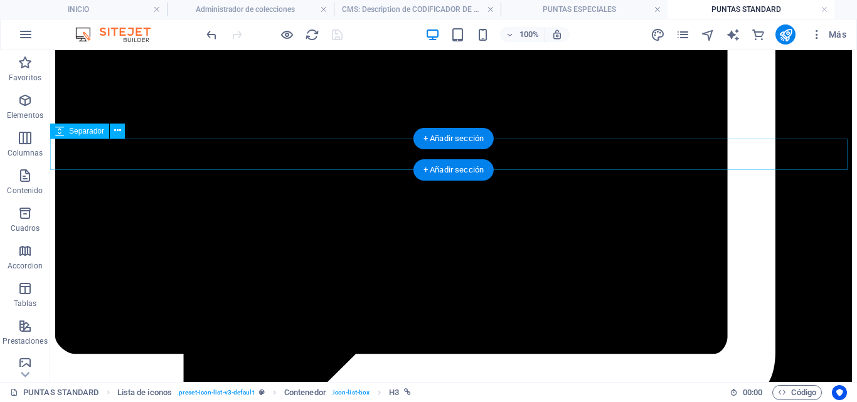
scroll to position [2368, 0]
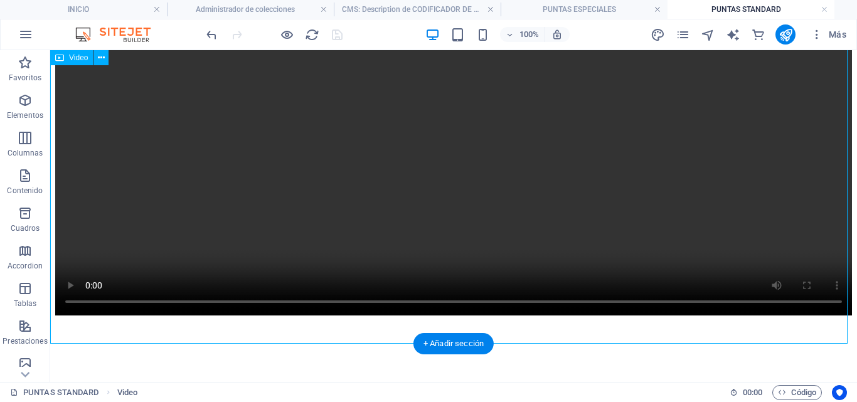
select select "%"
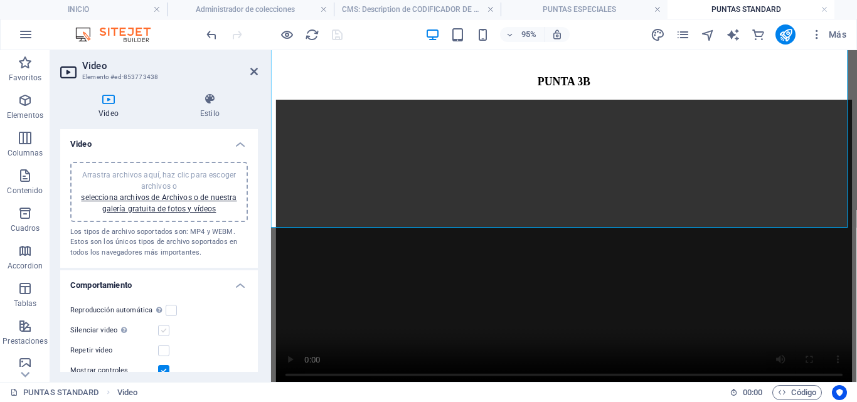
click at [162, 329] on label at bounding box center [163, 330] width 11 height 11
click at [0, 0] on input "Silenciar video La reproducción automática estará disponible si silenciado está…" at bounding box center [0, 0] width 0 height 0
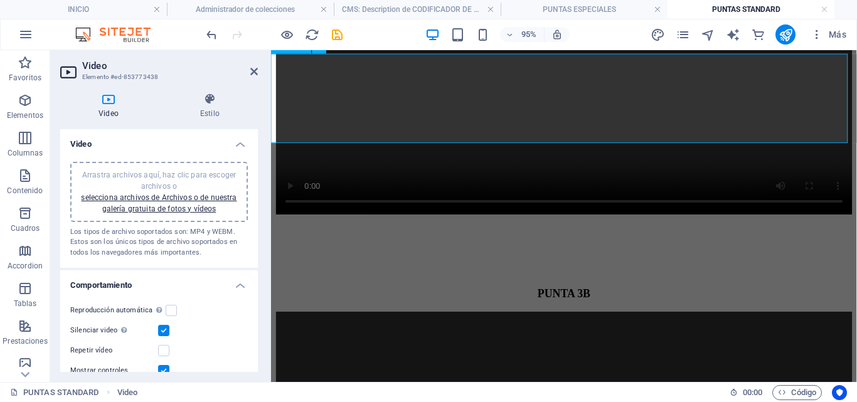
scroll to position [5148, 0]
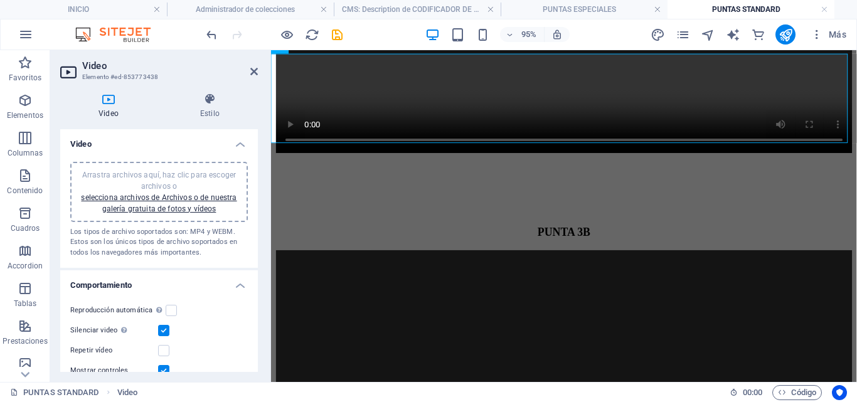
click at [333, 20] on div "95% Más" at bounding box center [428, 34] width 855 height 30
click at [334, 32] on icon "save" at bounding box center [337, 35] width 14 height 14
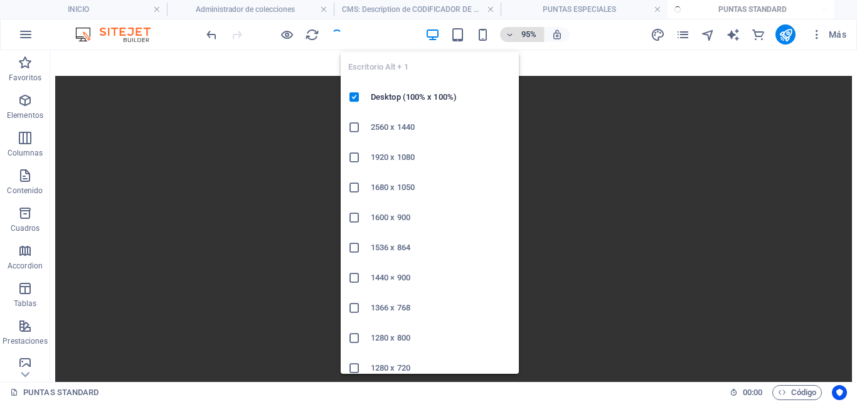
scroll to position [6323, 0]
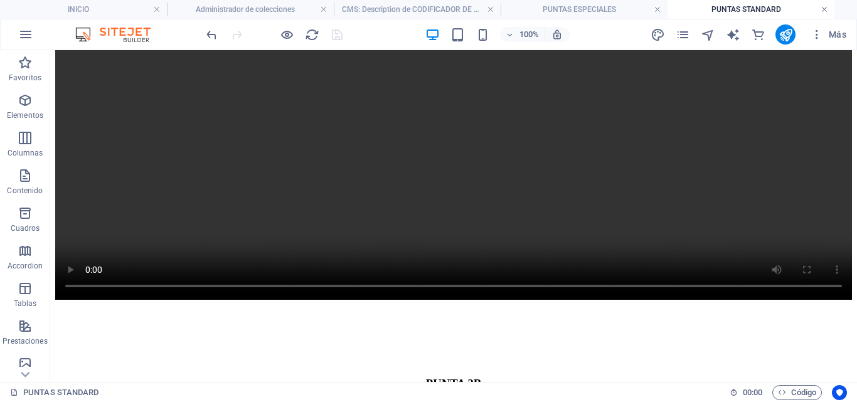
click at [821, 8] on link at bounding box center [824, 10] width 8 height 12
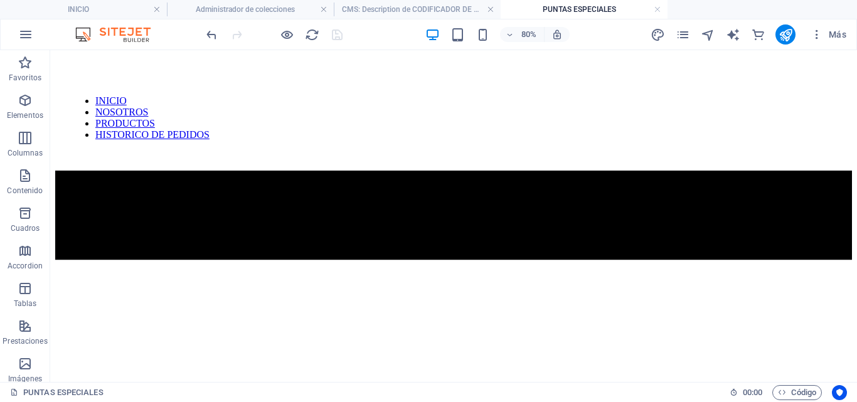
scroll to position [3825, 0]
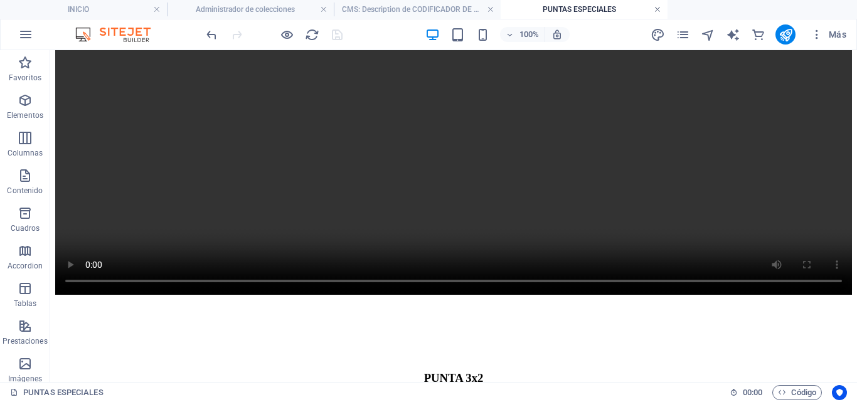
click at [655, 8] on link at bounding box center [657, 10] width 8 height 12
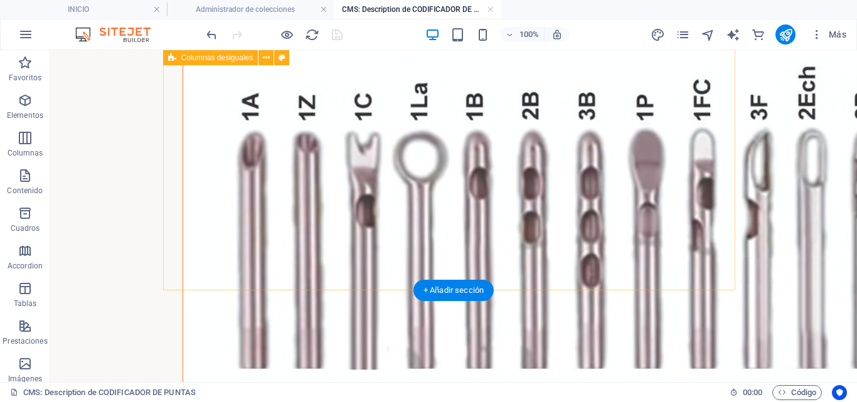
scroll to position [84, 0]
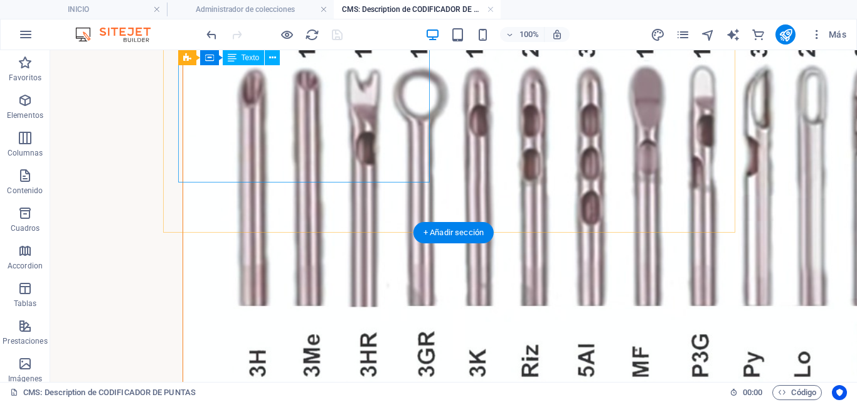
scroll to position [116, 0]
